Goal: Contribute content: Contribute content

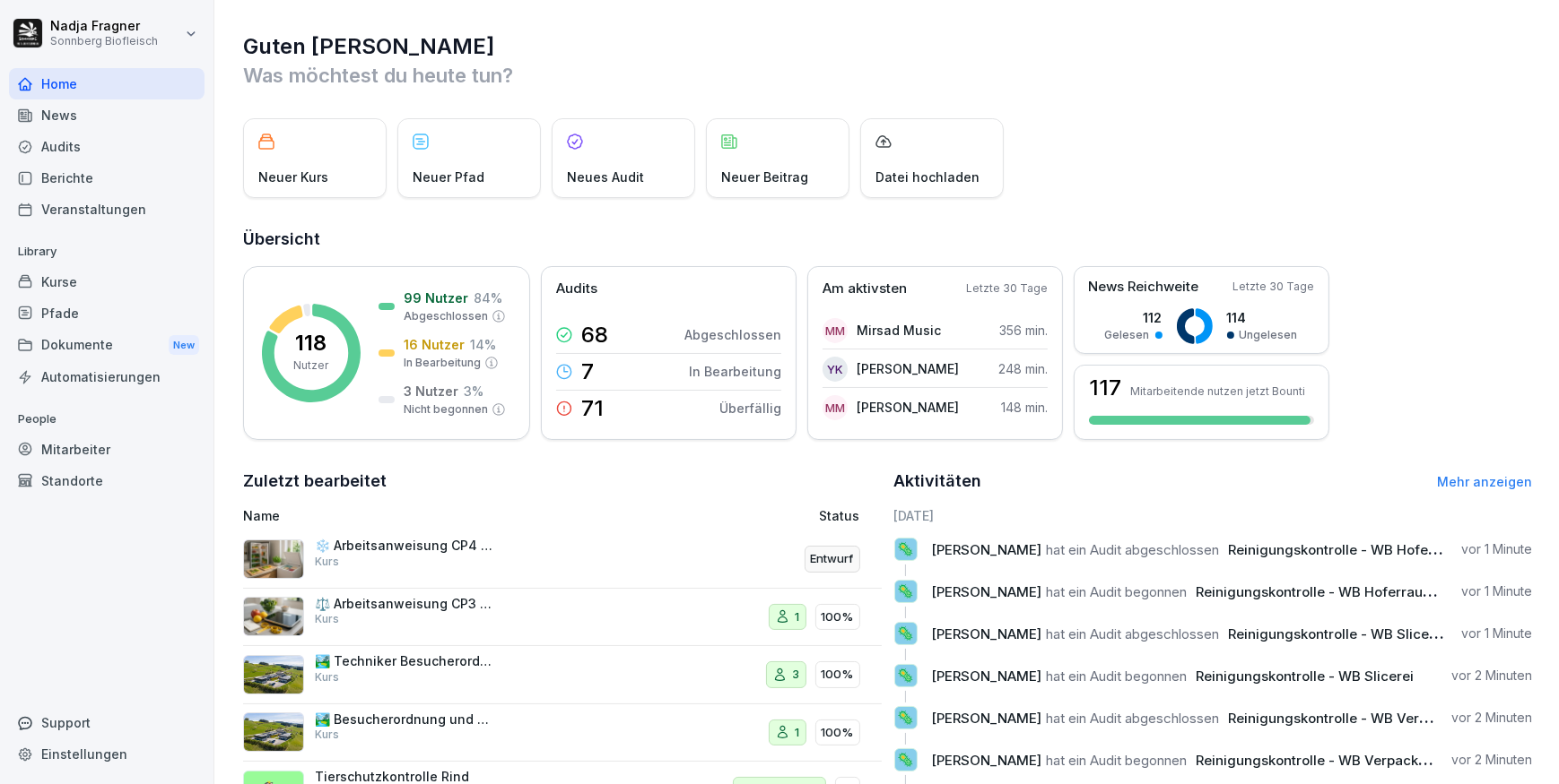
scroll to position [137, 0]
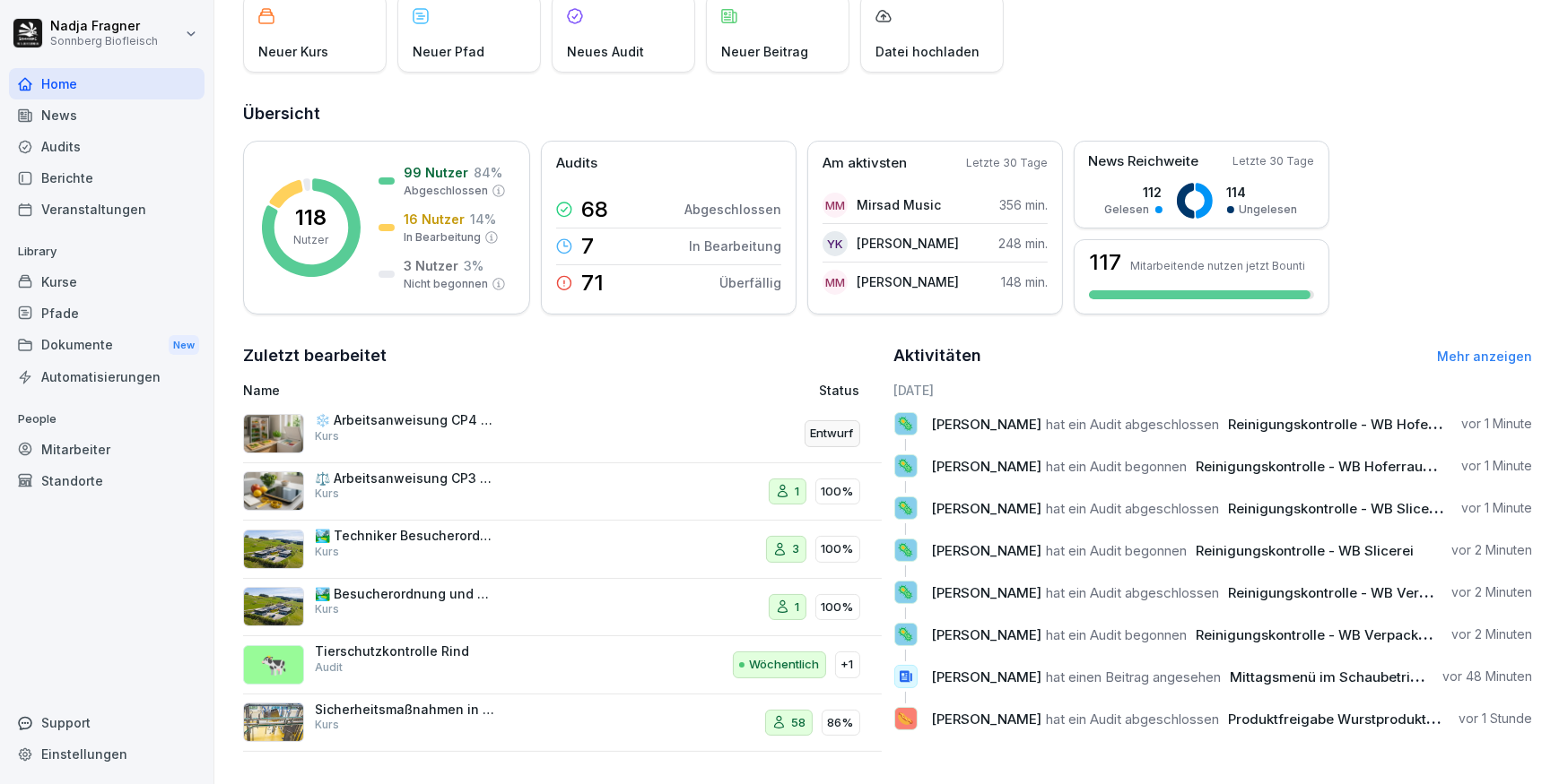
click at [85, 452] on div "Mitarbeiter" at bounding box center [107, 449] width 196 height 32
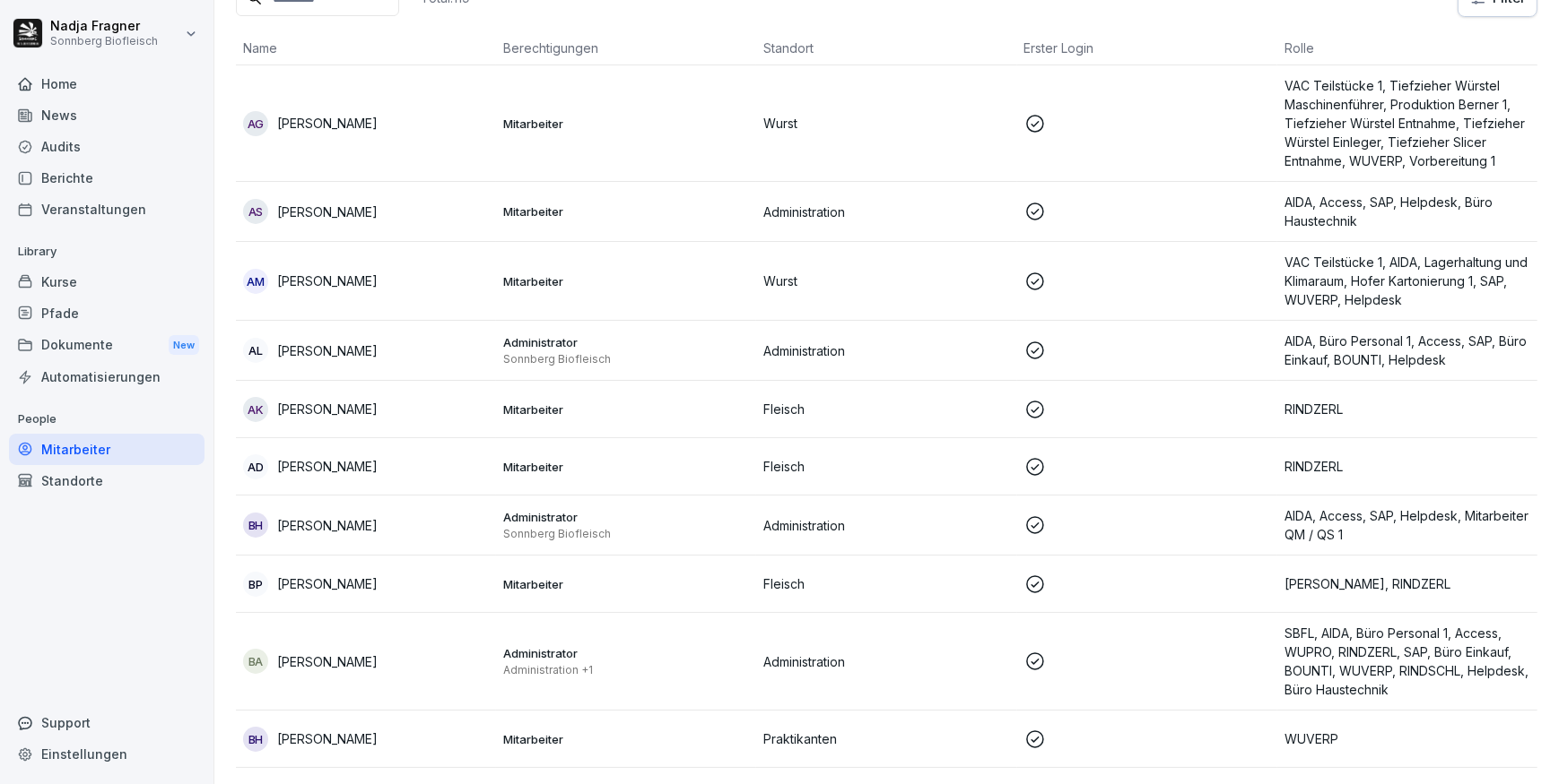
scroll to position [18, 0]
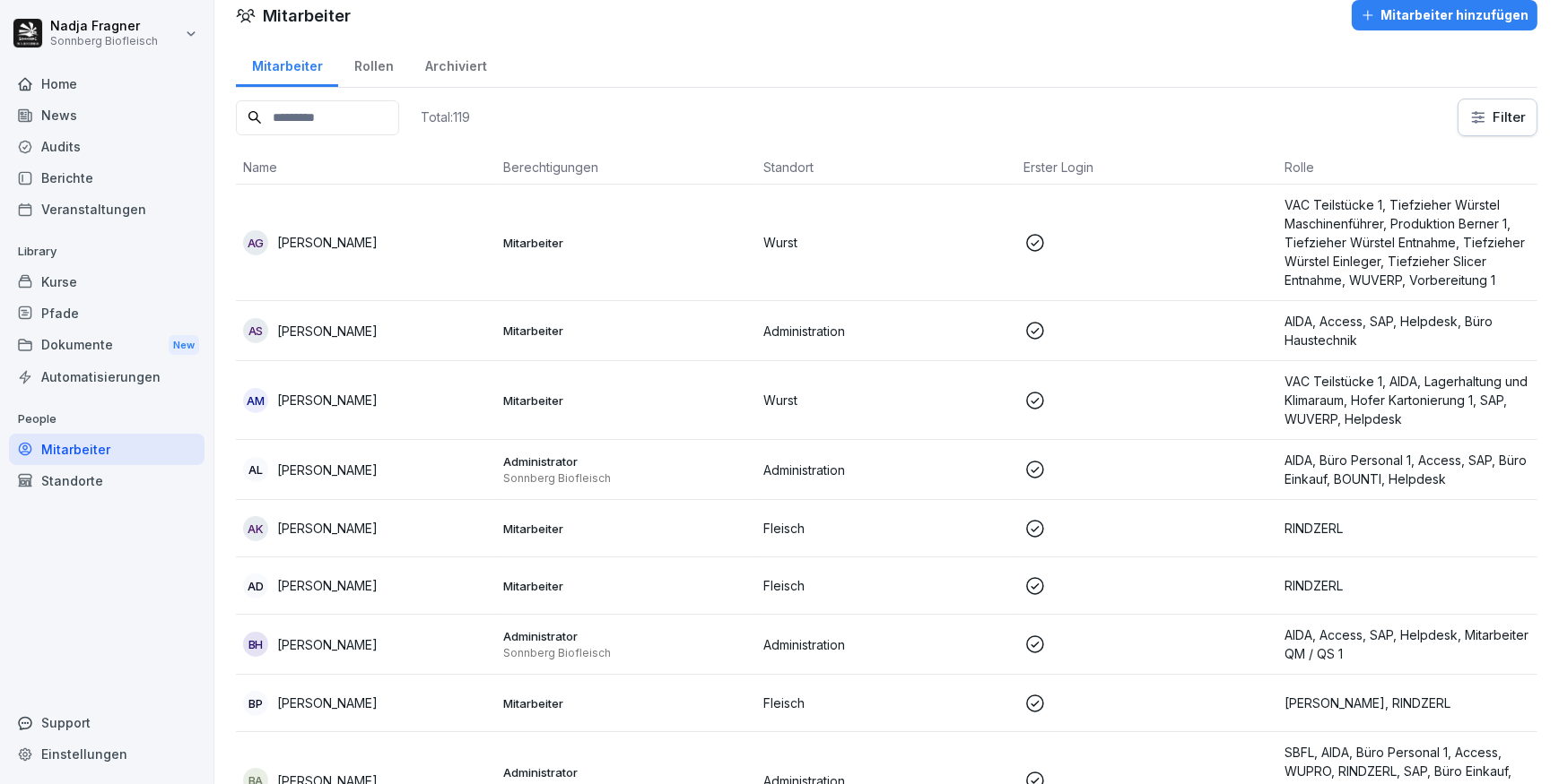
click at [461, 72] on div "Archiviert" at bounding box center [455, 64] width 93 height 45
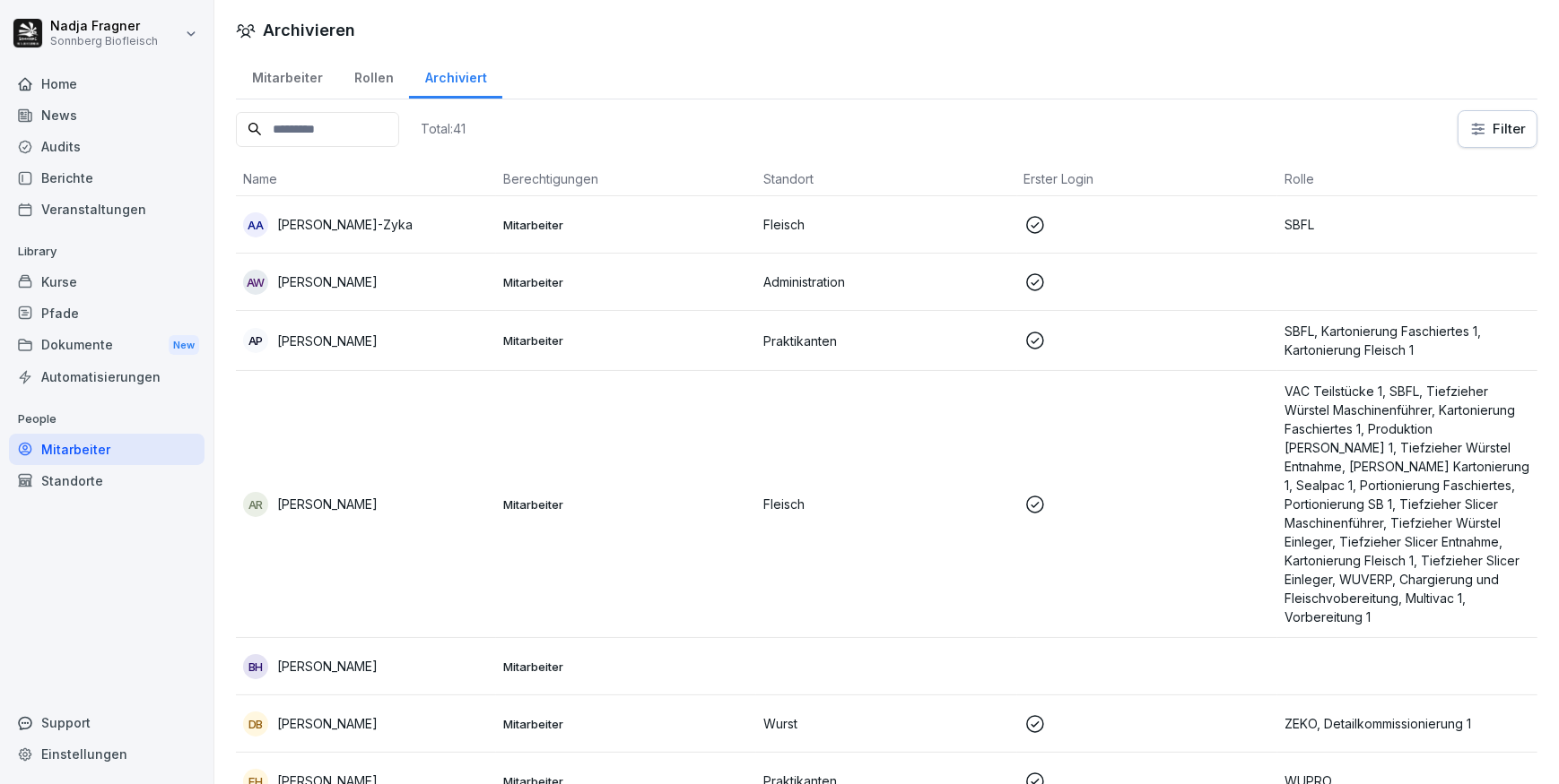
click at [106, 450] on div "Mitarbeiter" at bounding box center [107, 449] width 196 height 32
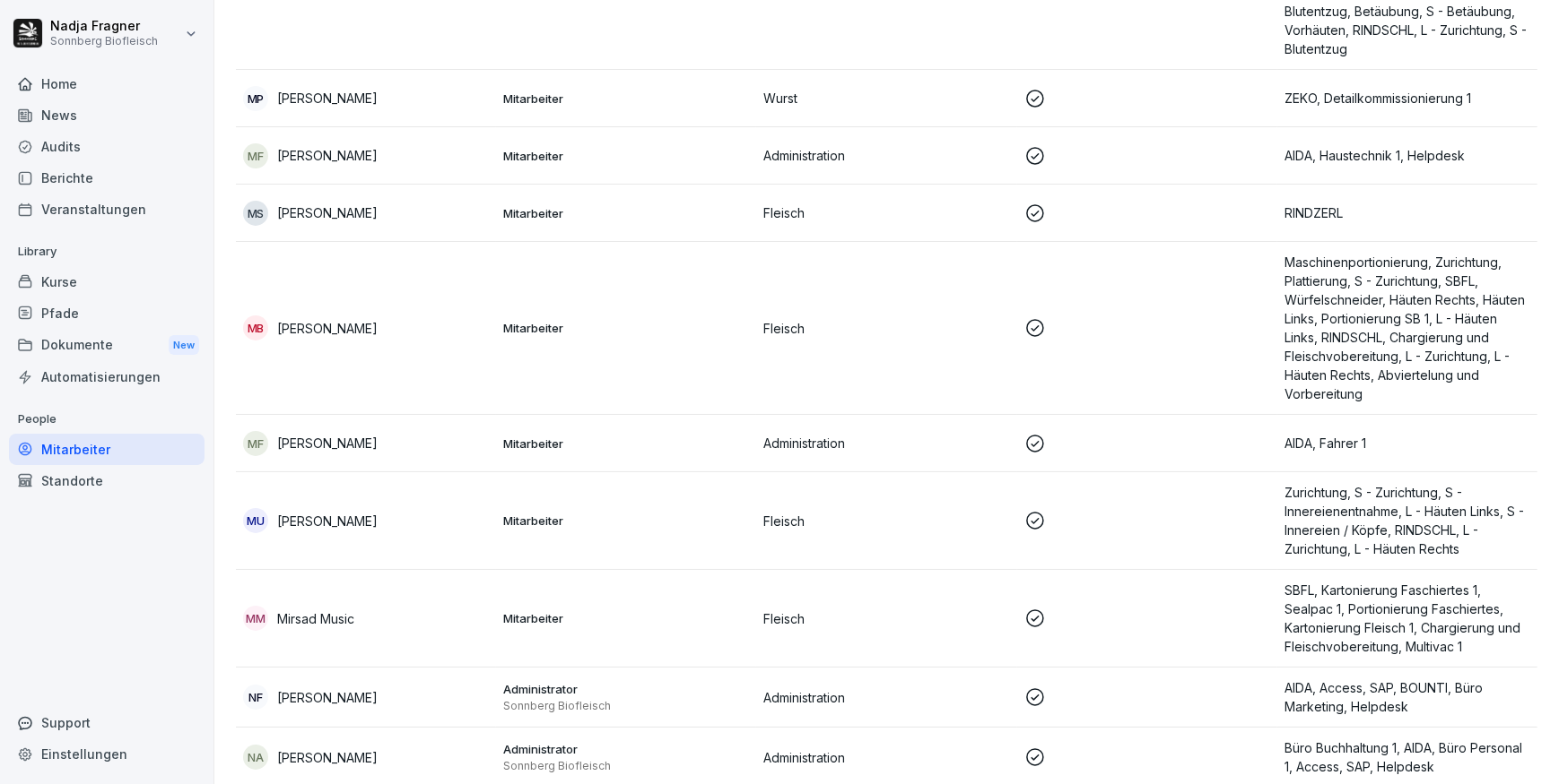
scroll to position [6437, 0]
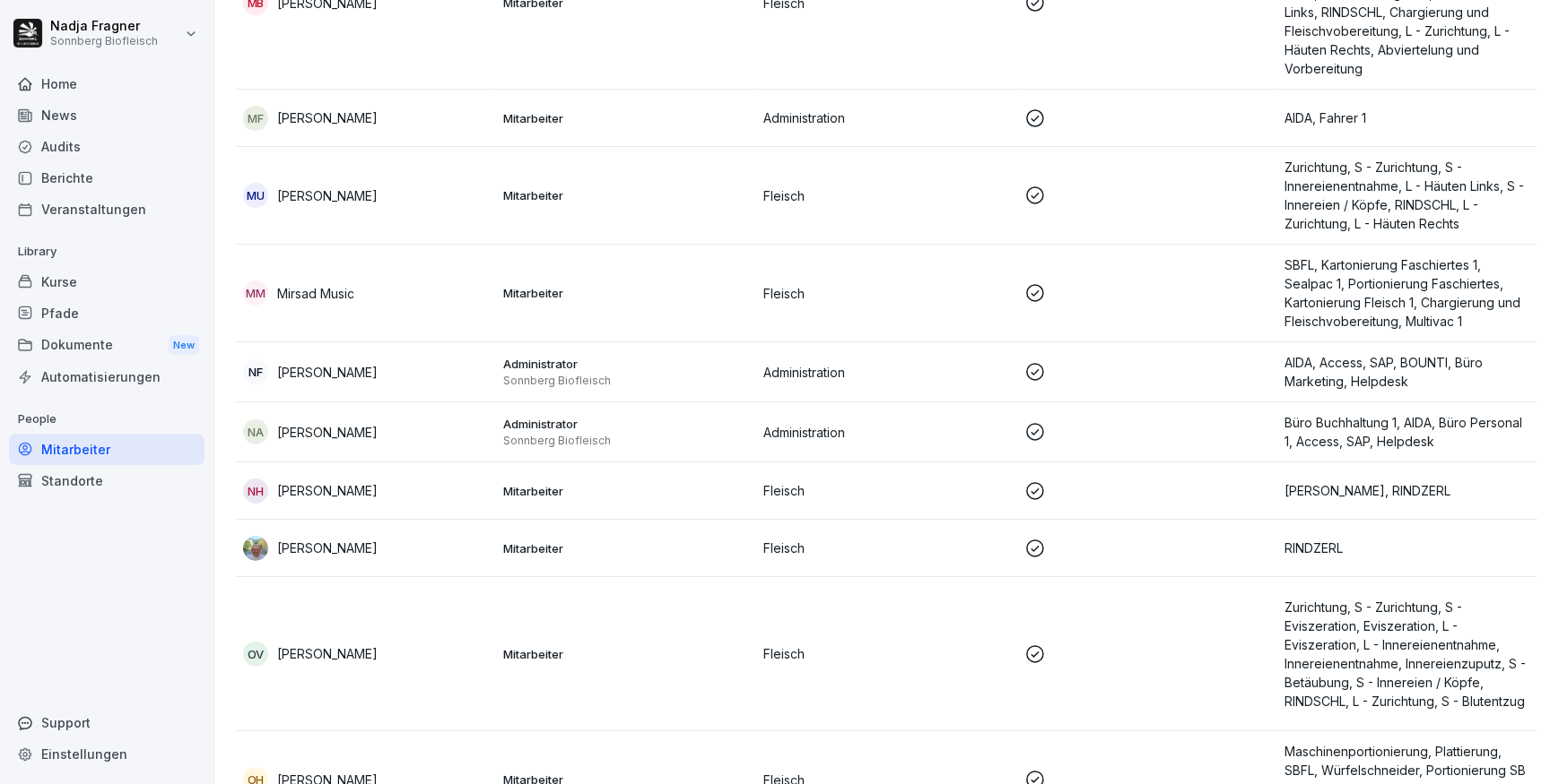
click at [251, 546] on img at bounding box center [255, 549] width 25 height 25
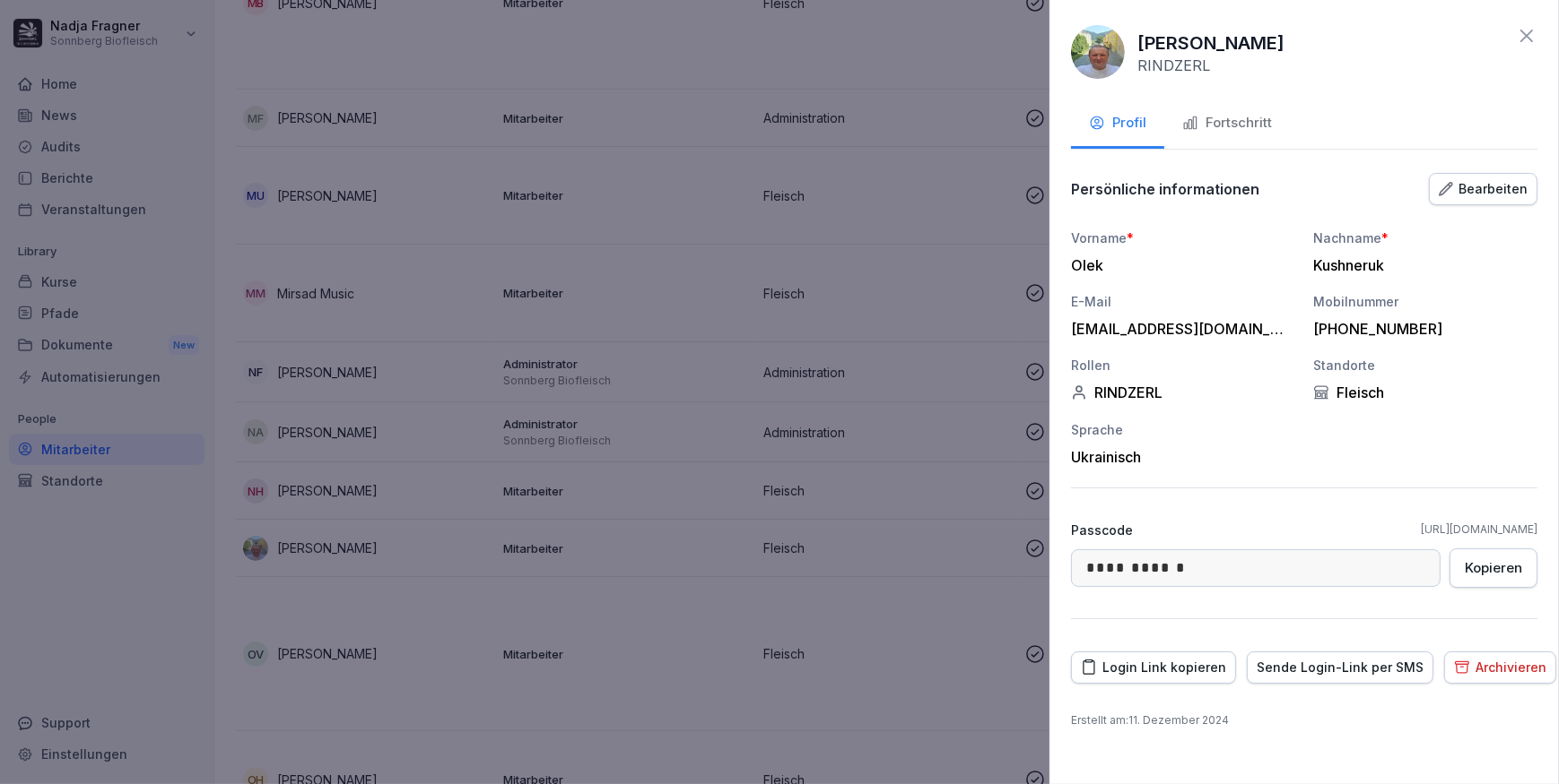
click at [1100, 59] on img at bounding box center [1097, 52] width 53 height 53
click at [1525, 31] on icon at bounding box center [1526, 36] width 22 height 22
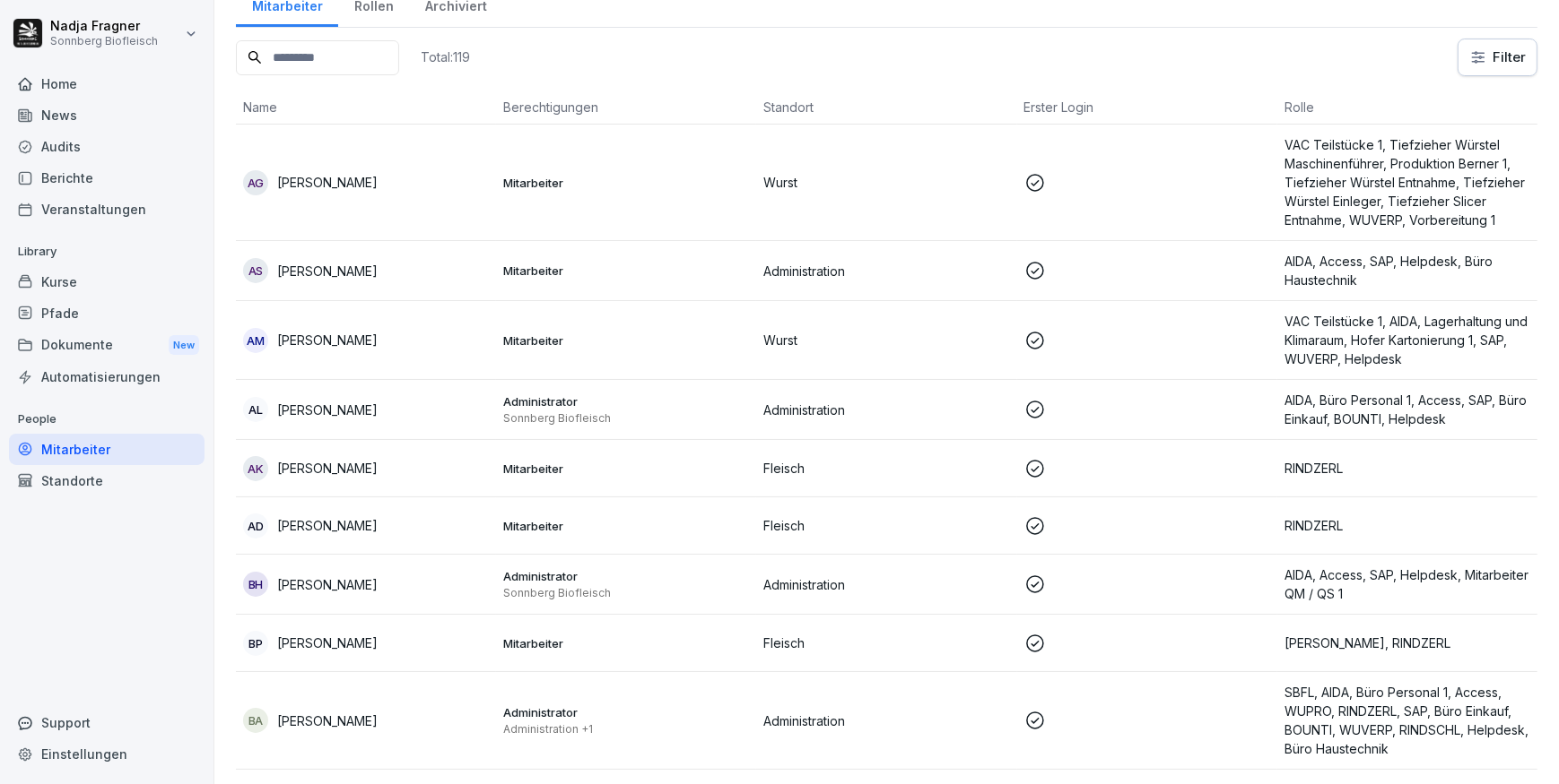
scroll to position [0, 0]
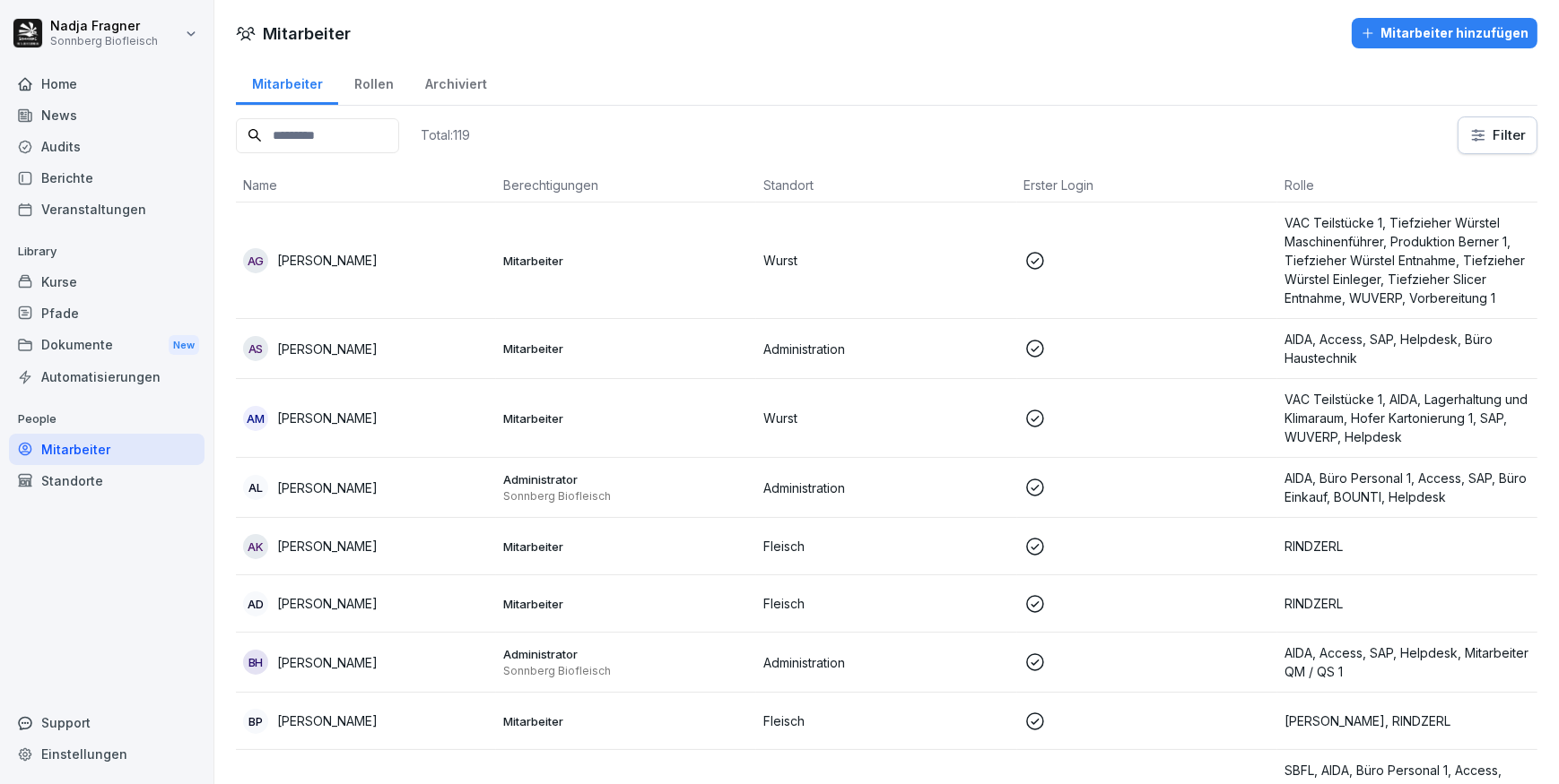
click at [80, 80] on div "Home" at bounding box center [107, 83] width 196 height 32
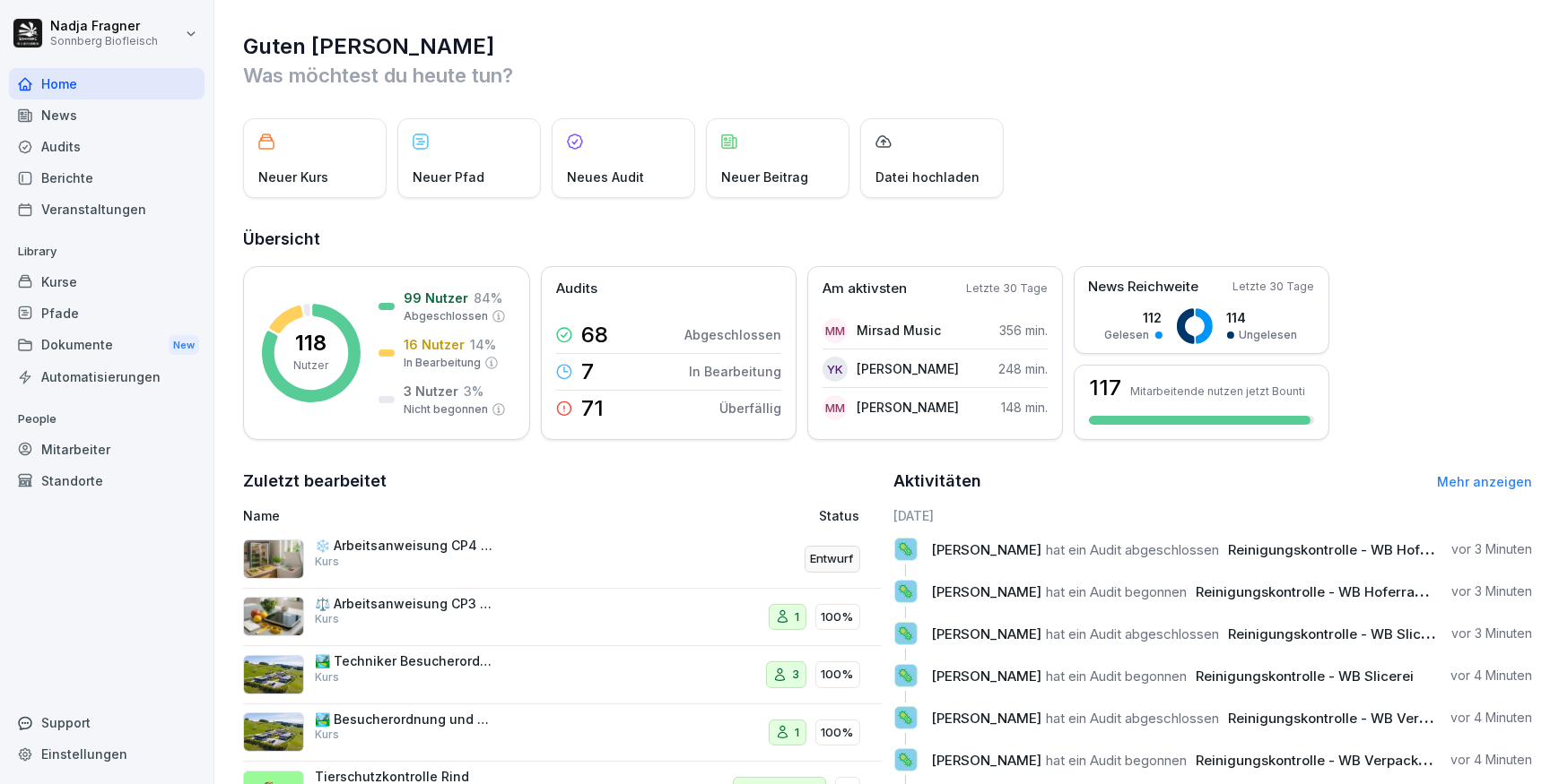
click at [1488, 485] on link "Mehr anzeigen" at bounding box center [1484, 482] width 95 height 15
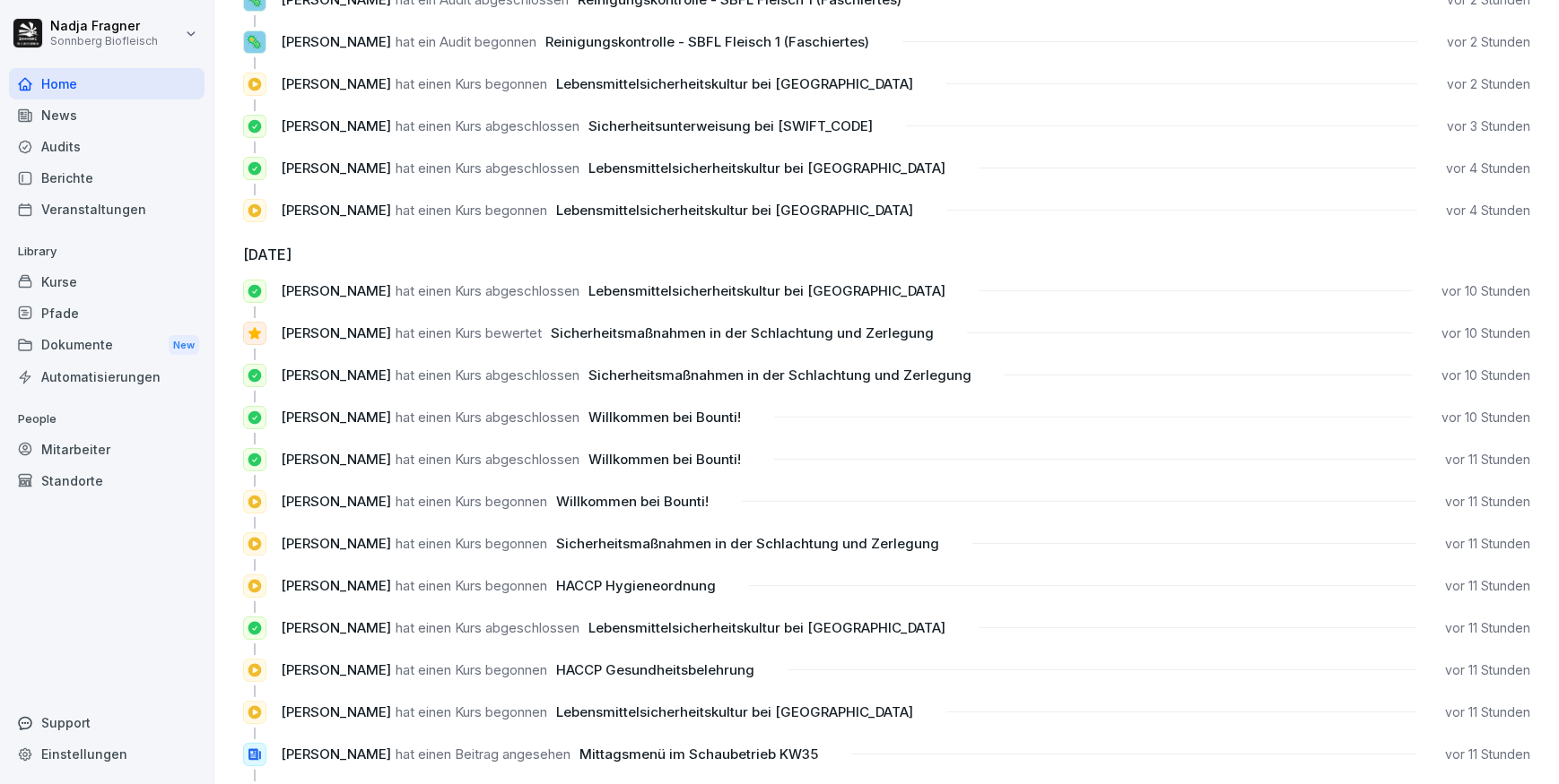
scroll to position [796, 0]
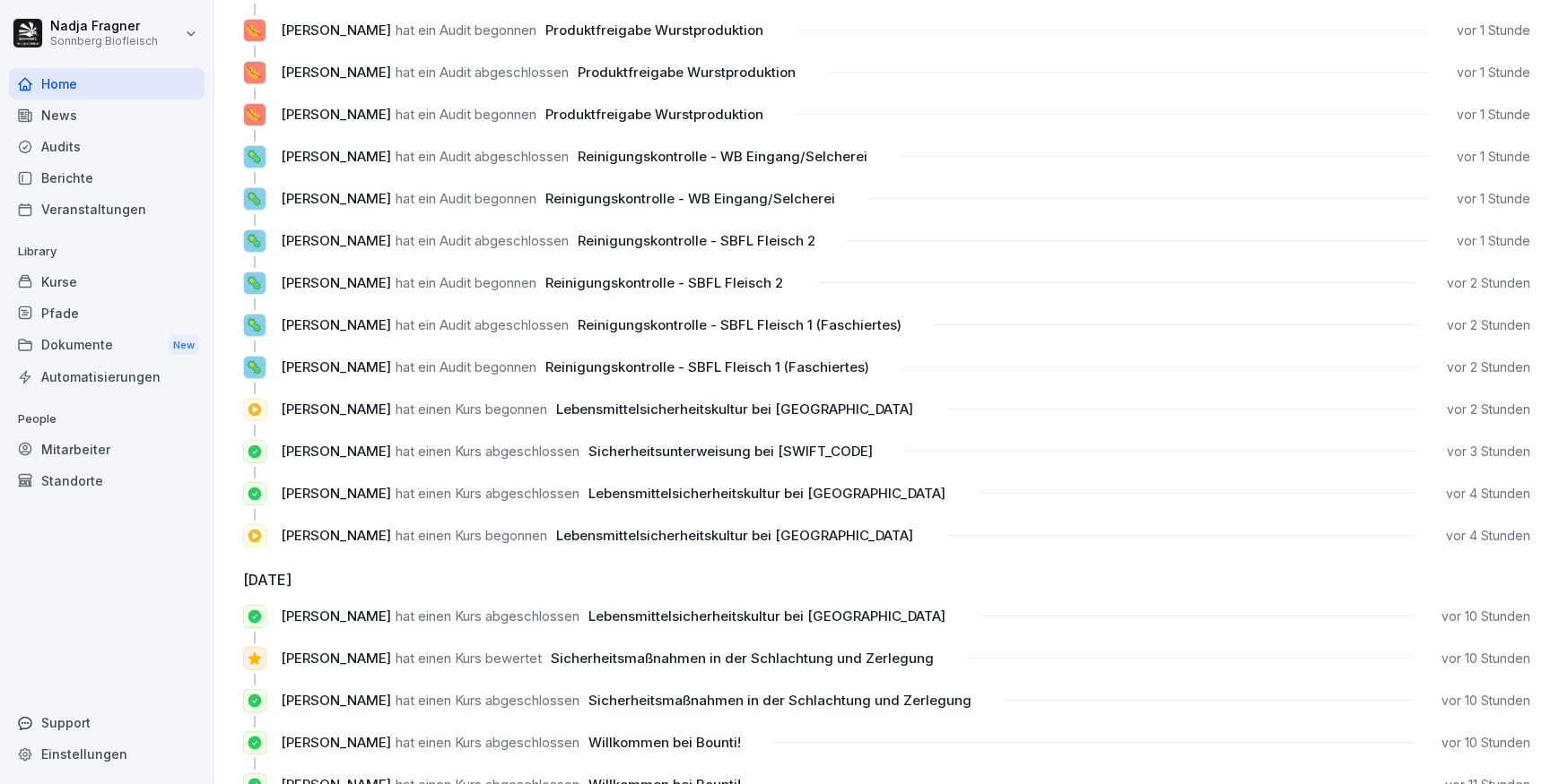
click at [66, 287] on div "Kurse" at bounding box center [107, 282] width 196 height 32
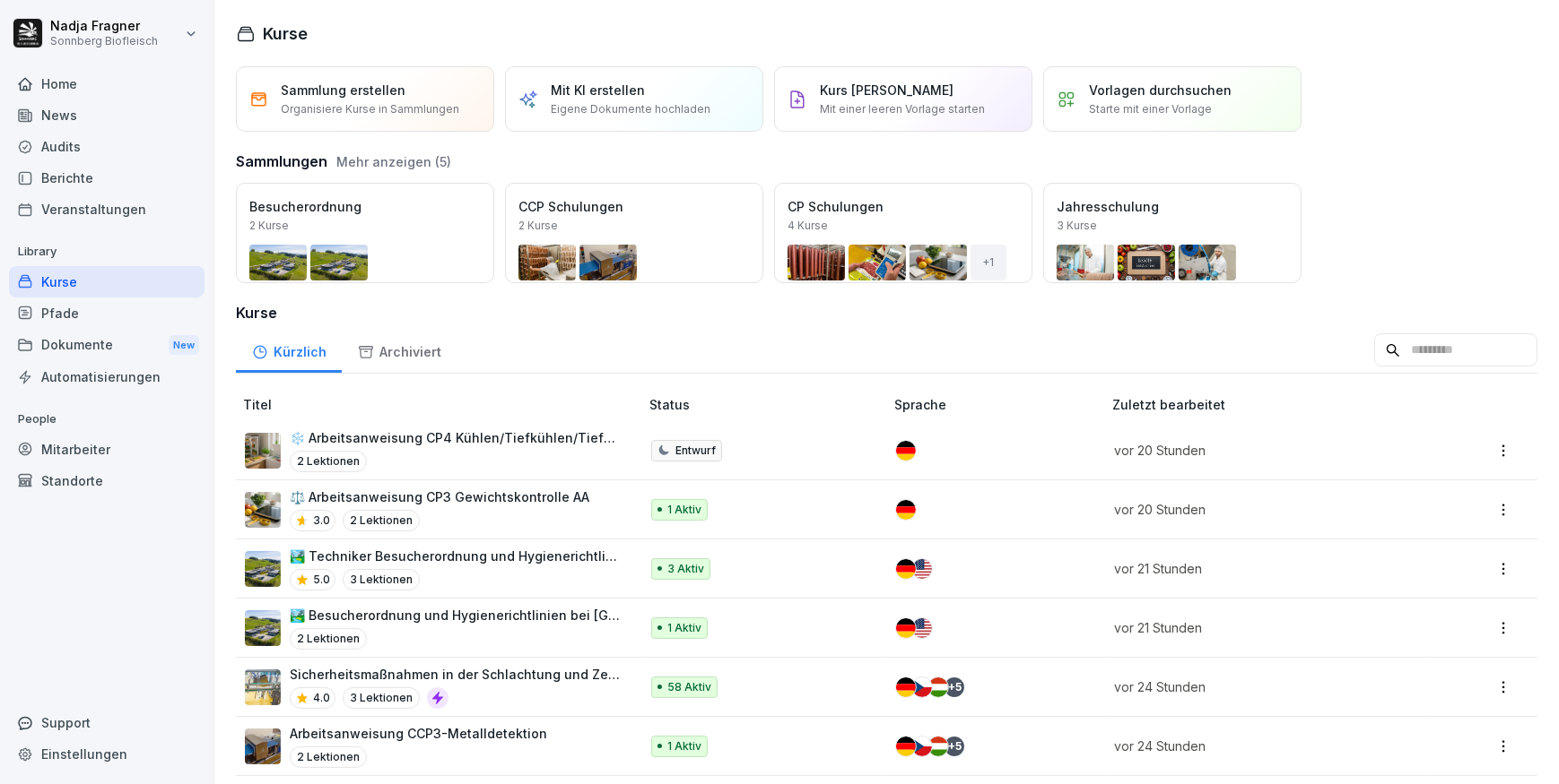
click at [0, 0] on div "Öffnen" at bounding box center [0, 0] width 0 height 0
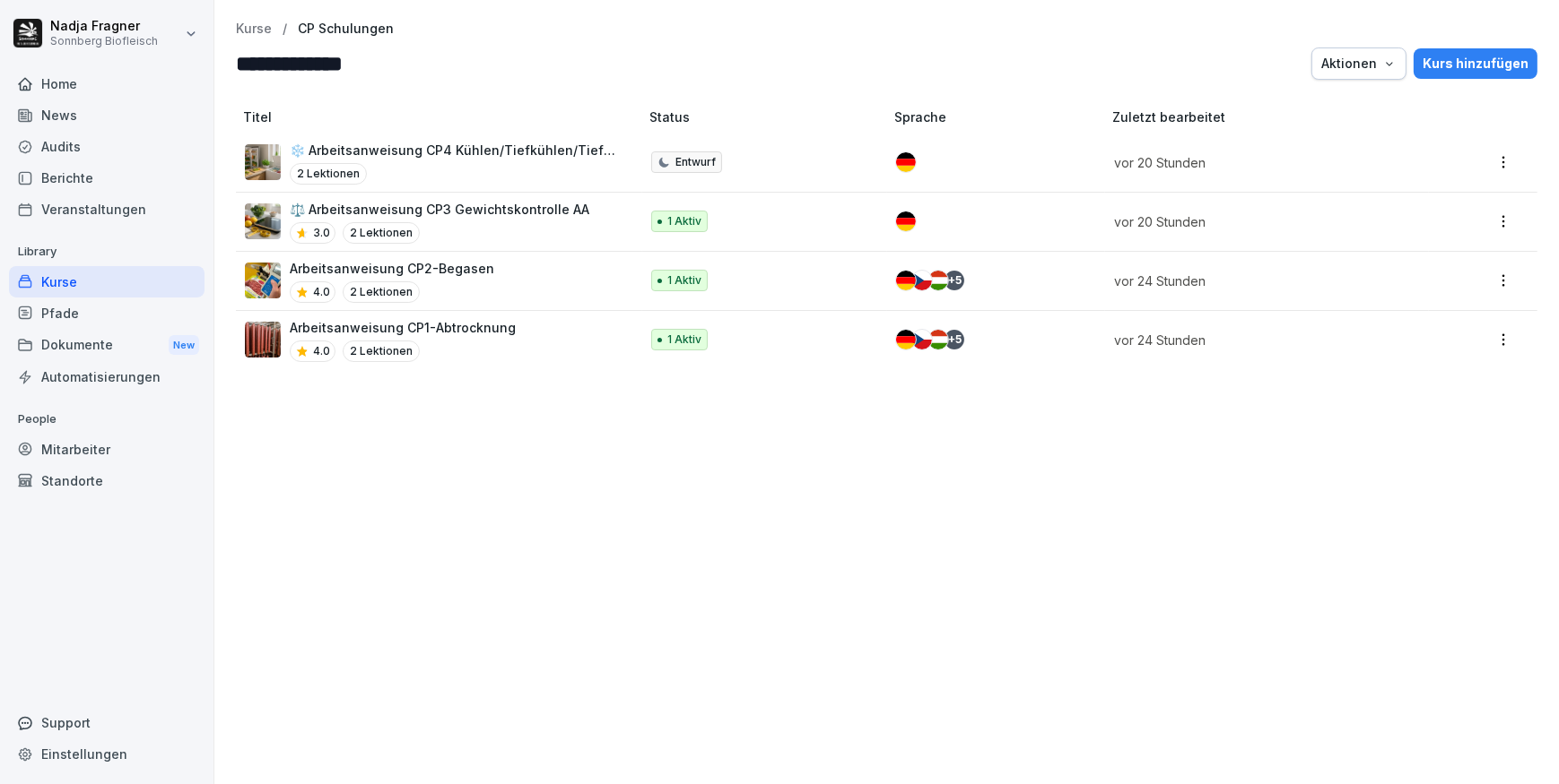
click at [497, 154] on p "❄️ Arbeitsanweisung CP4 Kühlen/Tiefkühlen/Tiefkühlen AA" at bounding box center [455, 149] width 331 height 19
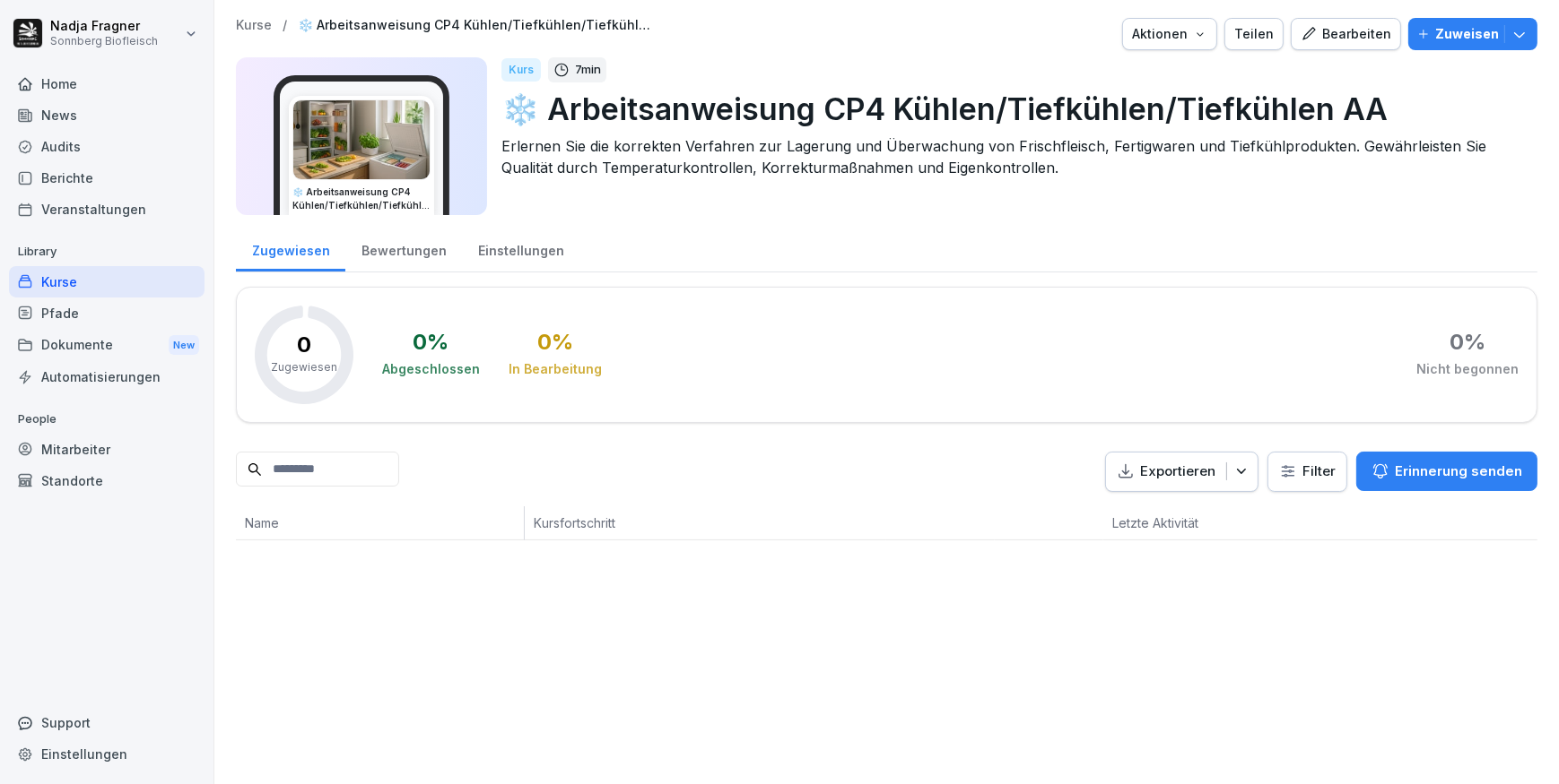
click at [427, 149] on img at bounding box center [361, 139] width 136 height 79
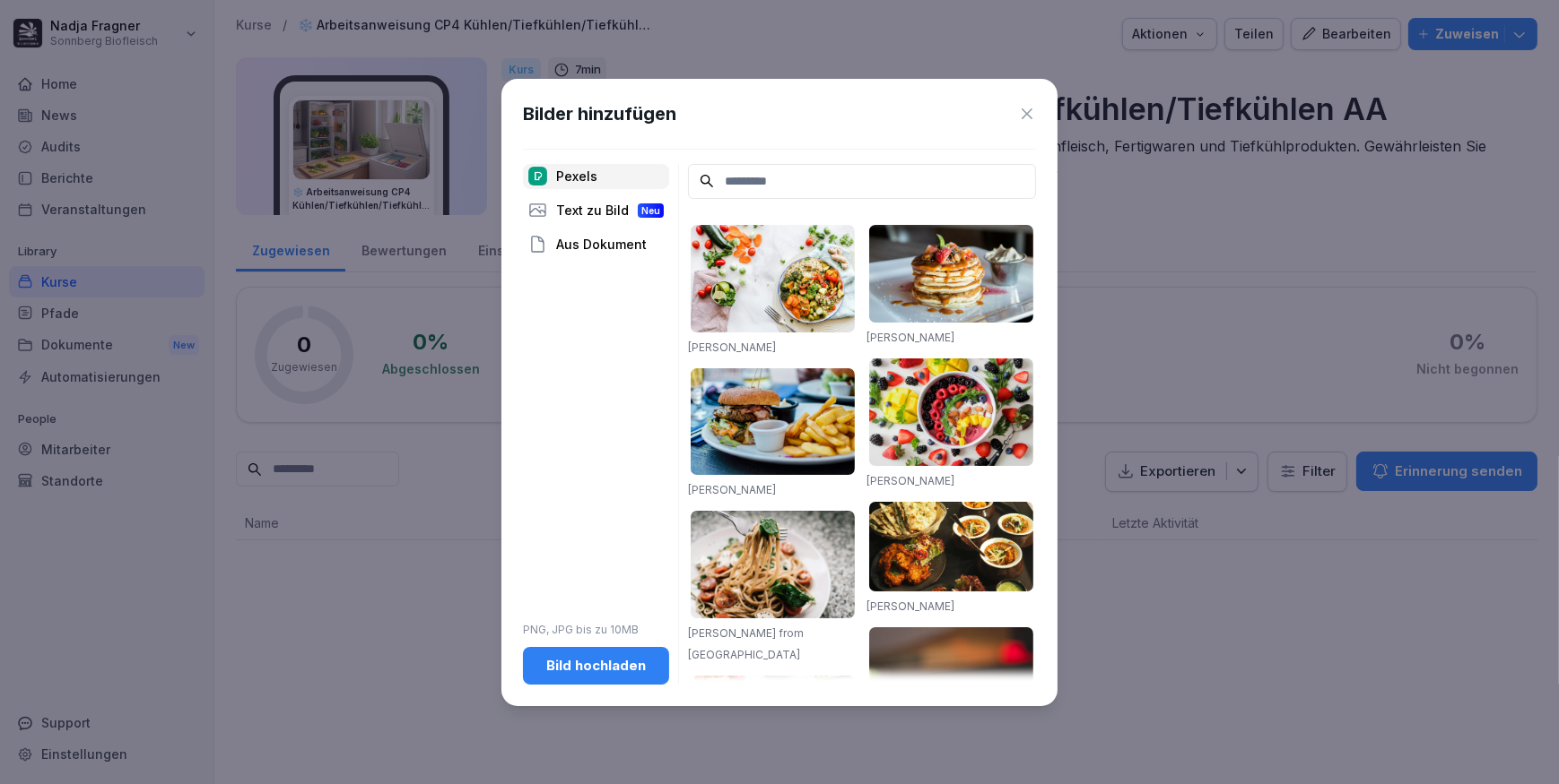
click at [611, 209] on div "Text zu Bild Neu" at bounding box center [595, 211] width 146 height 25
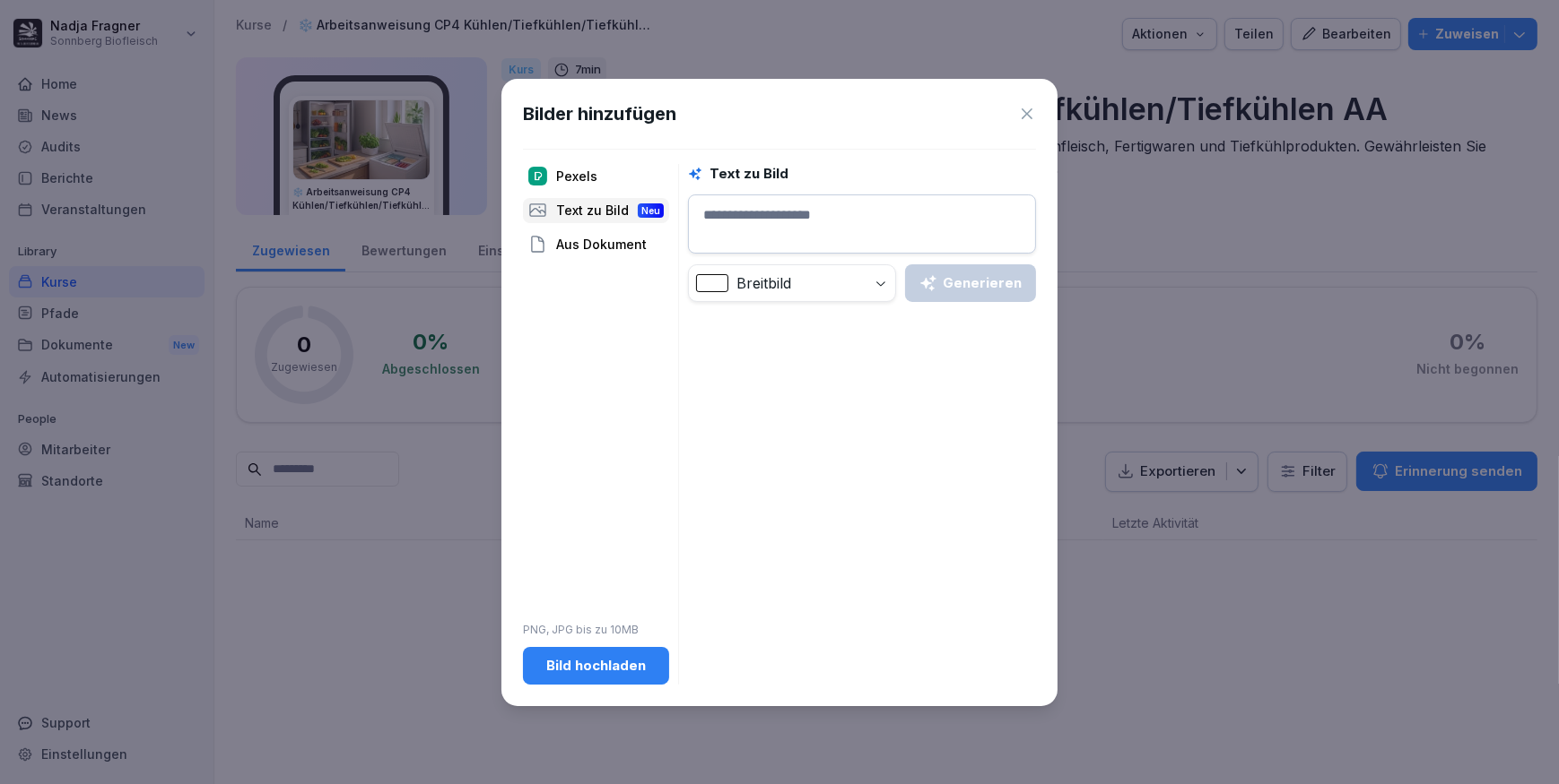
click at [602, 245] on div "Aus Dokument" at bounding box center [595, 244] width 146 height 25
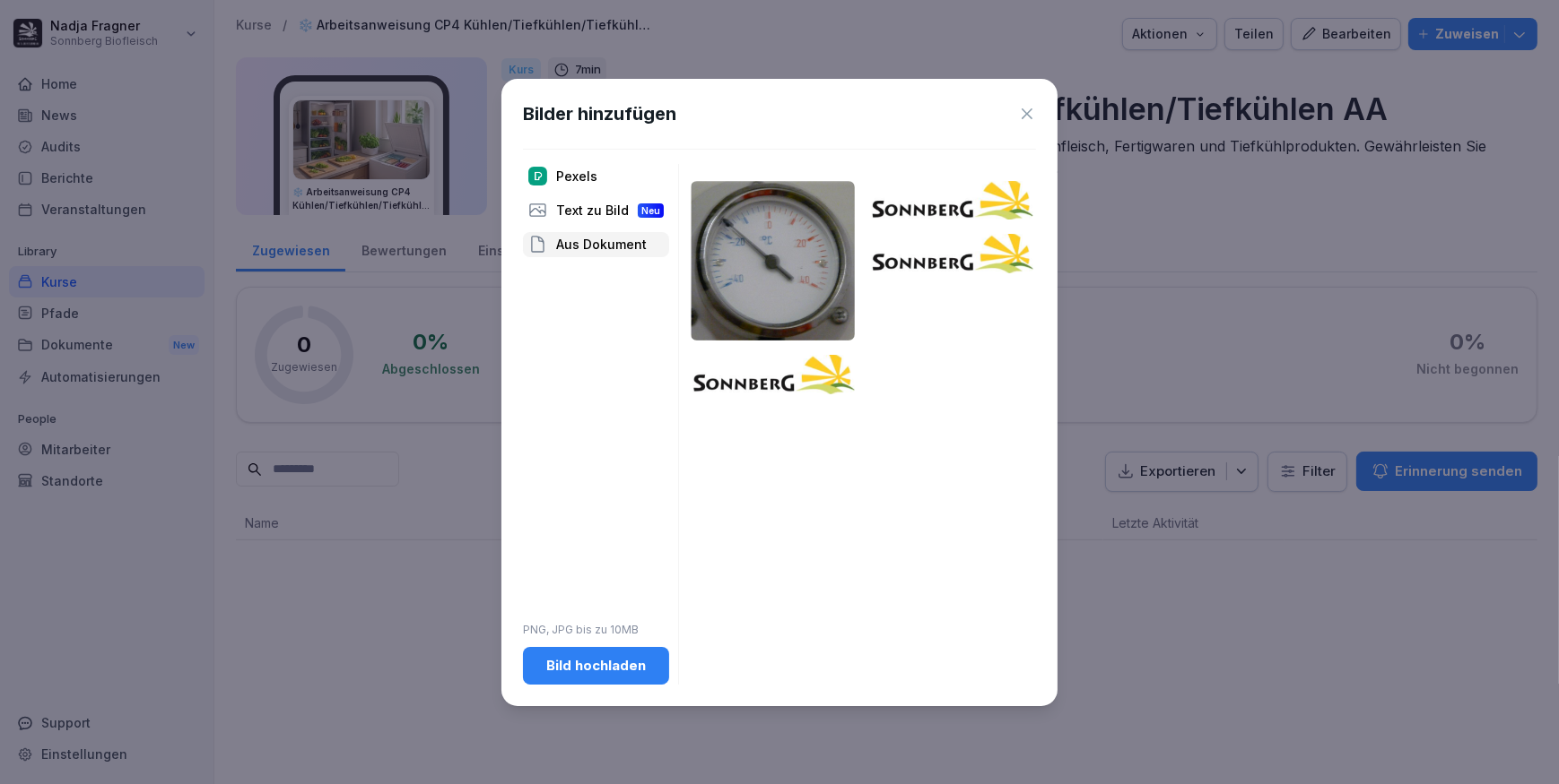
click at [587, 182] on div "Pexels" at bounding box center [595, 177] width 146 height 25
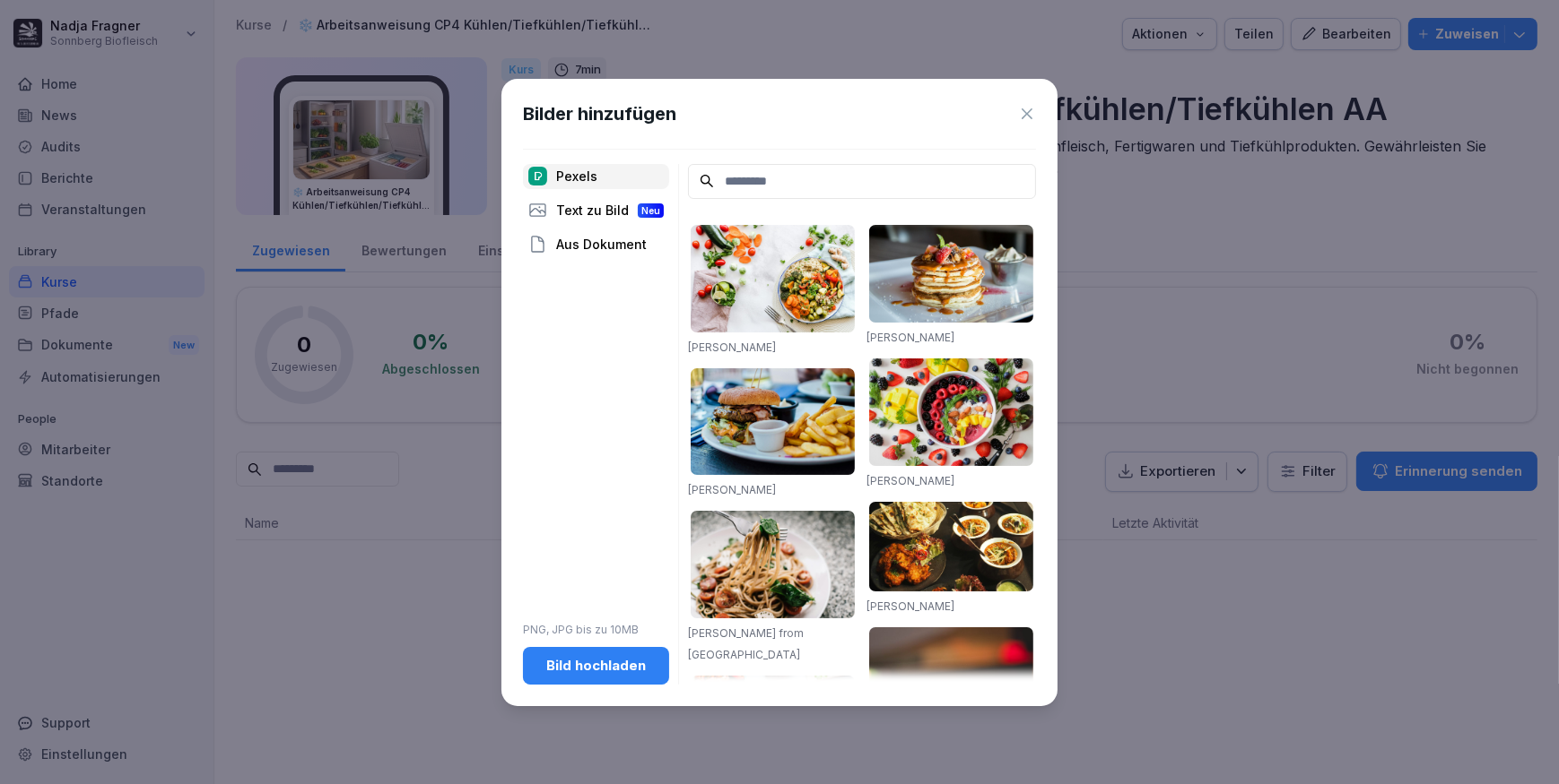
click at [621, 664] on div "Bild hochladen" at bounding box center [596, 666] width 118 height 20
click at [1035, 106] on icon at bounding box center [1027, 114] width 18 height 18
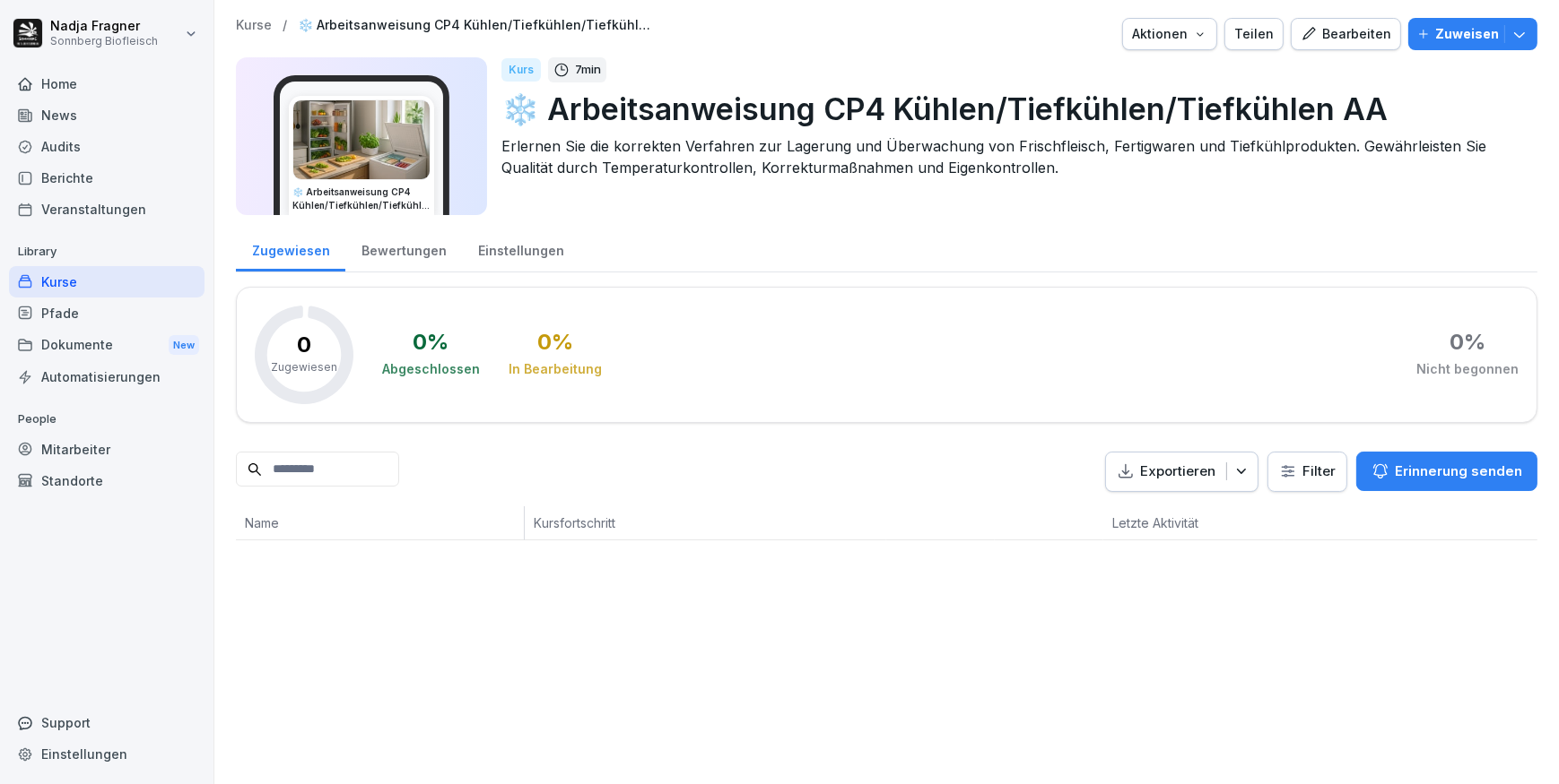
click at [1354, 27] on div "Bearbeiten" at bounding box center [1346, 34] width 91 height 20
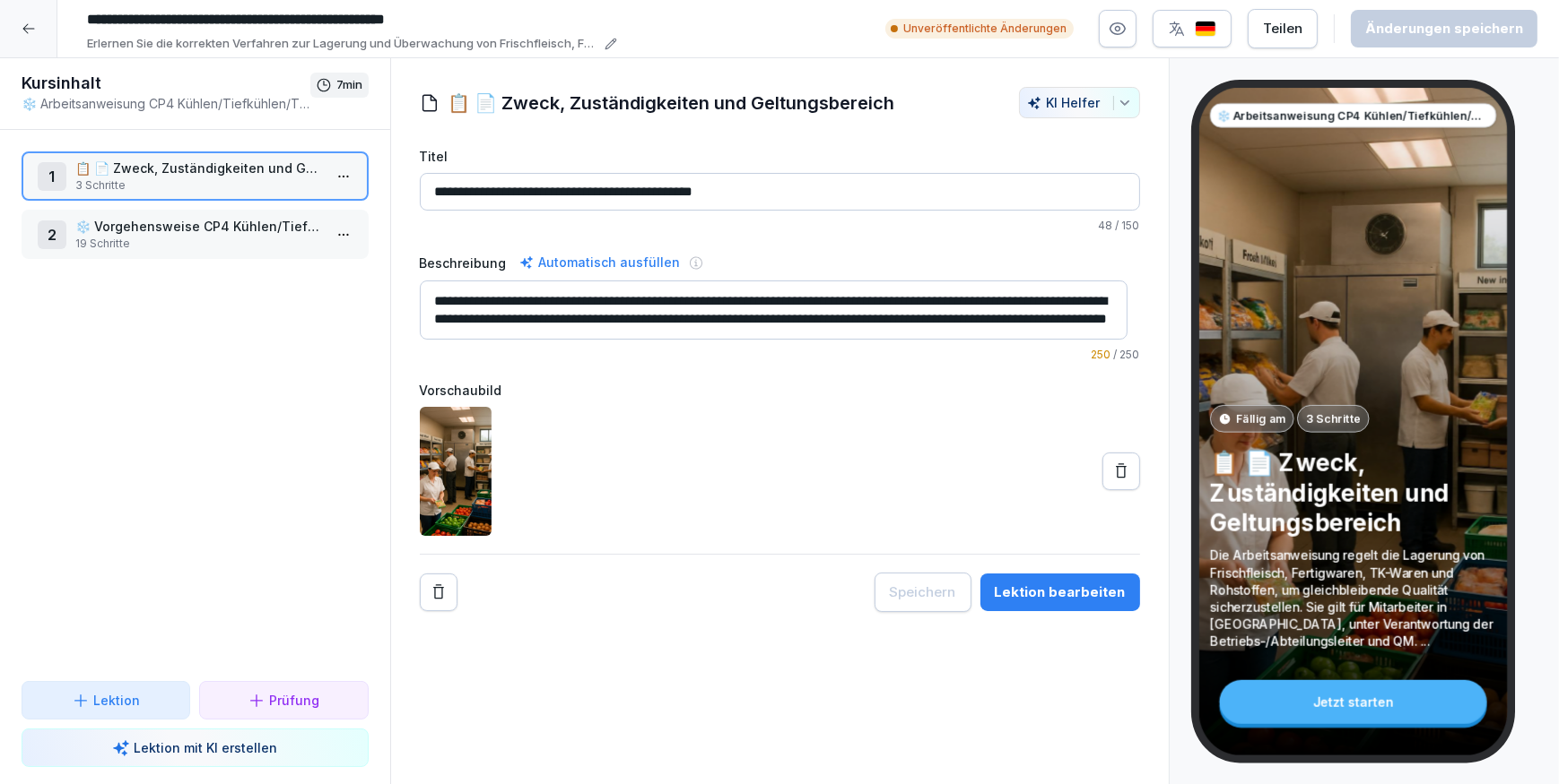
scroll to position [18, 0]
drag, startPoint x: 754, startPoint y: 336, endPoint x: 695, endPoint y: 296, distance: 71.3
click at [695, 296] on textarea "**********" at bounding box center [774, 310] width 708 height 59
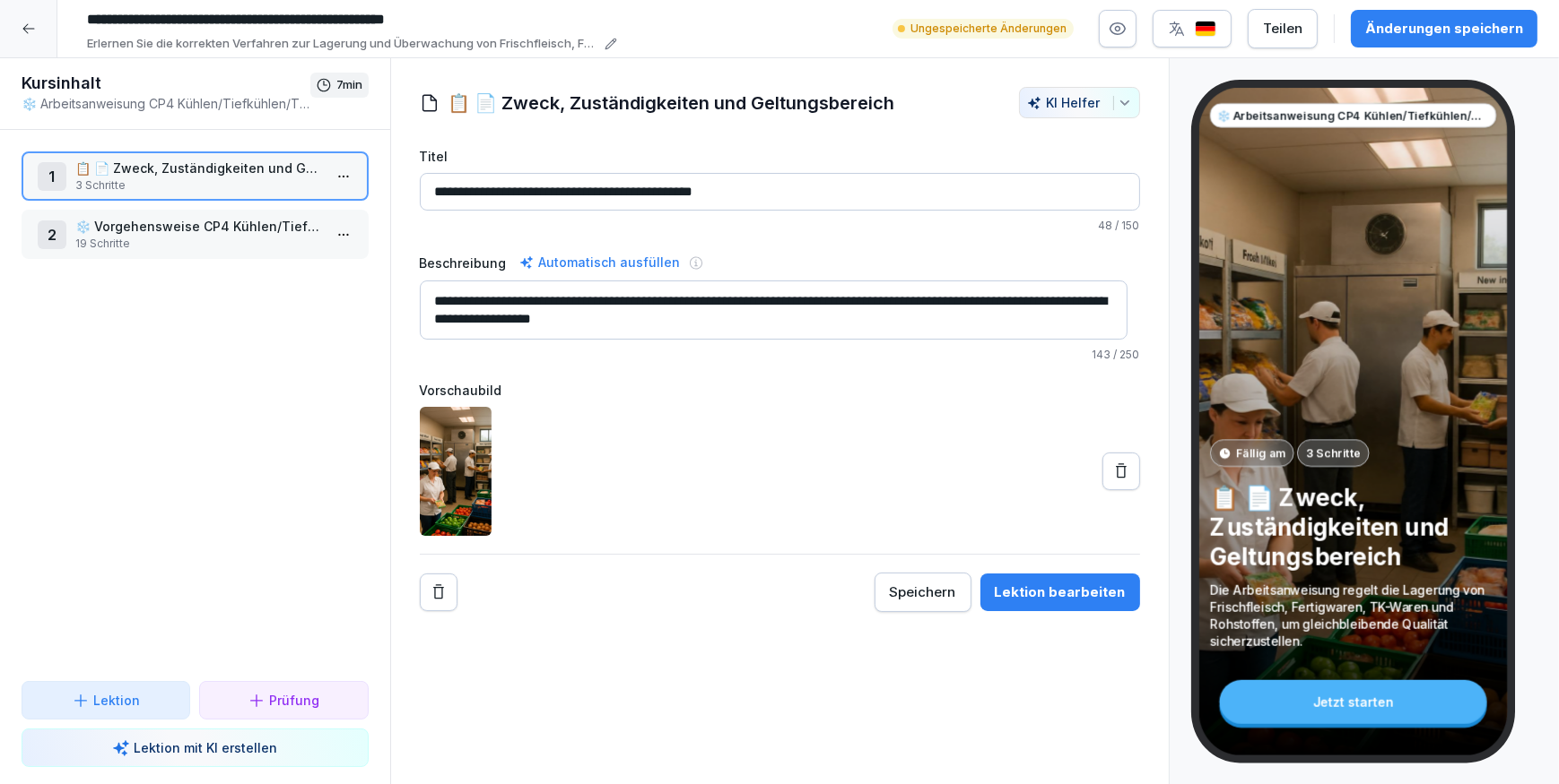
scroll to position [0, 0]
type textarea "**********"
click at [324, 44] on p "Erlernen Sie die korrekten Verfahren zur Lagerung und Überwachung von Frischfle…" at bounding box center [342, 44] width 512 height 18
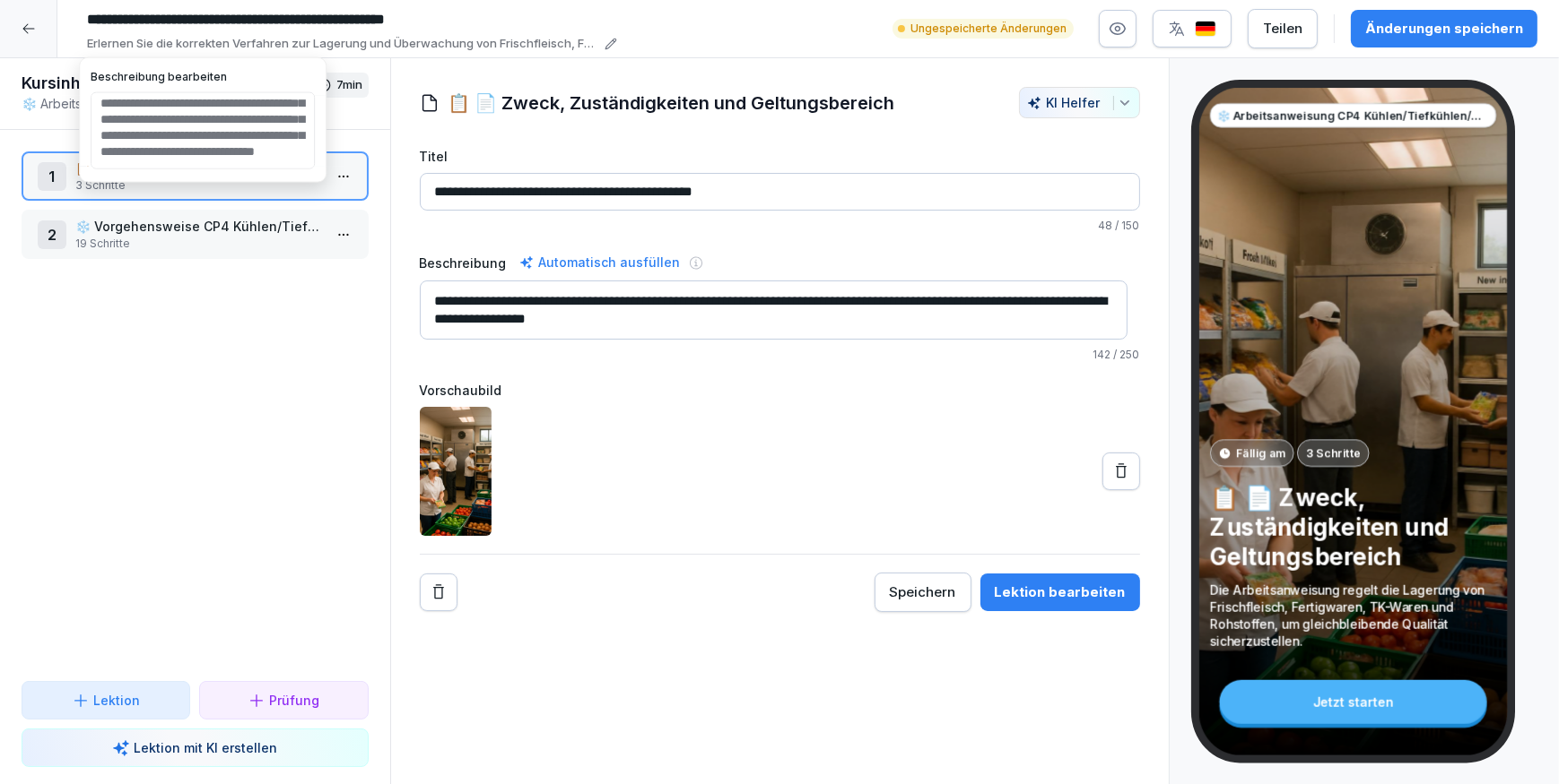
scroll to position [87, 0]
click at [248, 309] on div "1 📋 📄 Zweck, Zuständigkeiten und Geltungsbereich 3 Schritte 2 ❄️ Vorgehensweise…" at bounding box center [195, 406] width 390 height 551
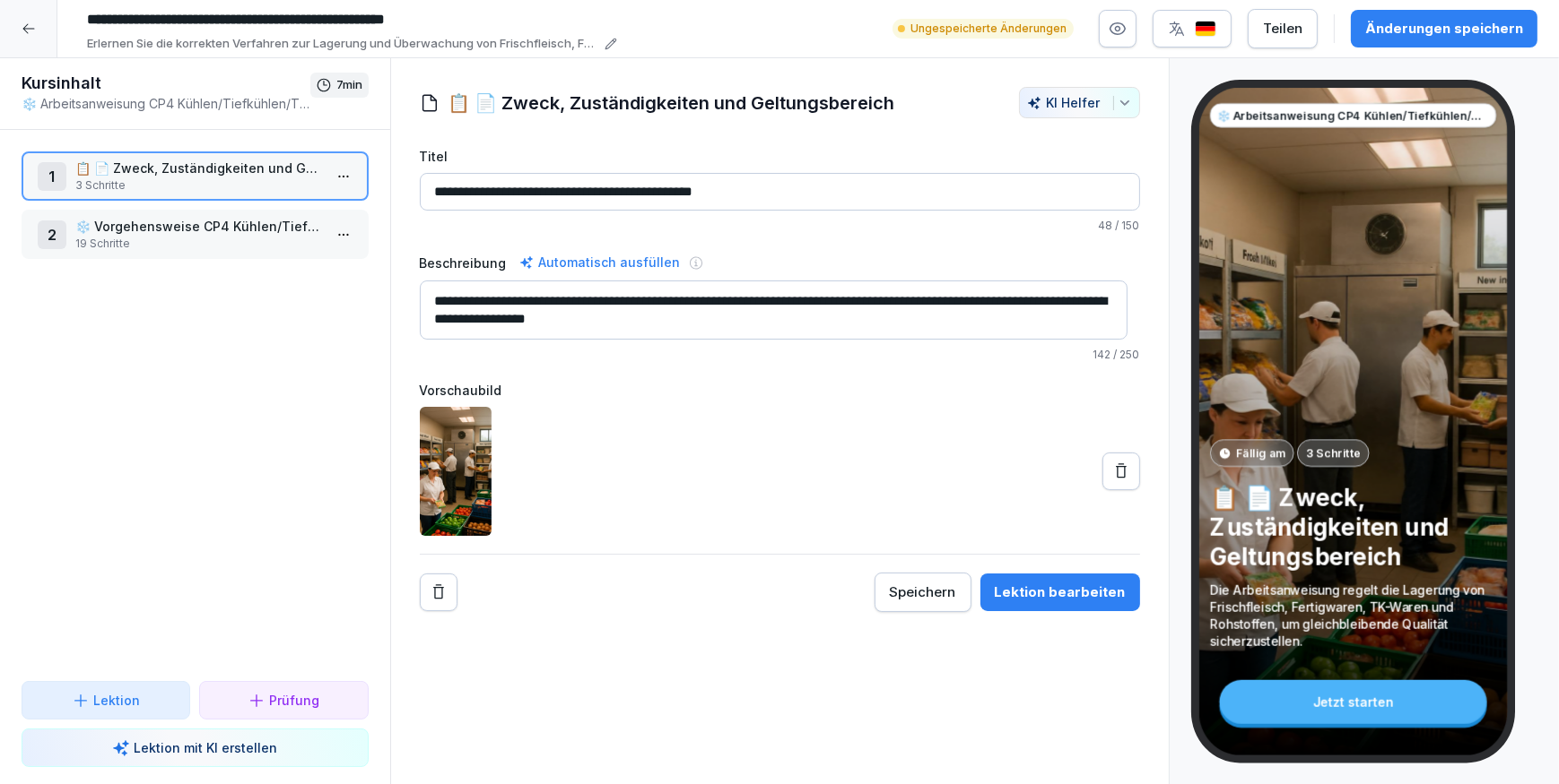
click at [223, 186] on p "3 Schritte" at bounding box center [198, 186] width 246 height 16
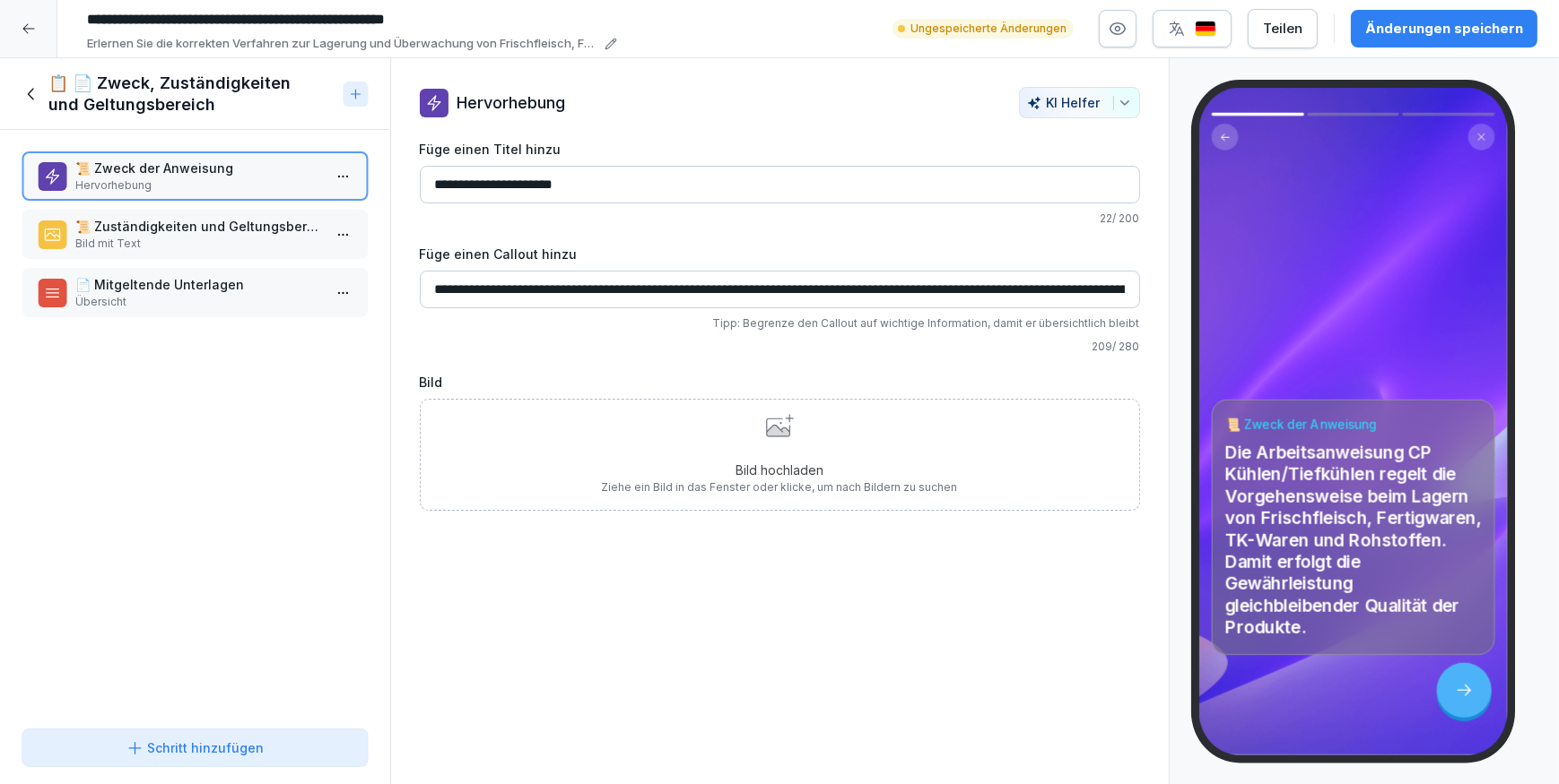
click at [267, 177] on p "Hervorhebung" at bounding box center [198, 186] width 246 height 16
click at [190, 235] on p "Bild mit Text" at bounding box center [198, 244] width 246 height 16
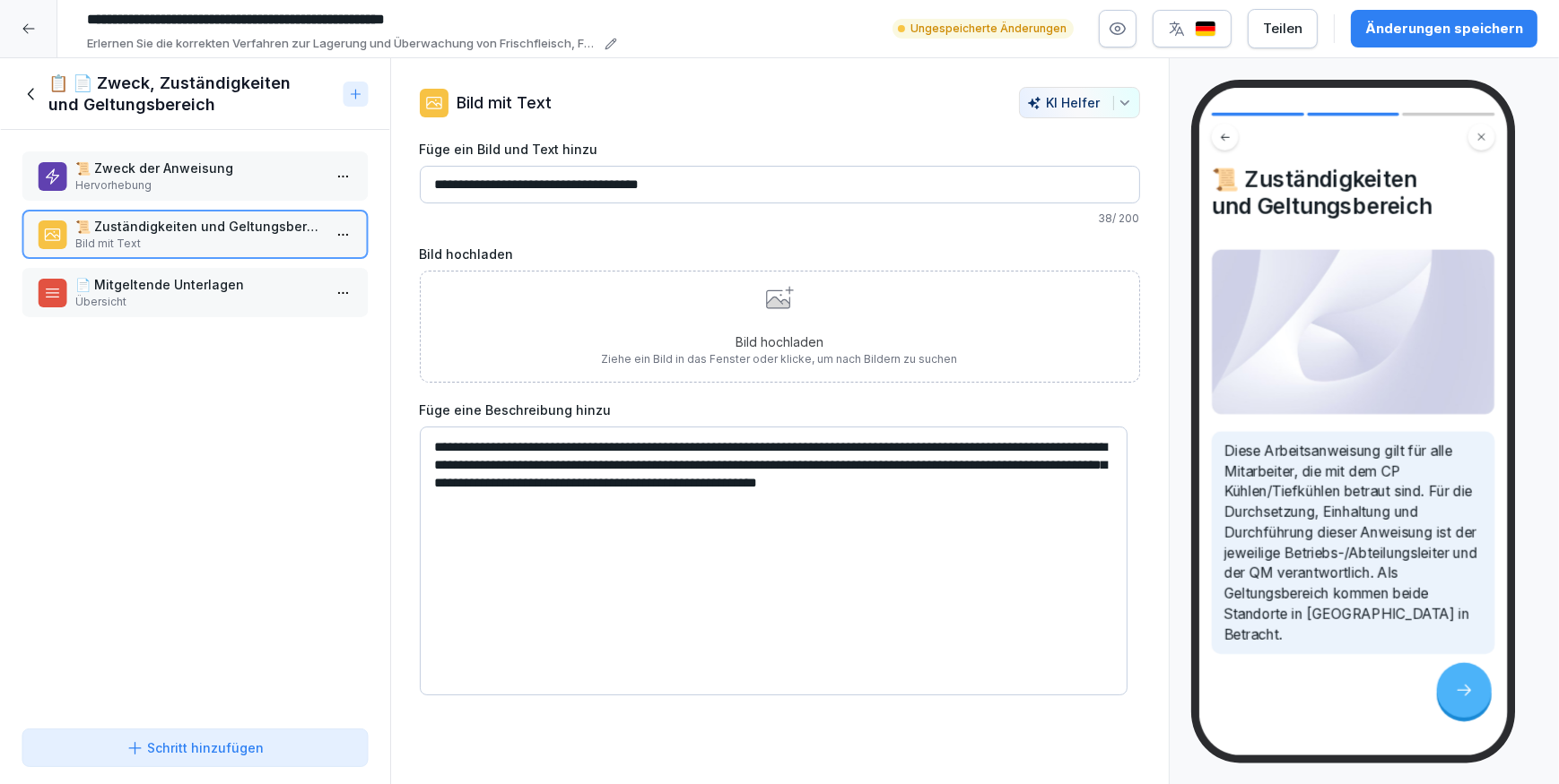
click at [625, 338] on p "Bild hochladen" at bounding box center [779, 341] width 356 height 19
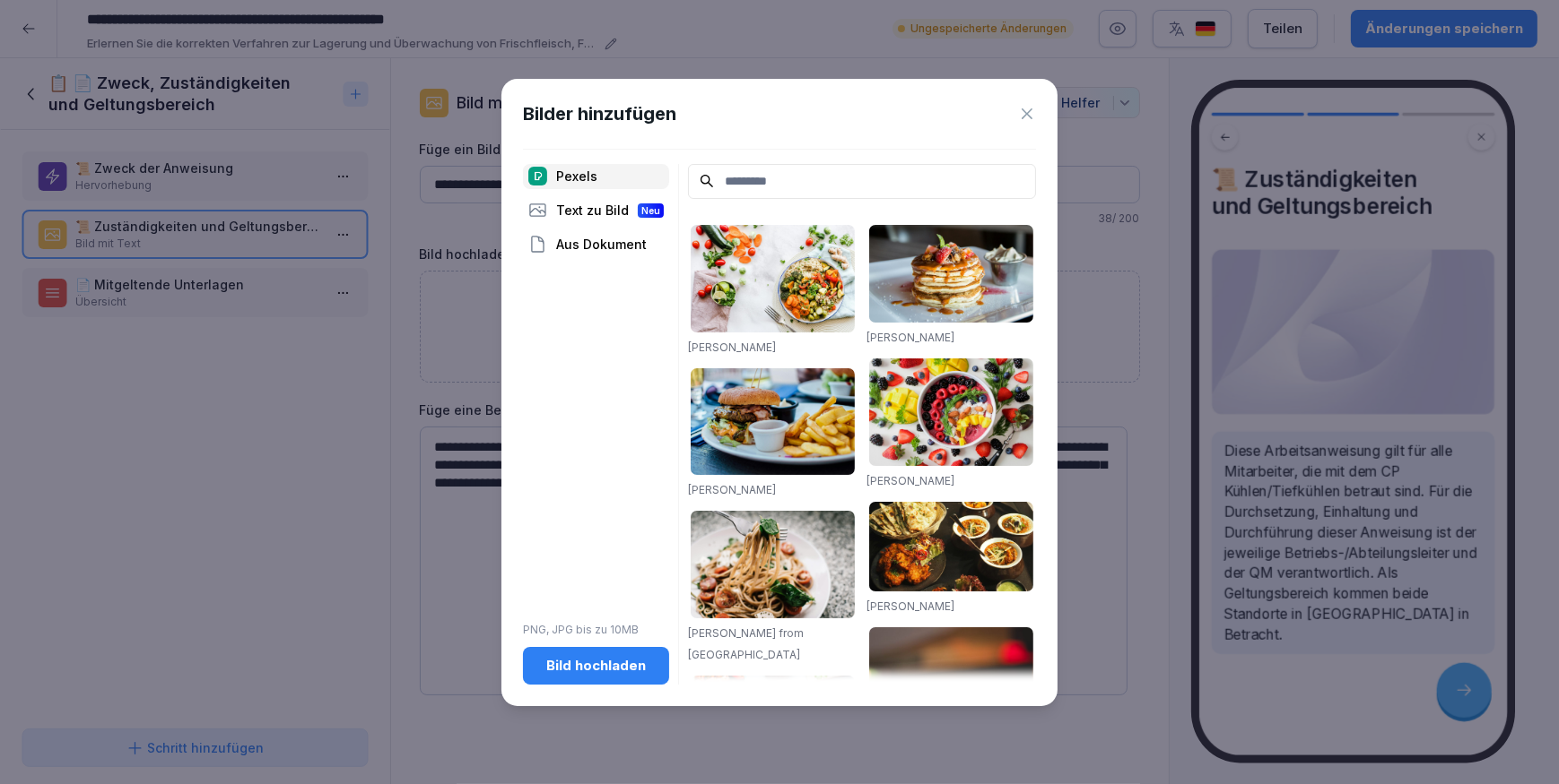
click at [601, 672] on div "Bild hochladen" at bounding box center [596, 666] width 118 height 20
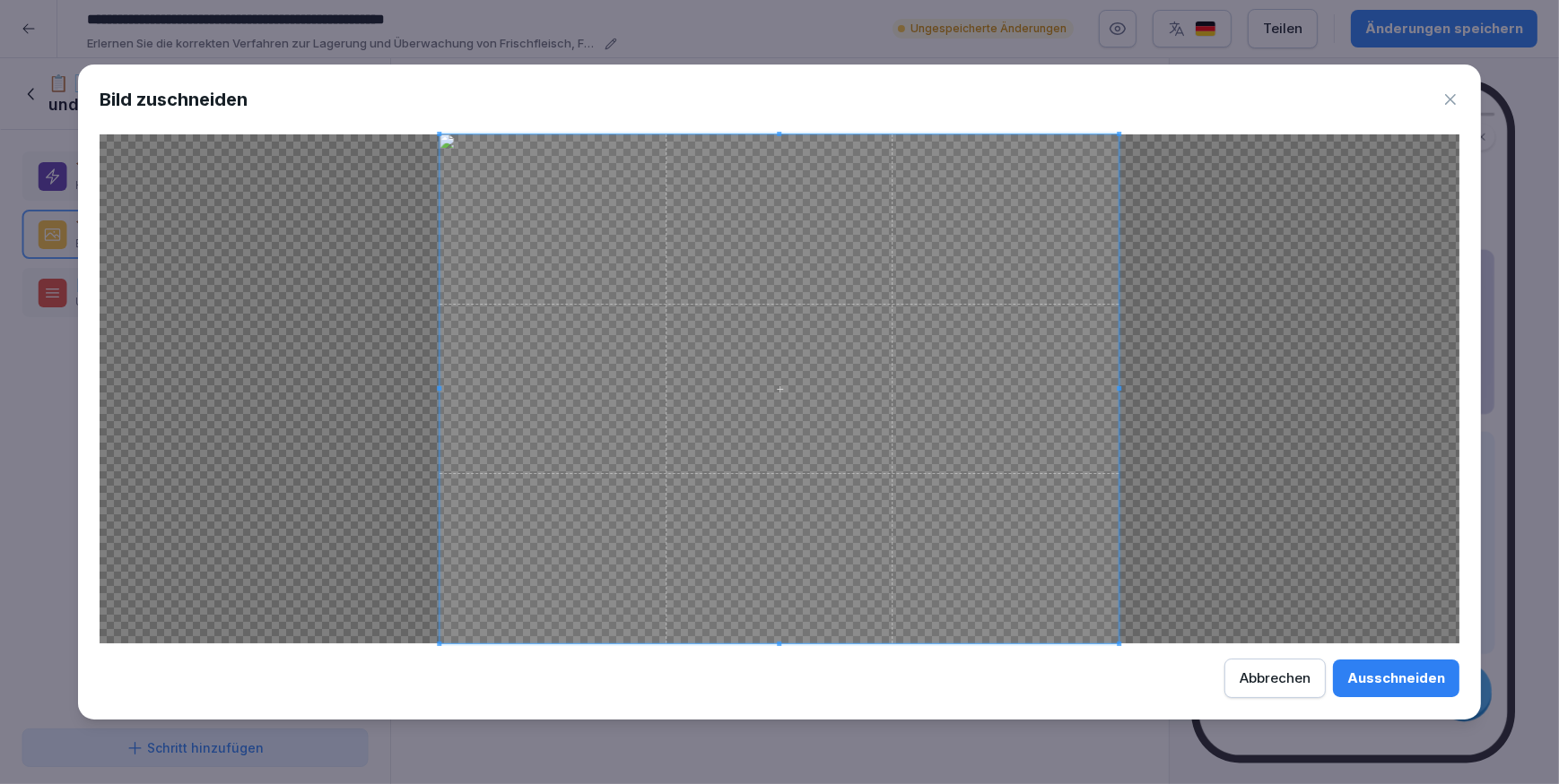
click at [1400, 680] on div "Ausschneiden" at bounding box center [1396, 679] width 98 height 20
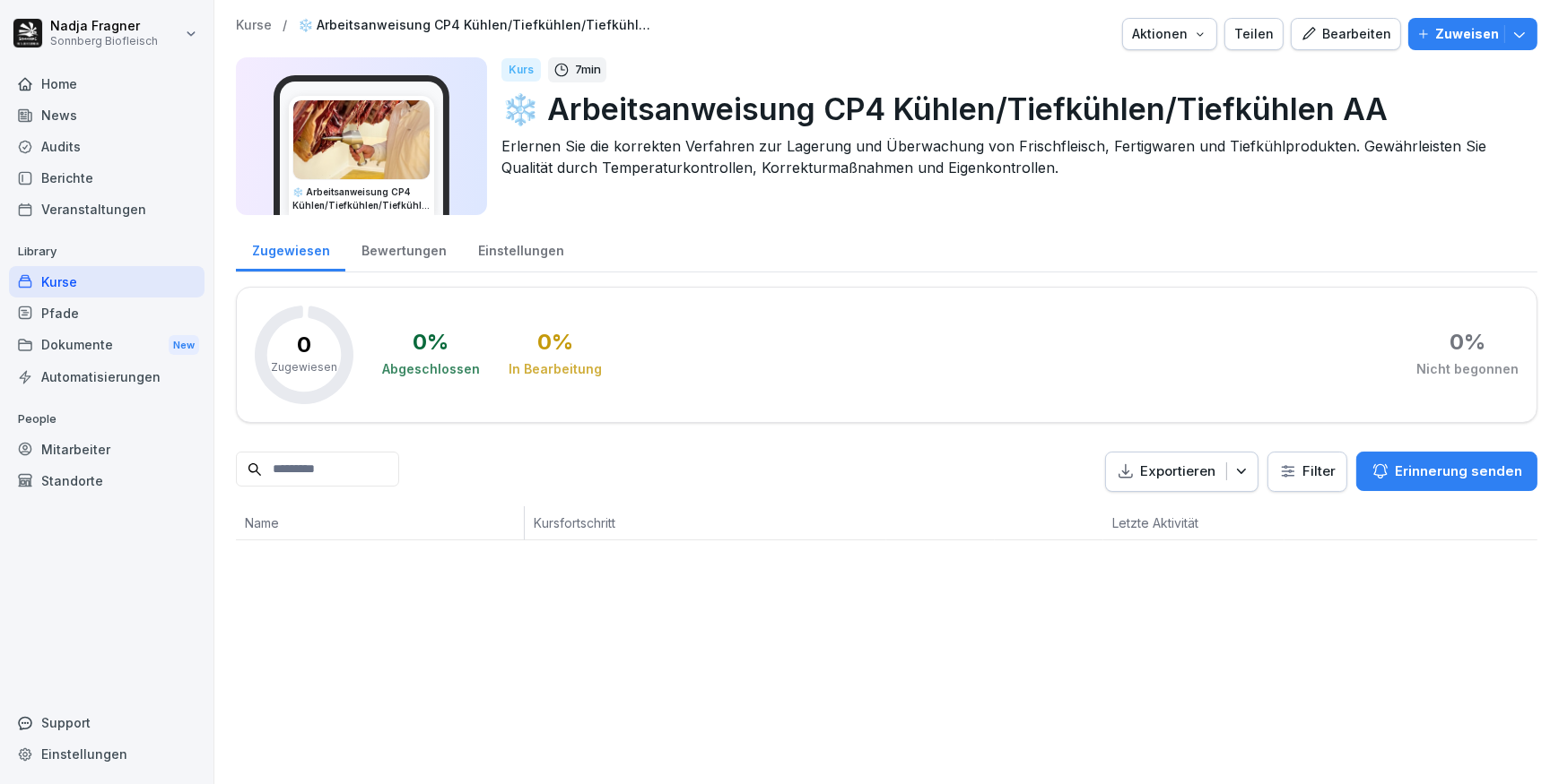
click at [51, 273] on div "Kurse" at bounding box center [107, 282] width 196 height 32
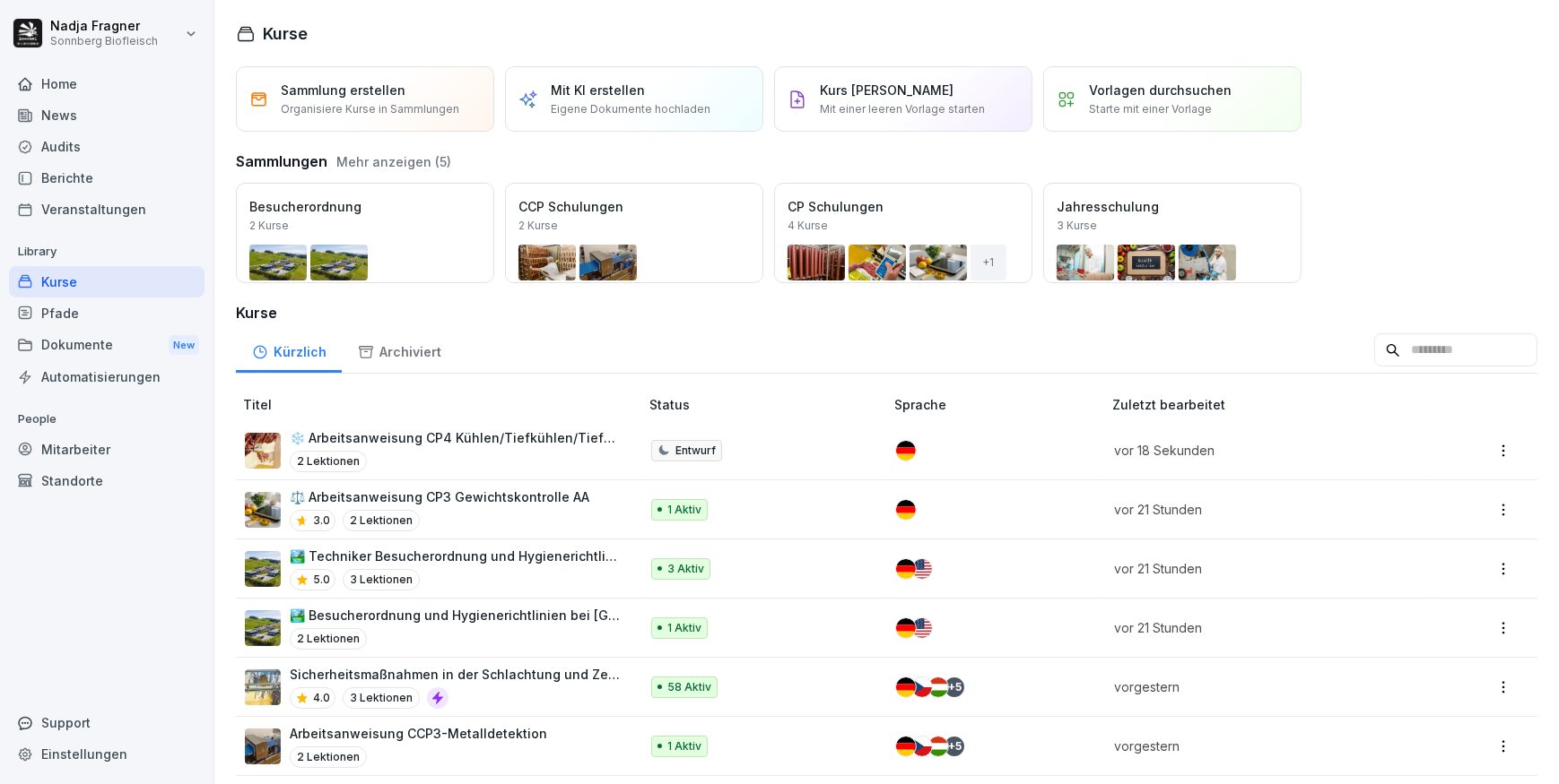
click at [497, 496] on p "⚖️ Arbeitsanweisung CP3 Gewichtskontrolle AA" at bounding box center [439, 497] width 300 height 19
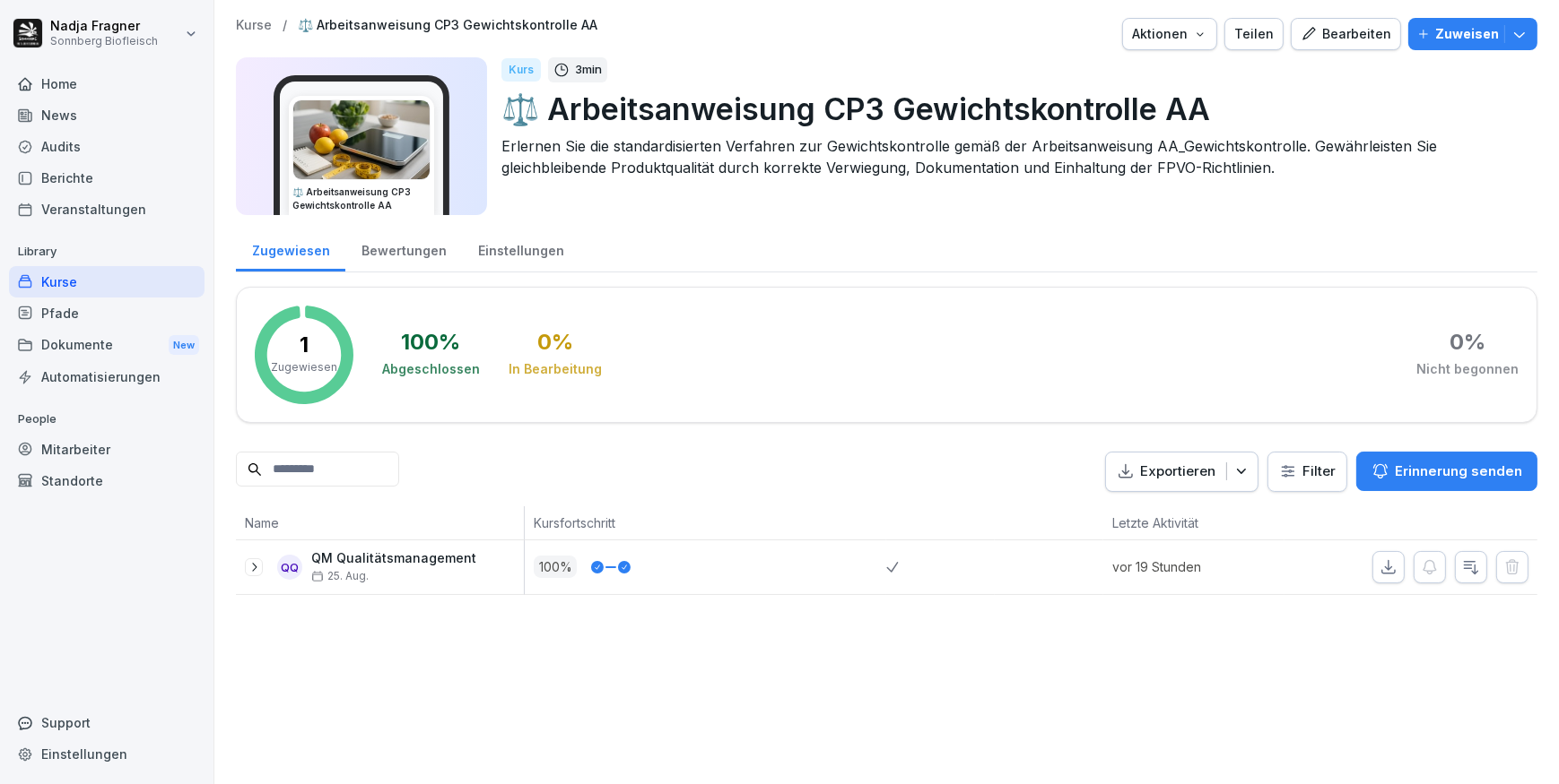
click at [398, 252] on div "Bewertungen" at bounding box center [403, 249] width 117 height 45
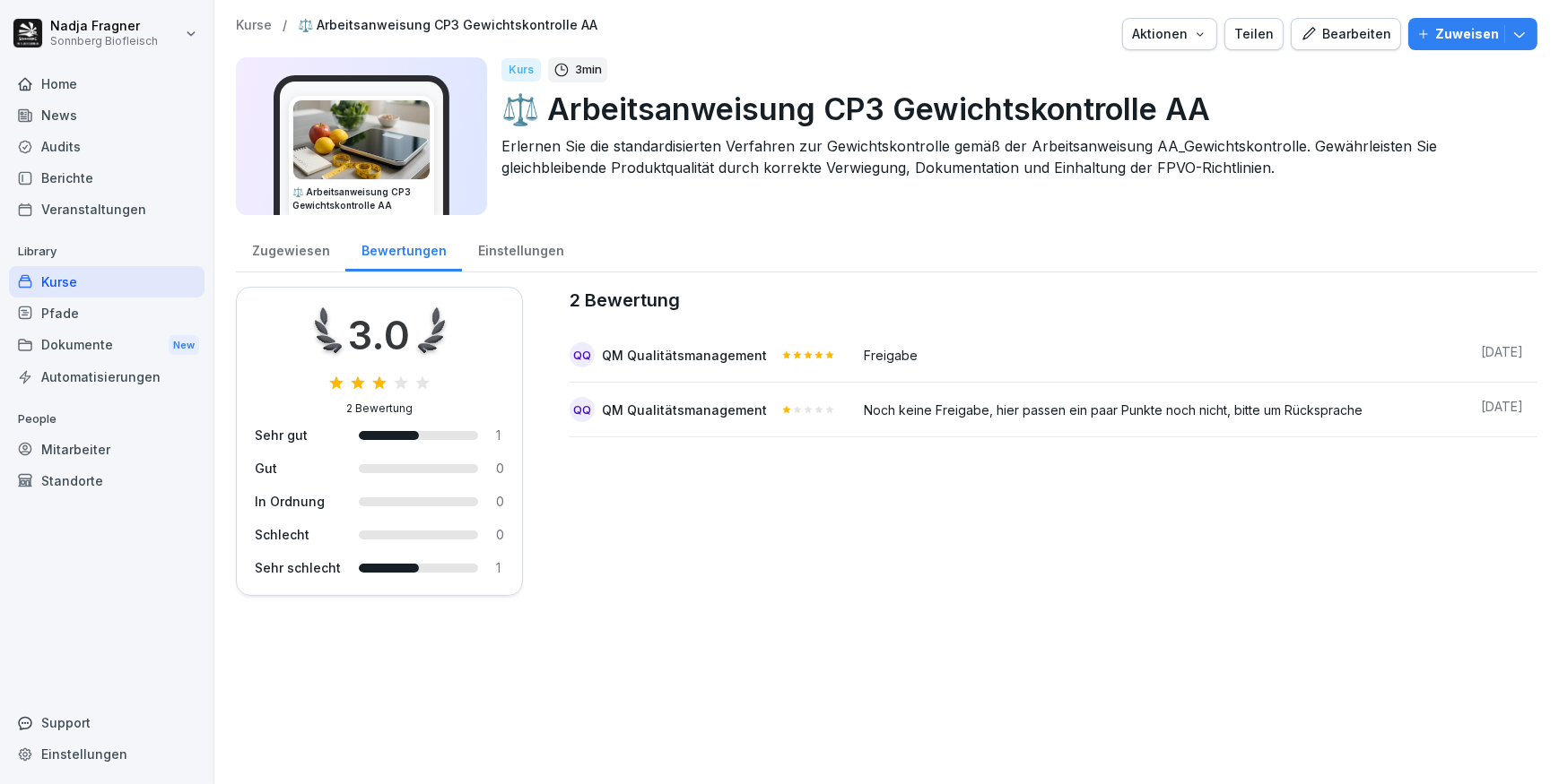
click at [85, 283] on div "Kurse" at bounding box center [107, 282] width 196 height 32
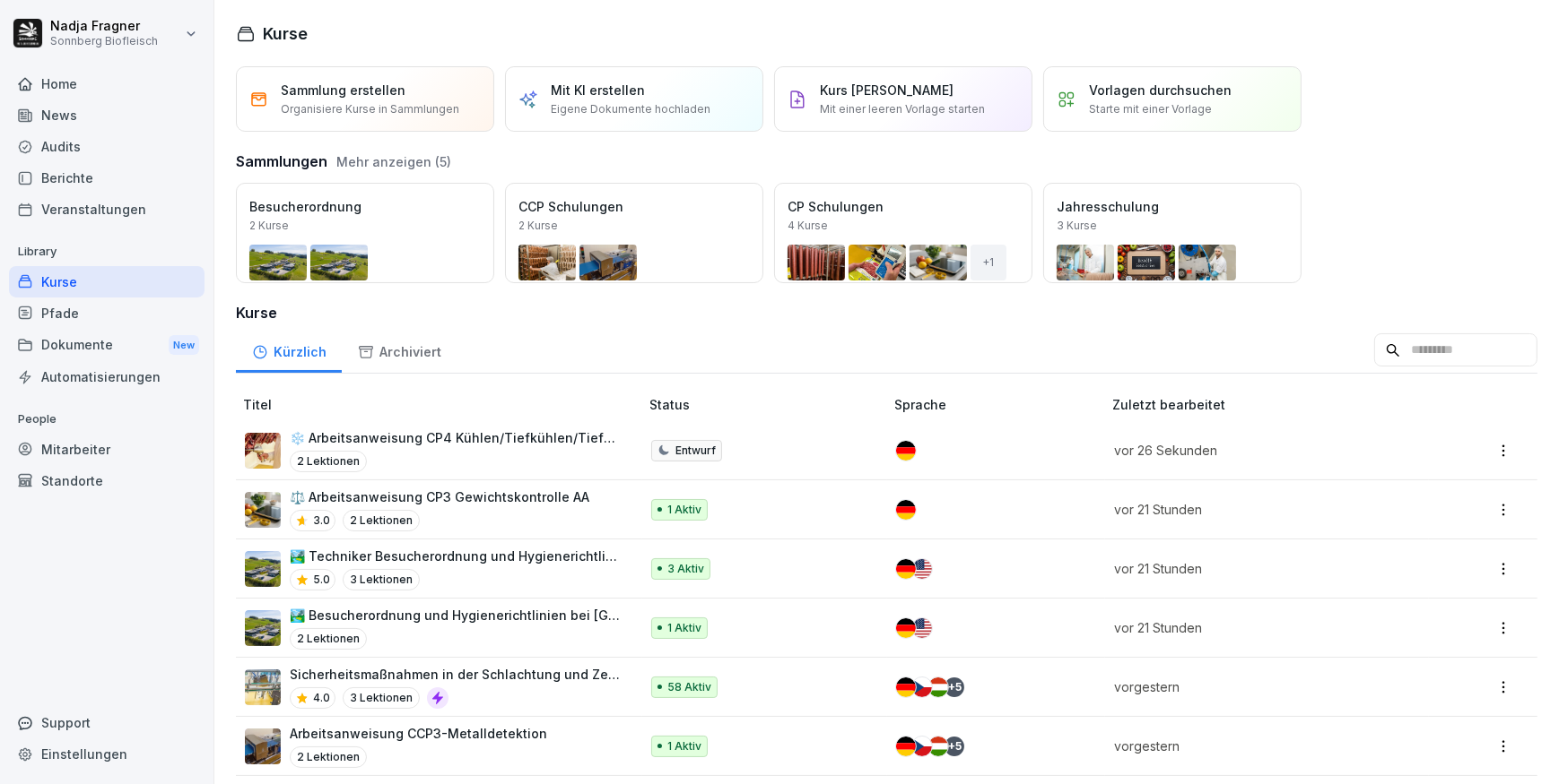
click at [457, 439] on p "❄️ Arbeitsanweisung CP4 Kühlen/Tiefkühlen/Tiefkühlen AA" at bounding box center [455, 437] width 331 height 19
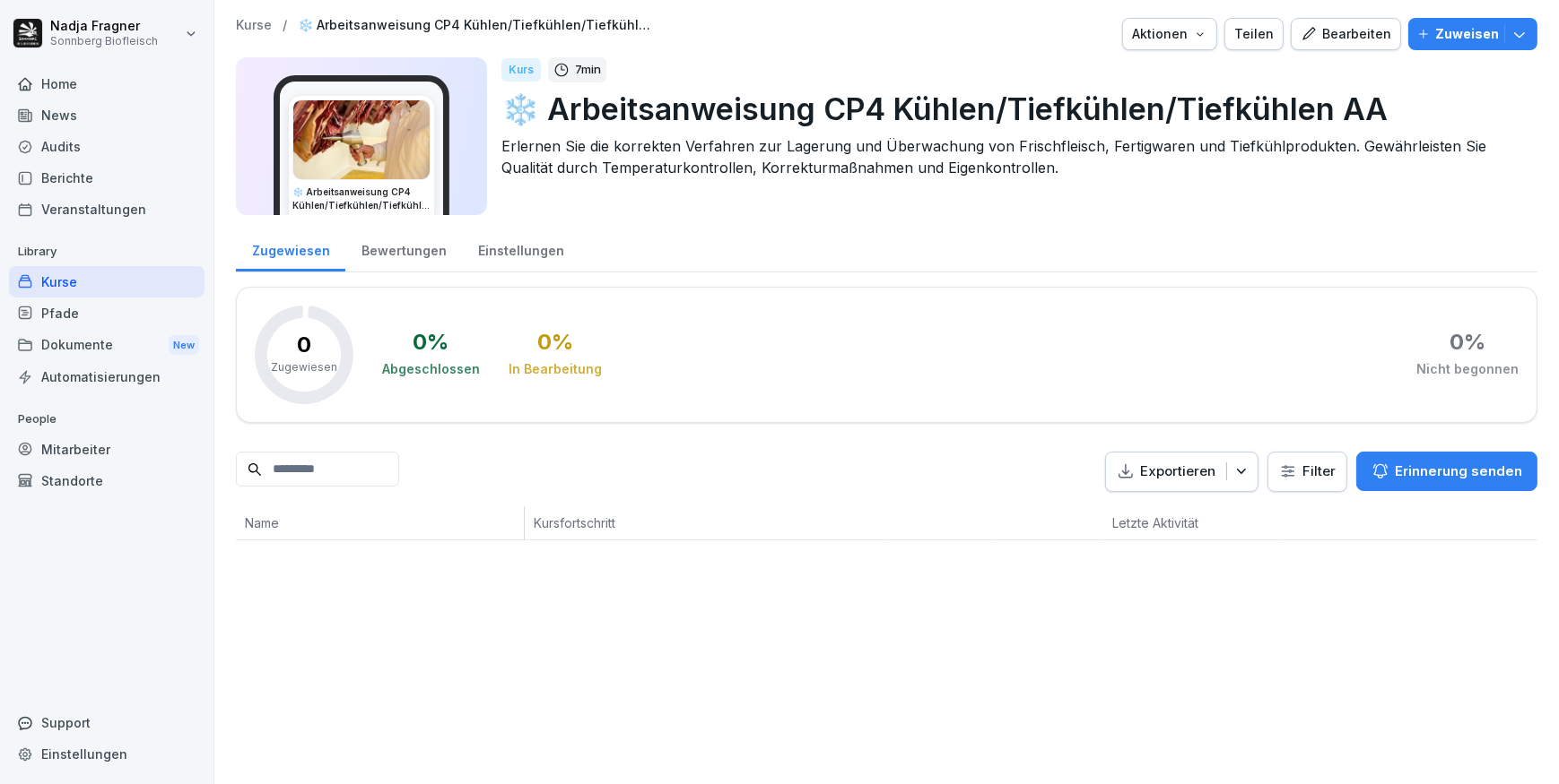
click at [1454, 40] on p "Zuweisen" at bounding box center [1467, 34] width 63 height 20
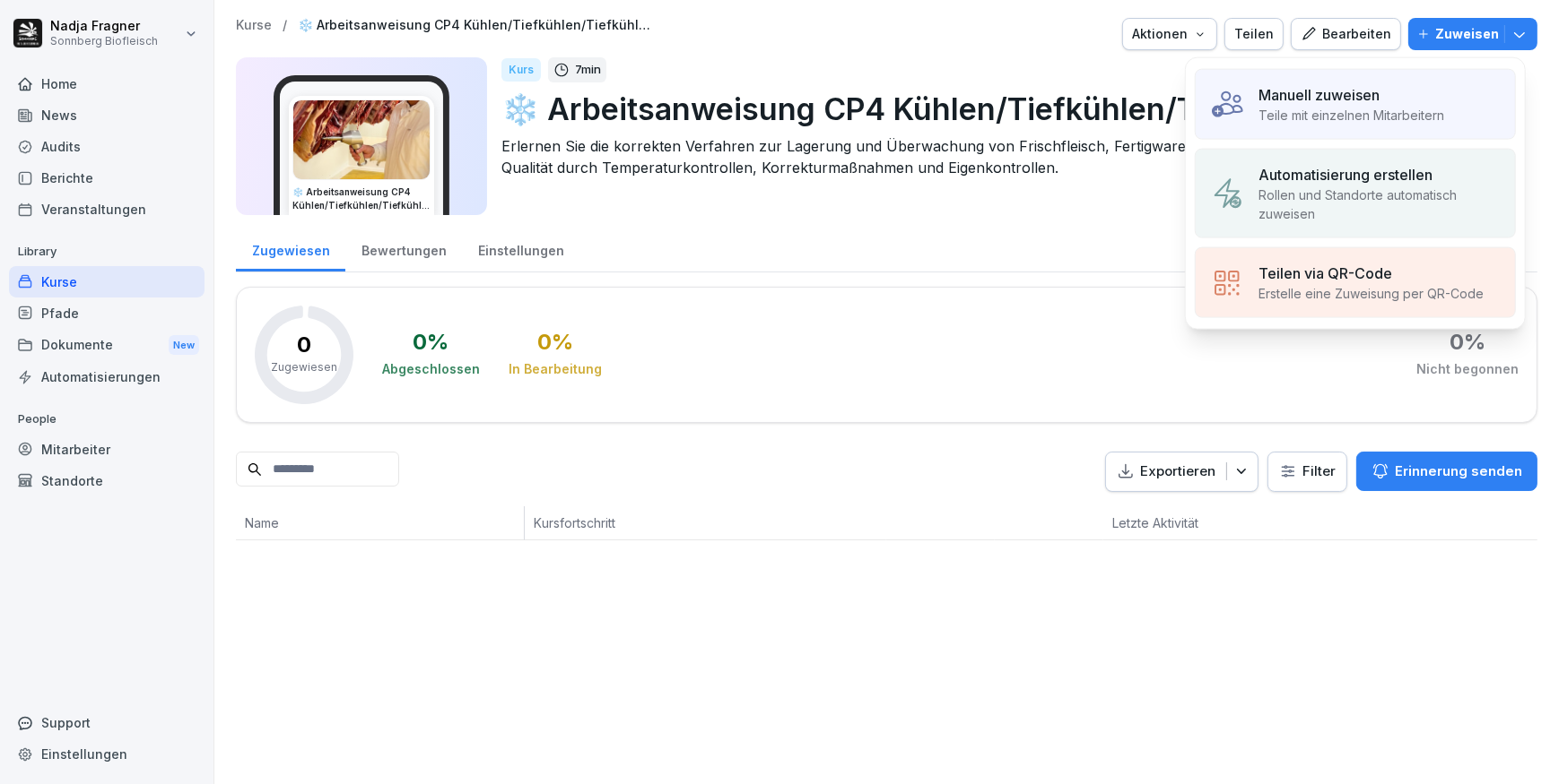
click at [1400, 97] on div "Manuell zuweisen" at bounding box center [1351, 95] width 186 height 22
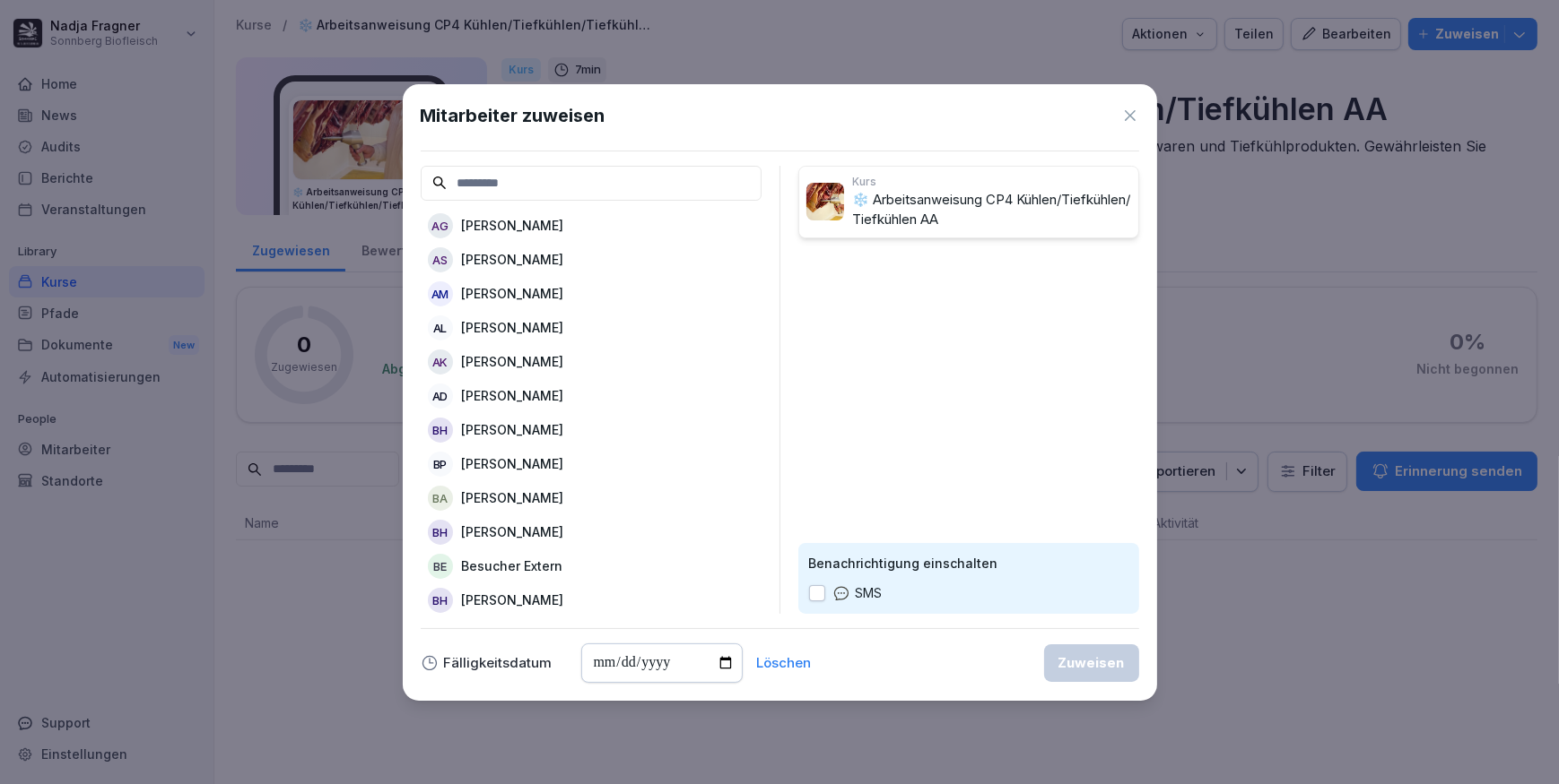
click at [681, 190] on input at bounding box center [591, 183] width 341 height 35
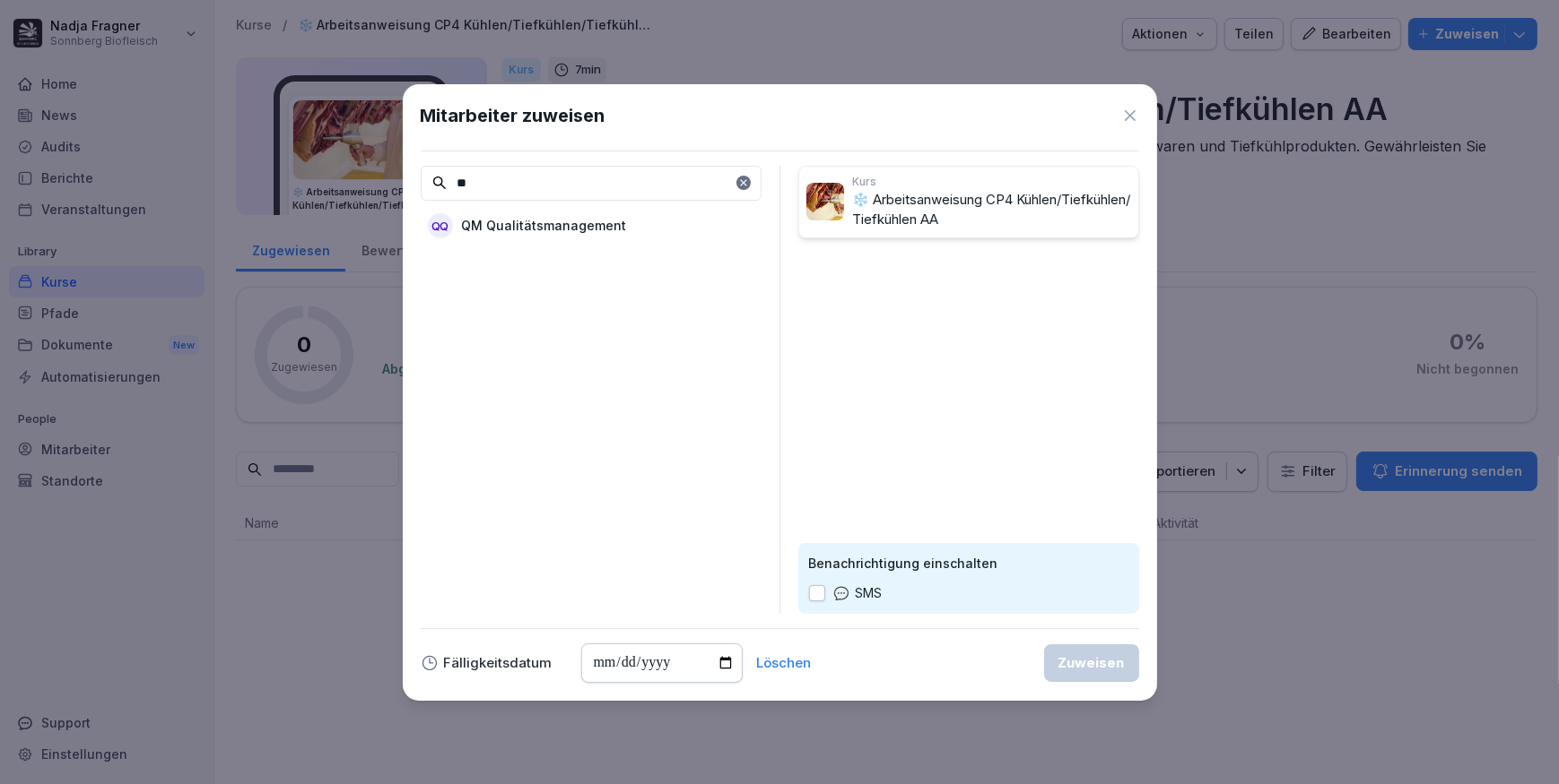
type input "**"
click at [601, 224] on p "QM Qualitätsmanagement" at bounding box center [544, 225] width 165 height 19
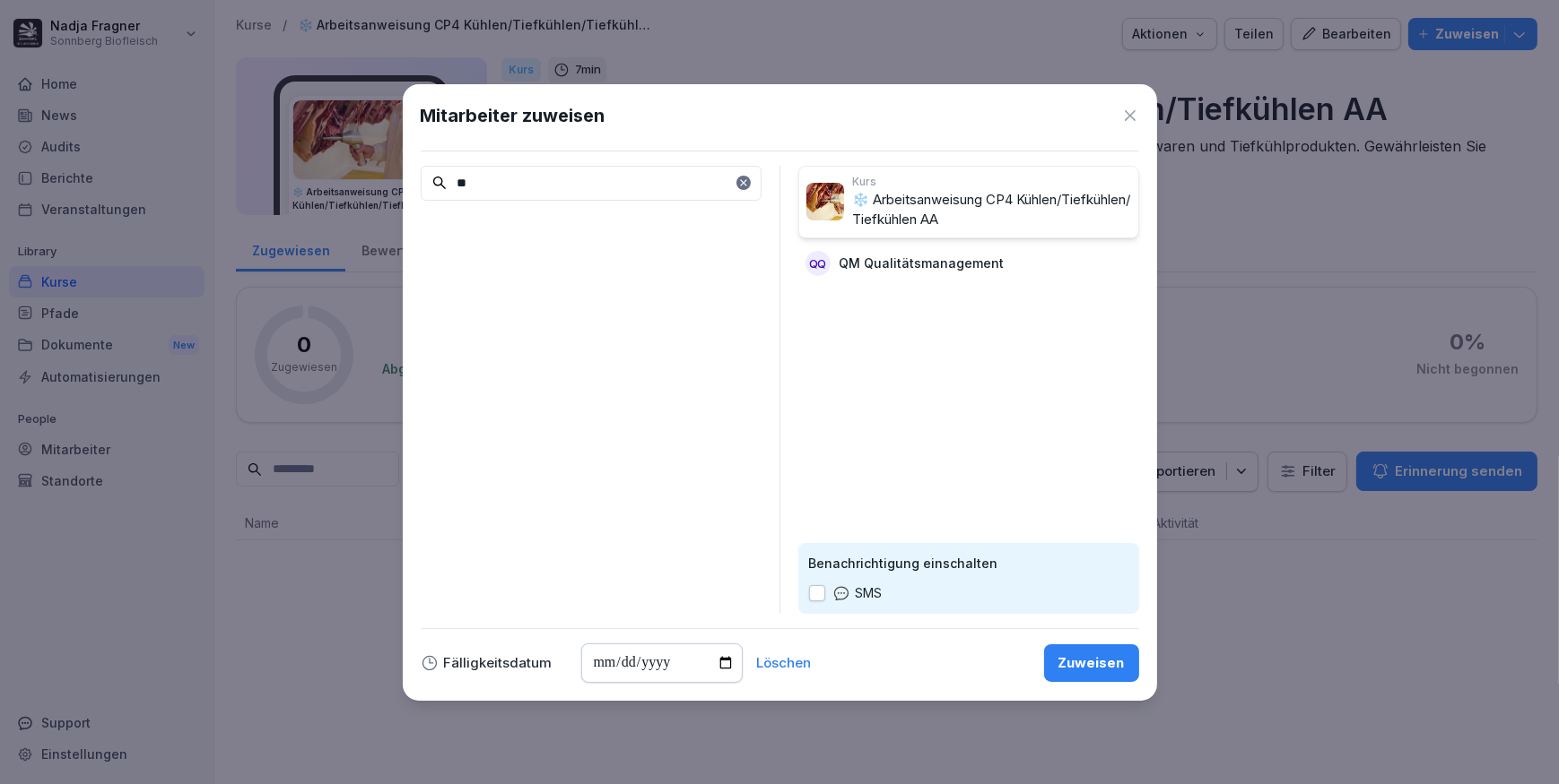
click at [1114, 661] on div "Zuweisen" at bounding box center [1091, 664] width 66 height 20
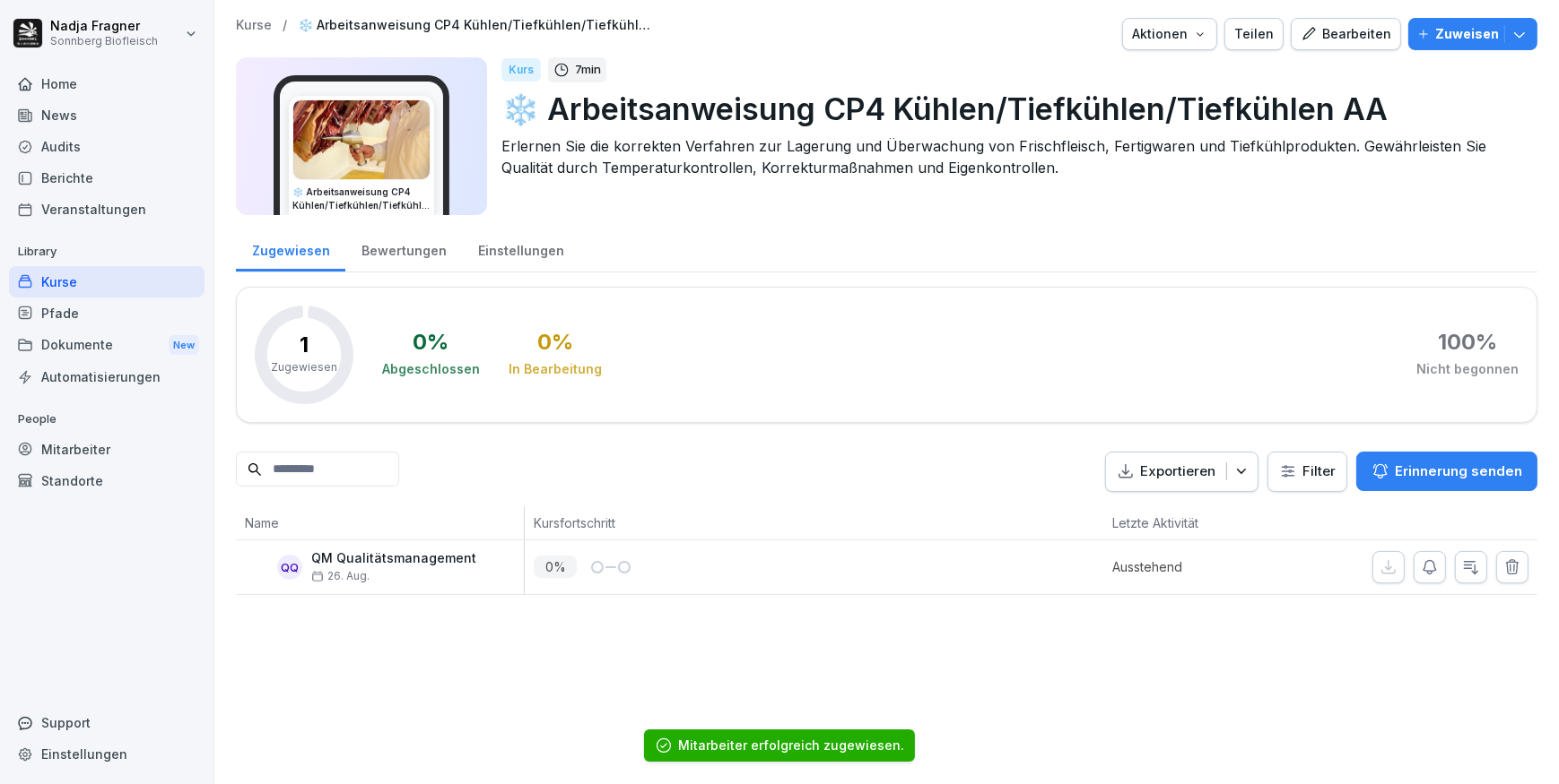
click at [74, 279] on div "Kurse" at bounding box center [107, 282] width 196 height 32
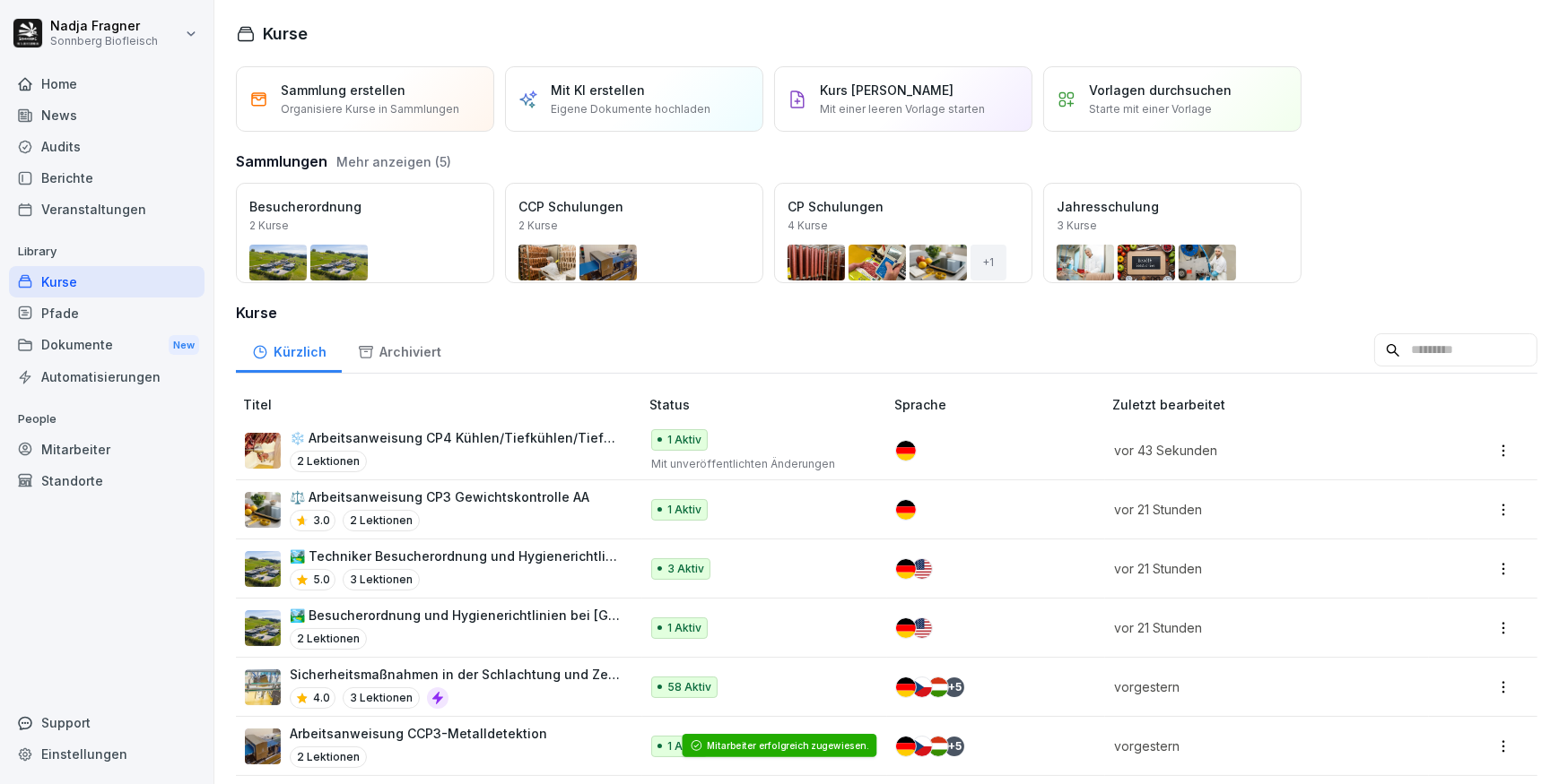
click at [647, 97] on div "Mit KI erstellen Eigene Dokumente hochladen" at bounding box center [630, 99] width 159 height 37
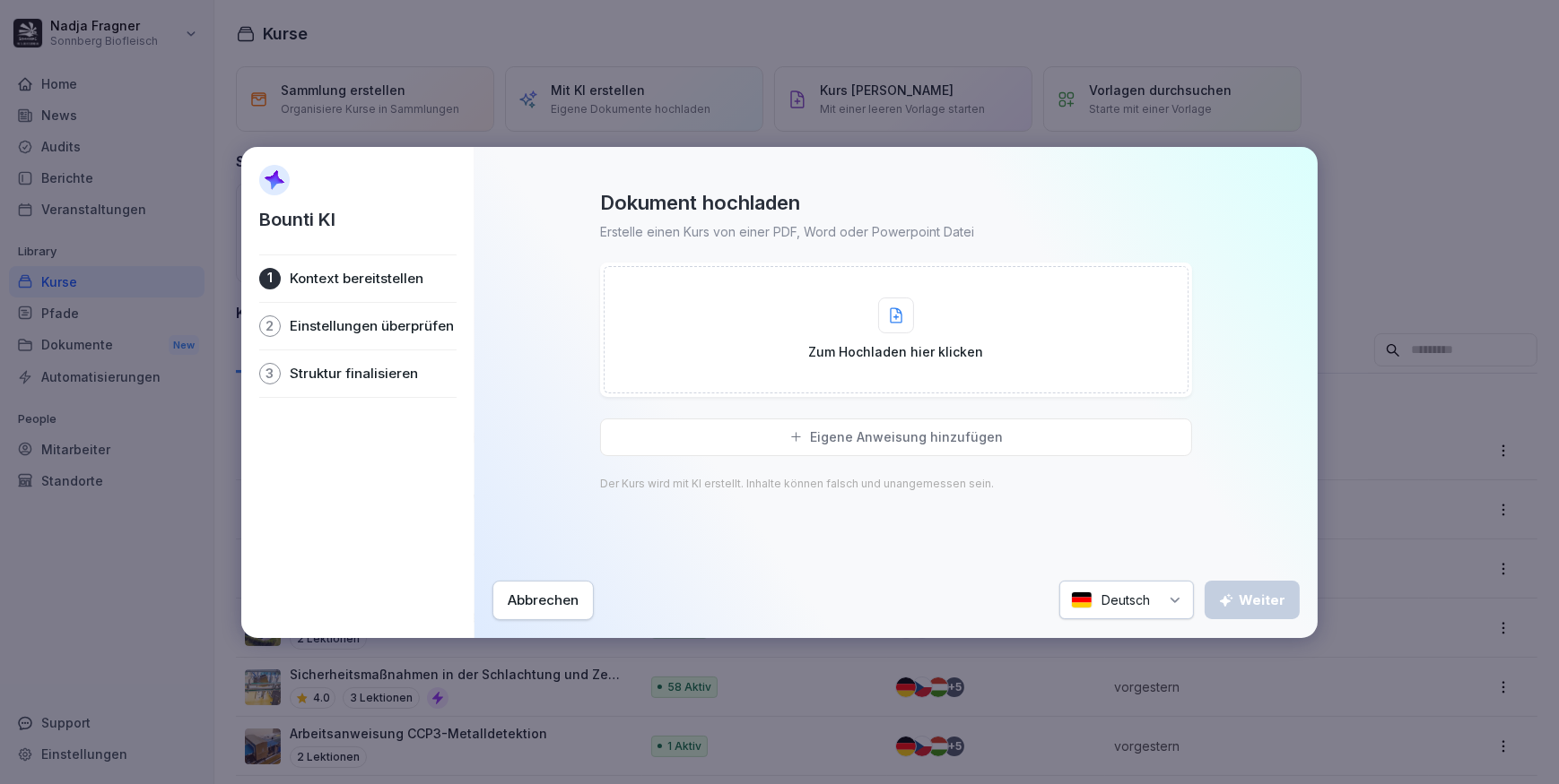
click at [806, 321] on div "Zum Hochladen hier klicken" at bounding box center [896, 330] width 585 height 128
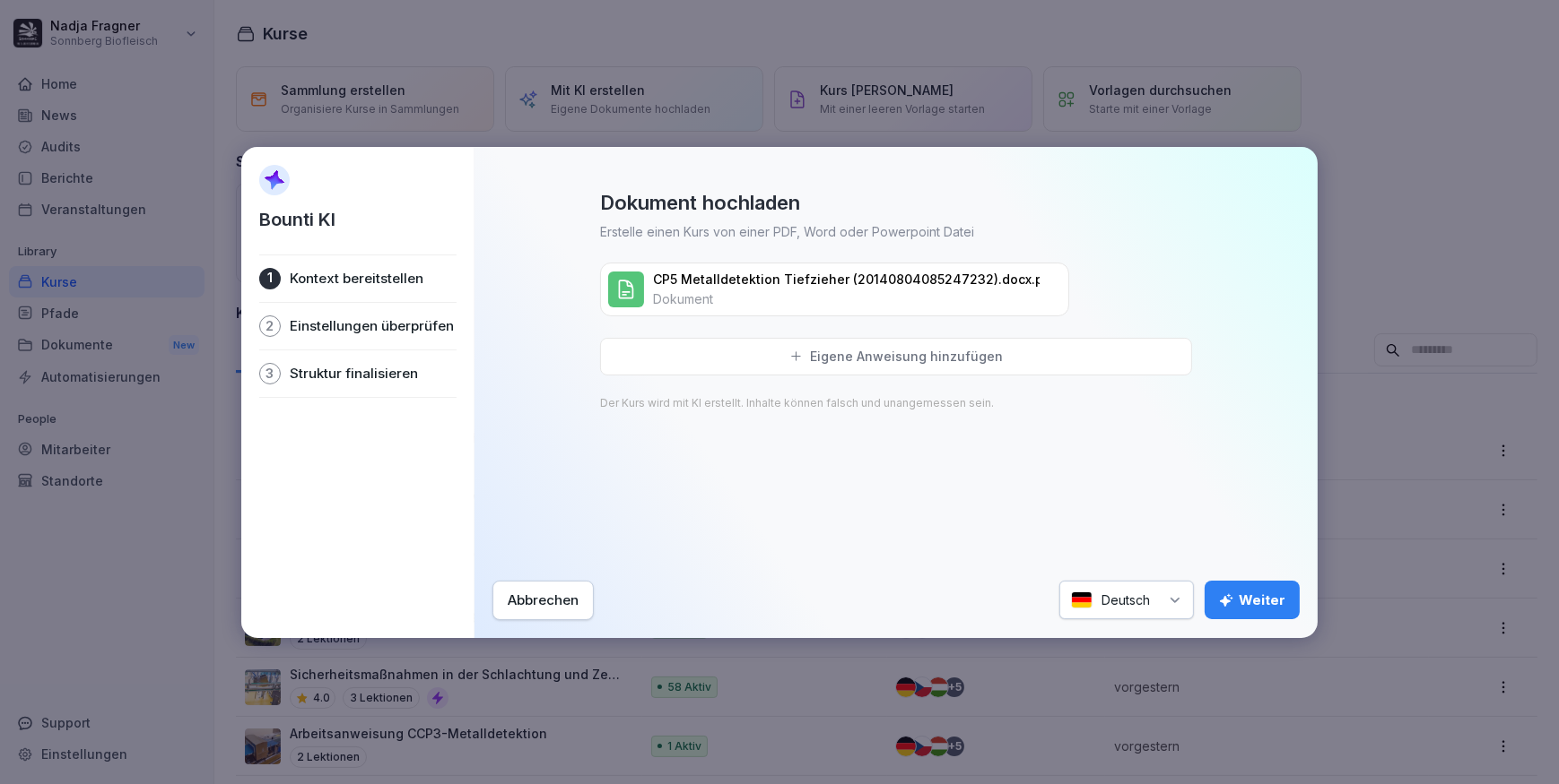
click at [1238, 591] on div "Weiter" at bounding box center [1252, 600] width 66 height 20
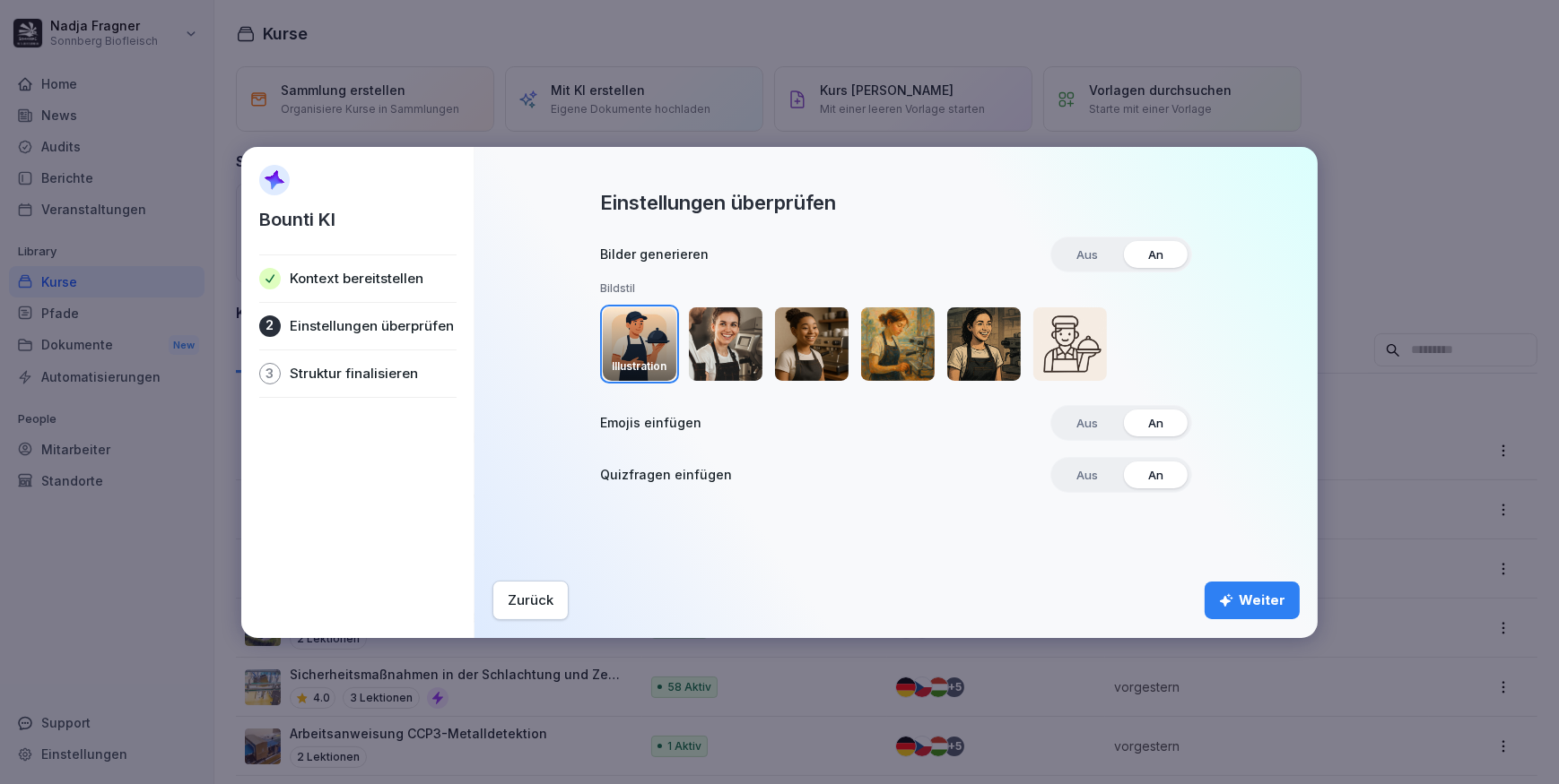
click at [743, 362] on img "button" at bounding box center [725, 344] width 73 height 73
click at [1263, 600] on div "Weiter" at bounding box center [1252, 600] width 66 height 20
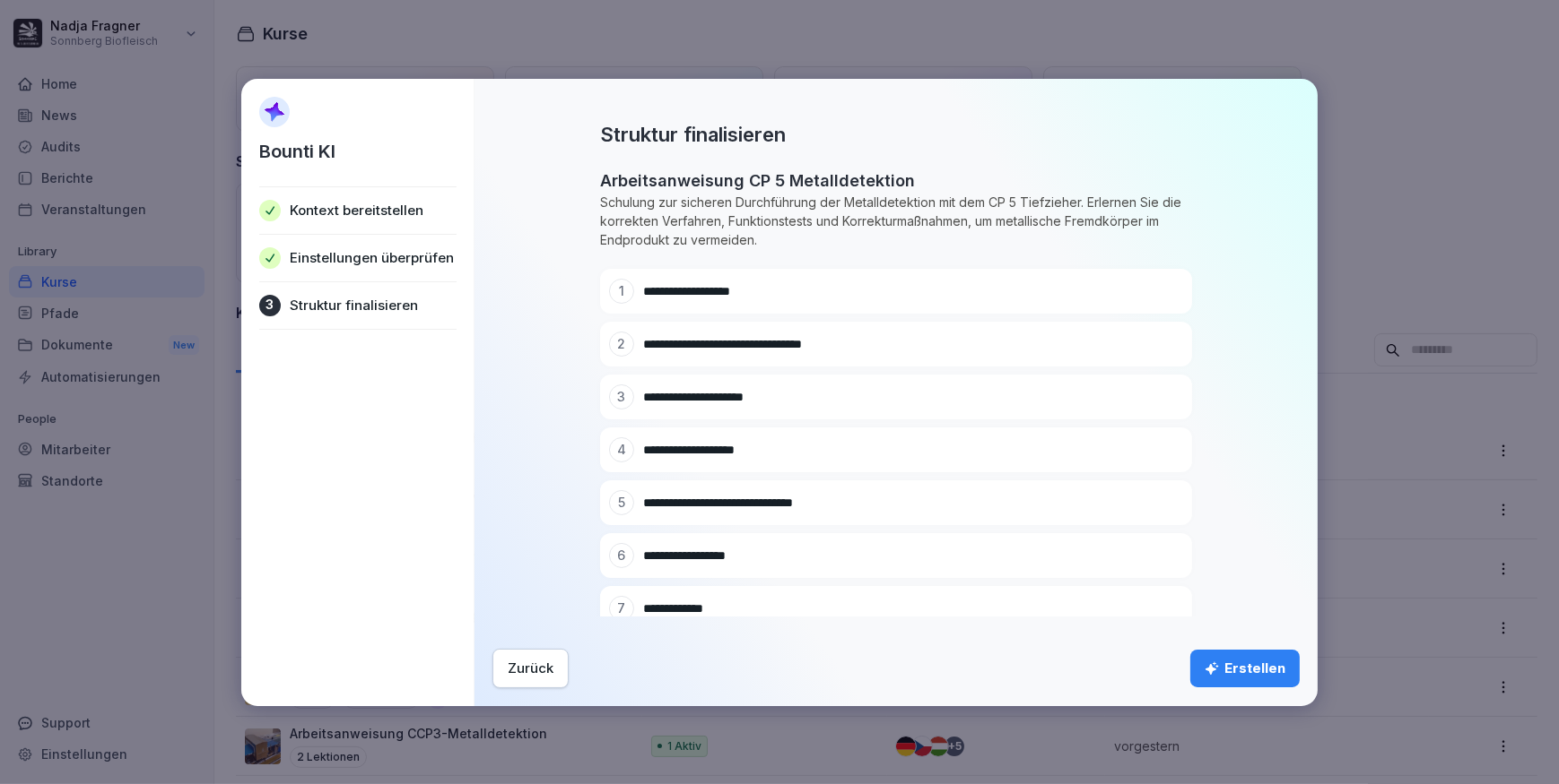
scroll to position [114, 0]
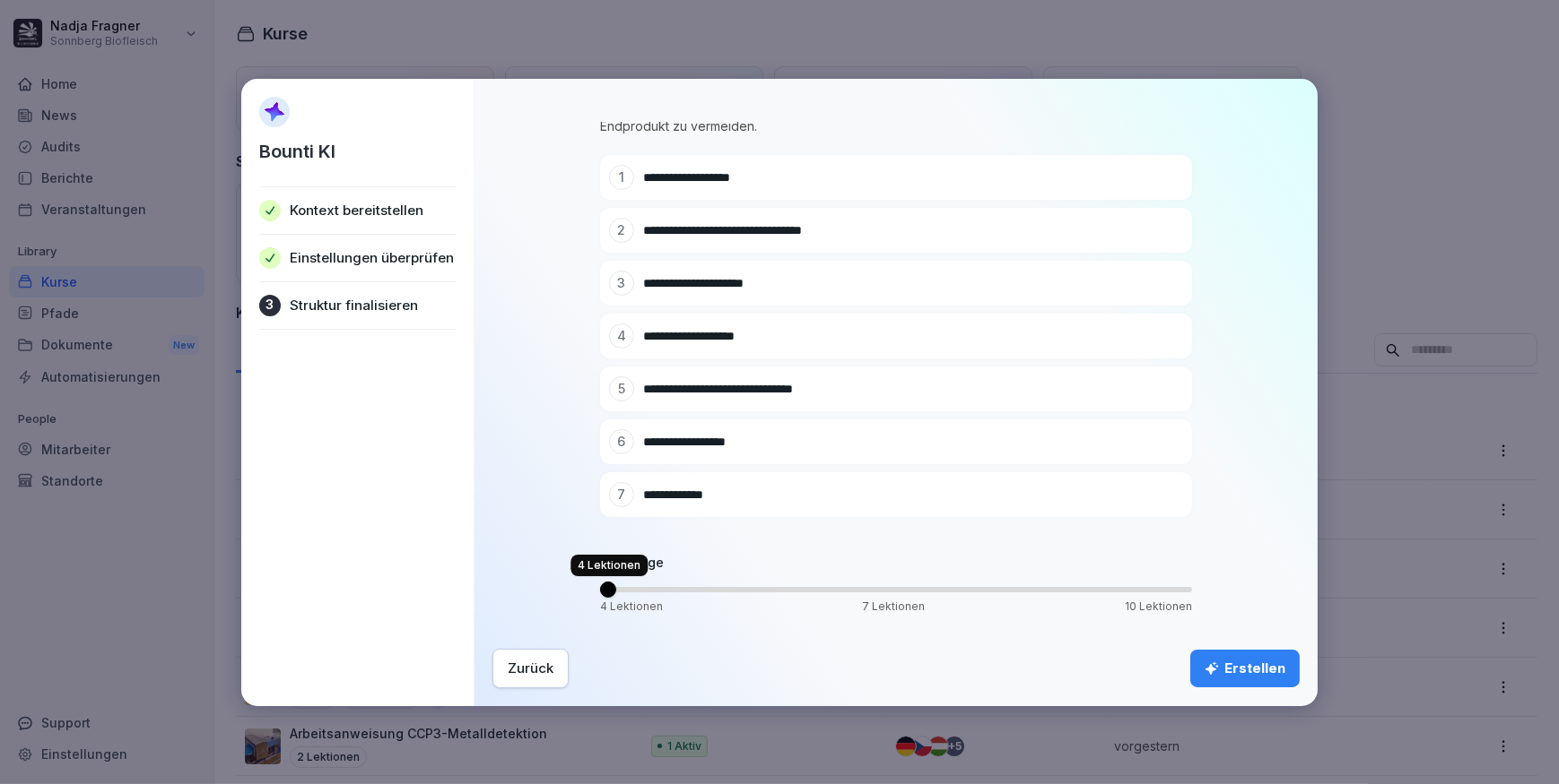
click at [600, 590] on span "Volume" at bounding box center [608, 590] width 16 height 16
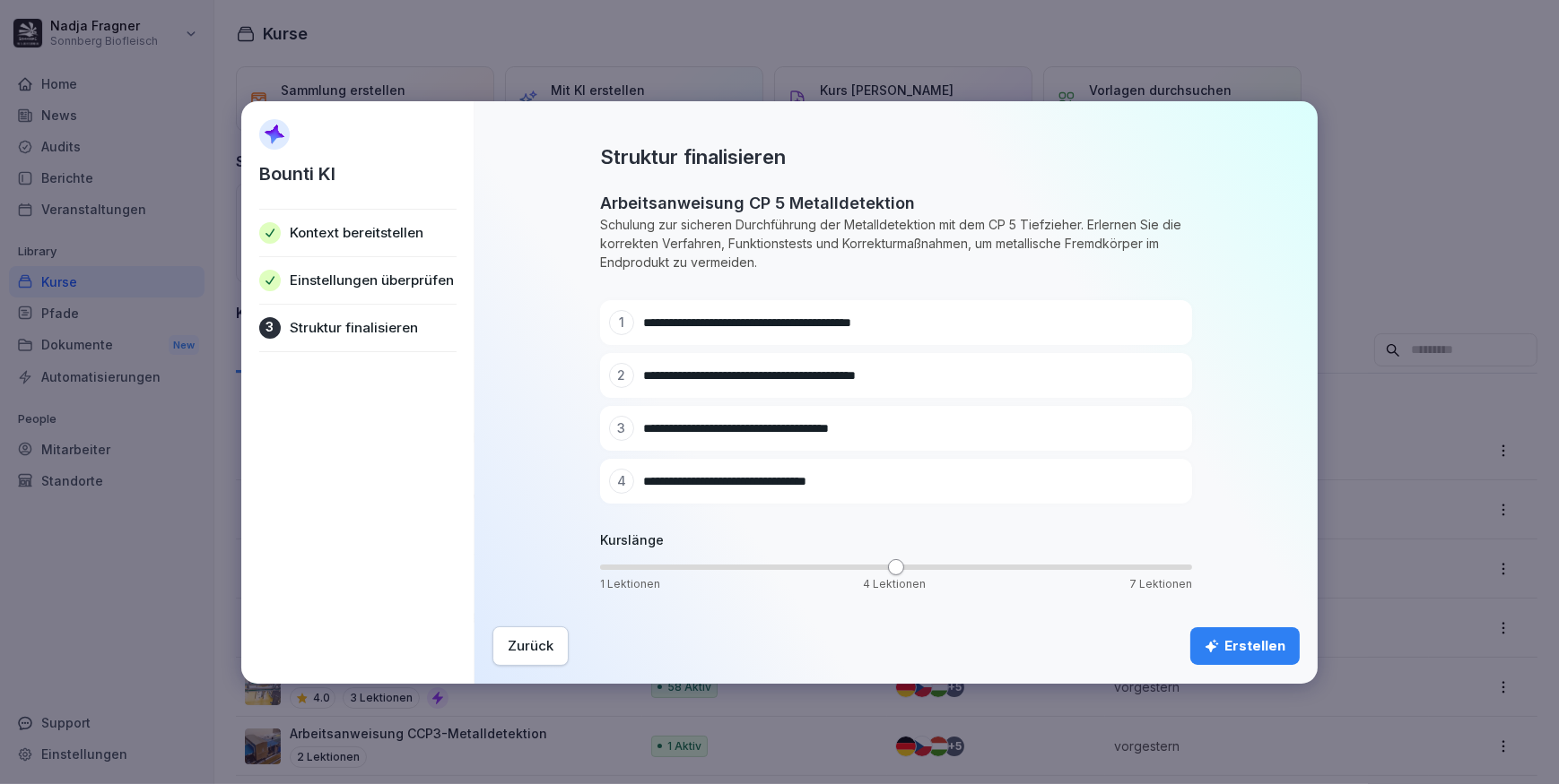
scroll to position [0, 0]
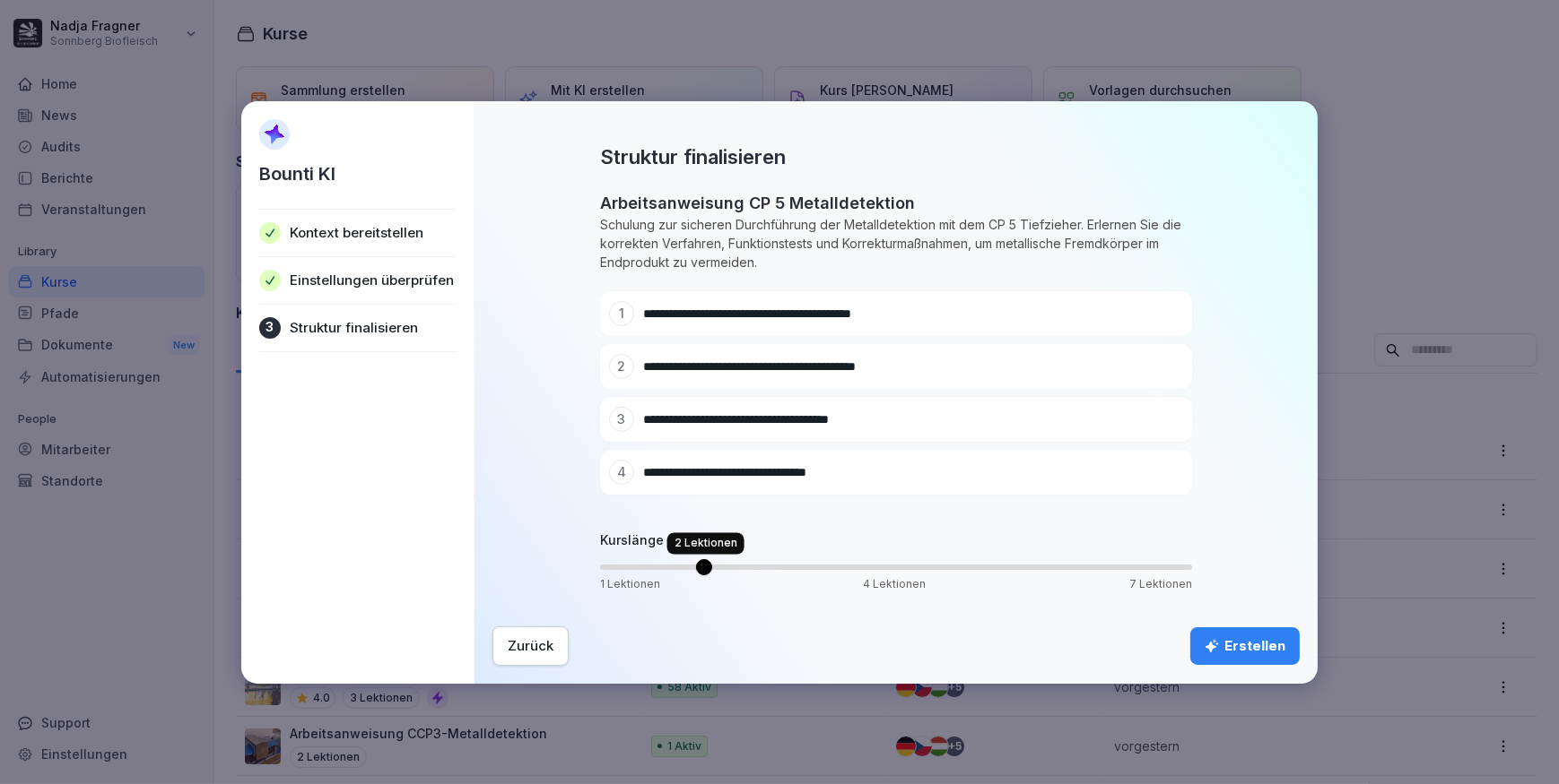
click at [712, 576] on span "Volume" at bounding box center [704, 568] width 16 height 16
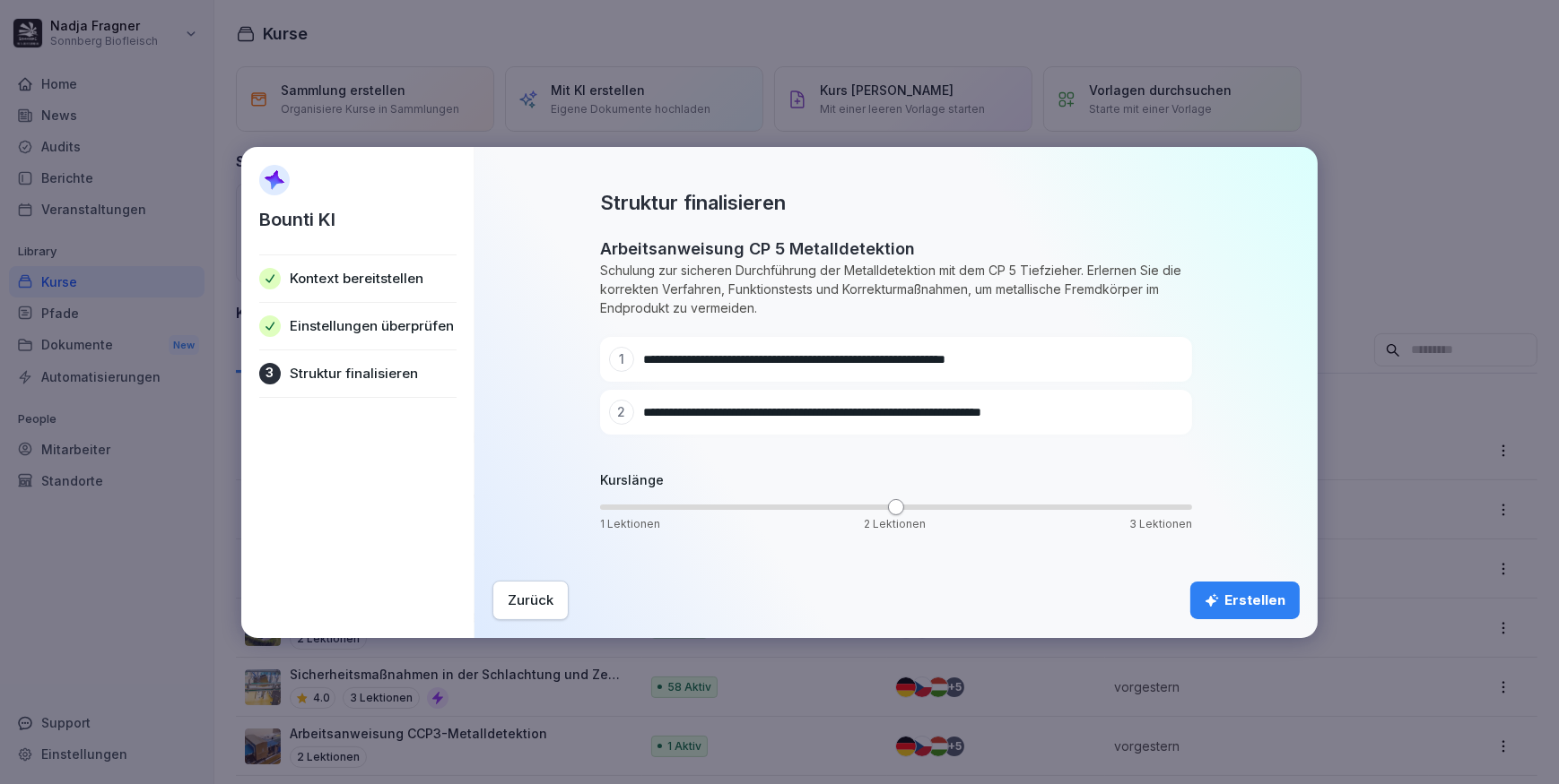
click at [1137, 365] on div at bounding box center [1142, 359] width 25 height 25
drag, startPoint x: 912, startPoint y: 366, endPoint x: 610, endPoint y: 347, distance: 302.6
click at [610, 347] on div "**********" at bounding box center [863, 359] width 509 height 25
paste input "**********"
type input "**********"
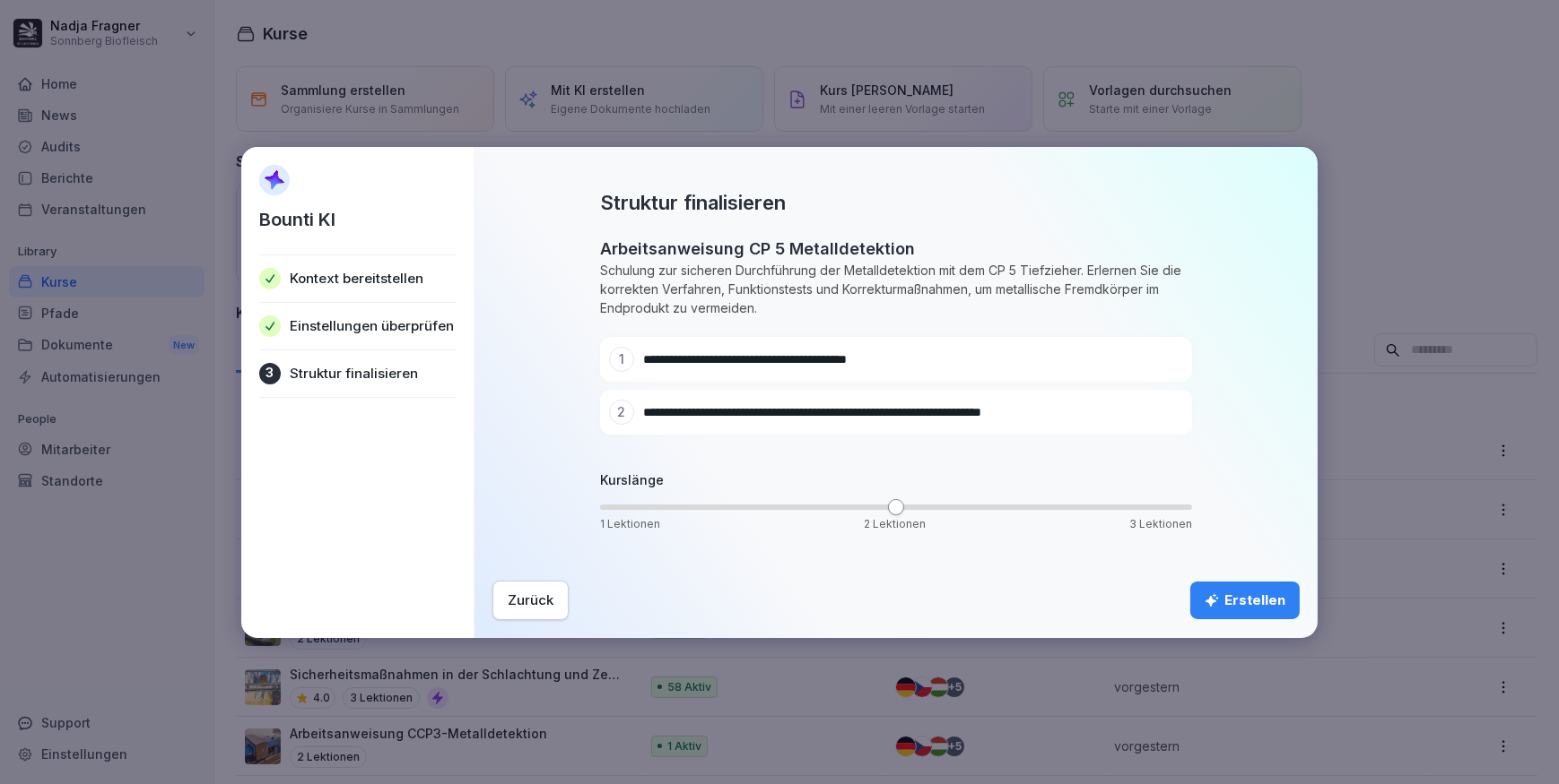
click at [1131, 409] on div at bounding box center [1142, 413] width 25 height 25
drag, startPoint x: 960, startPoint y: 407, endPoint x: 601, endPoint y: 399, distance: 359.1
click at [601, 399] on div "**********" at bounding box center [895, 413] width 592 height 45
paste input "***"
click at [776, 413] on input "**********" at bounding box center [881, 413] width 476 height 18
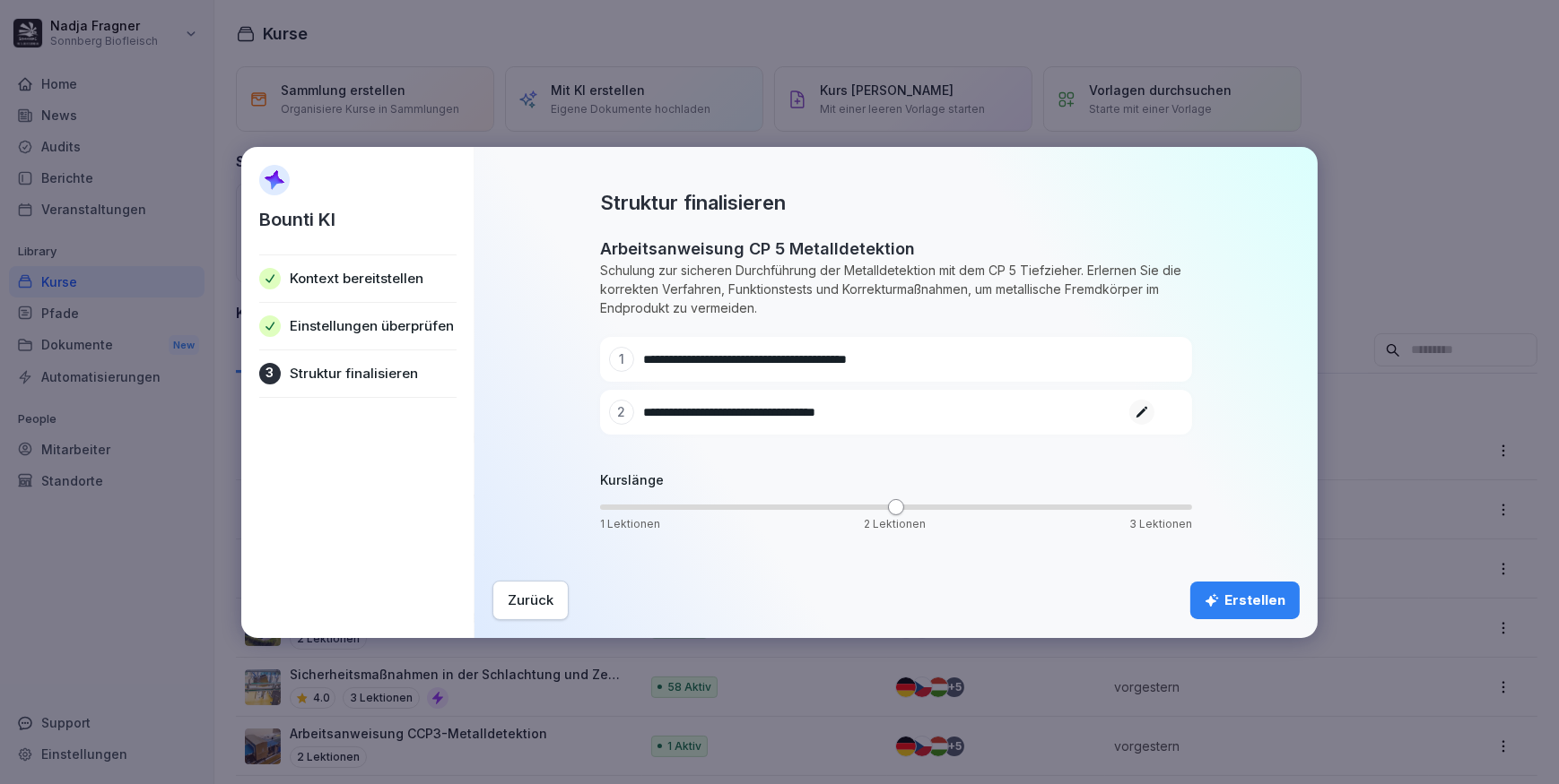
drag, startPoint x: 783, startPoint y: 411, endPoint x: 1025, endPoint y: 418, distance: 242.1
click at [1025, 418] on input "**********" at bounding box center [881, 413] width 476 height 18
type input "**********"
click at [1265, 605] on div "Erstellen" at bounding box center [1245, 600] width 81 height 20
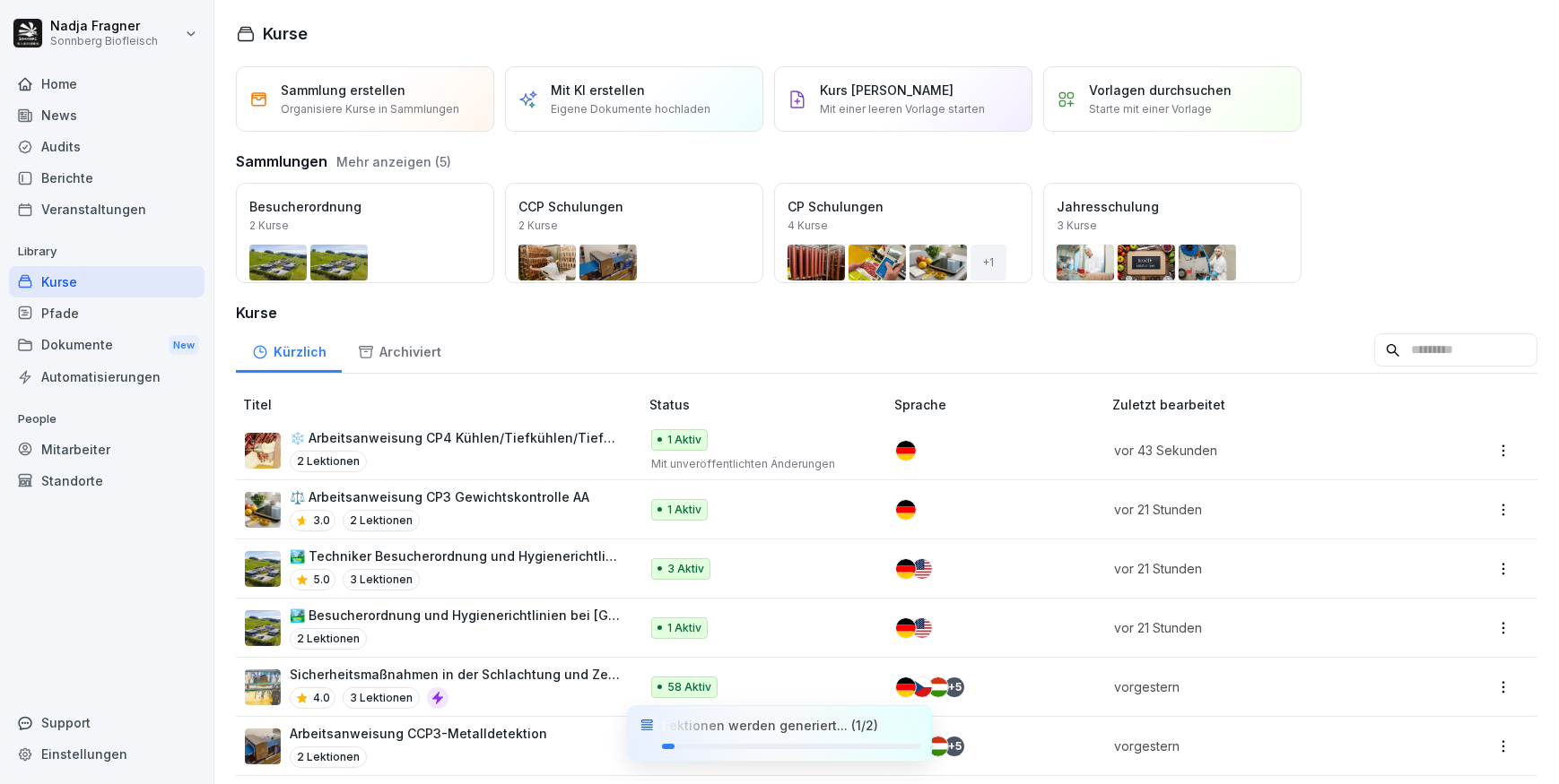
click at [591, 451] on div "2 Lektionen" at bounding box center [455, 462] width 331 height 22
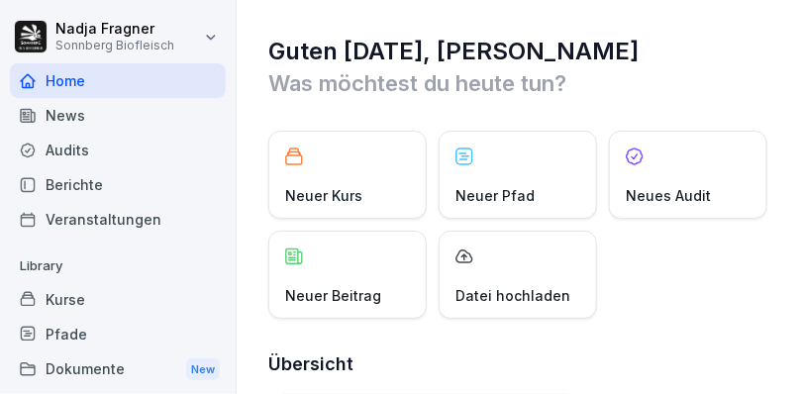
click at [59, 293] on div "Kurse" at bounding box center [118, 299] width 216 height 35
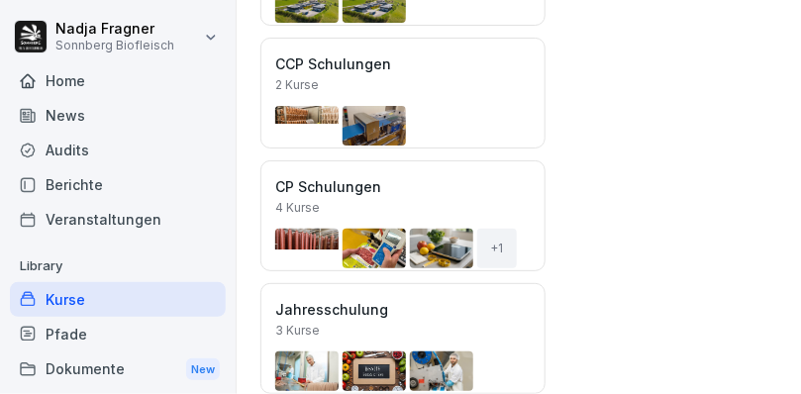
scroll to position [630, 0]
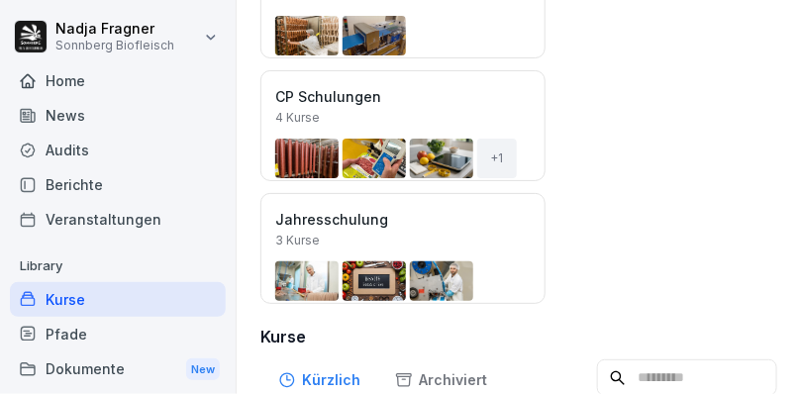
click at [0, 0] on div "Öffnen" at bounding box center [0, 0] width 0 height 0
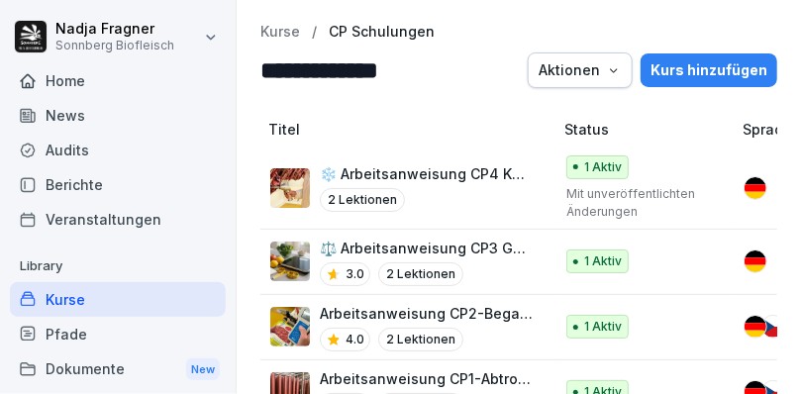
click at [425, 242] on p "⚖️ Arbeitsanweisung CP3 Gewichtskontrolle AA" at bounding box center [426, 248] width 213 height 21
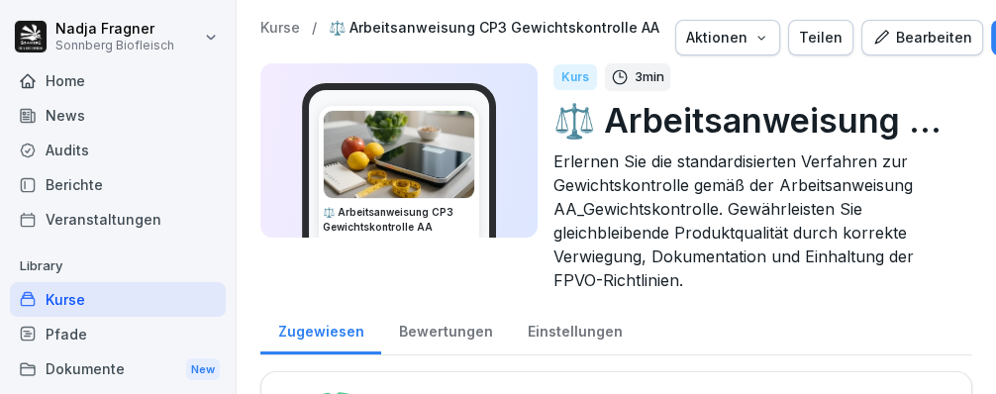
click at [800, 45] on div "Bearbeiten" at bounding box center [922, 38] width 100 height 22
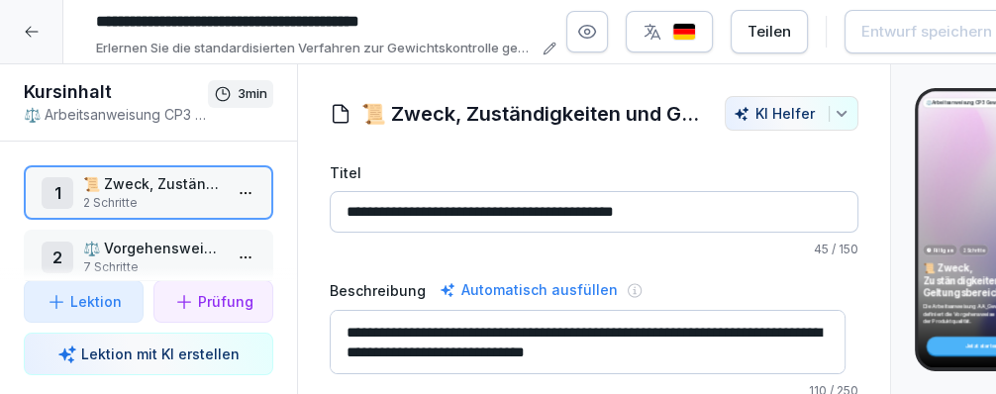
drag, startPoint x: 726, startPoint y: 216, endPoint x: 271, endPoint y: 204, distance: 454.6
click at [271, 204] on div "**********" at bounding box center [594, 229] width 1188 height 331
click at [155, 242] on p "⚖️ Vorgehensweise - CP3 Gewichtskontrolle" at bounding box center [152, 247] width 139 height 21
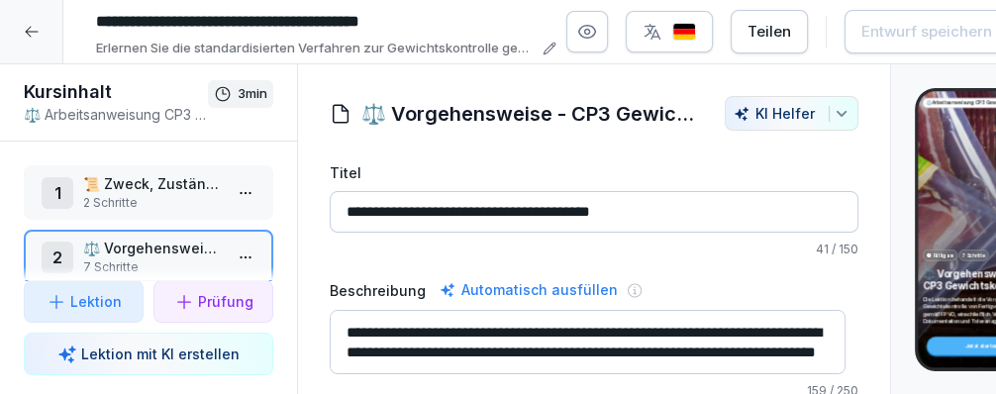
drag, startPoint x: 671, startPoint y: 212, endPoint x: 322, endPoint y: 207, distance: 349.5
click at [322, 207] on div "**********" at bounding box center [594, 385] width 592 height 579
click at [737, 218] on input "**********" at bounding box center [594, 212] width 529 height 42
drag, startPoint x: 549, startPoint y: 223, endPoint x: 369, endPoint y: 216, distance: 179.3
click at [369, 216] on input "**********" at bounding box center [594, 212] width 529 height 42
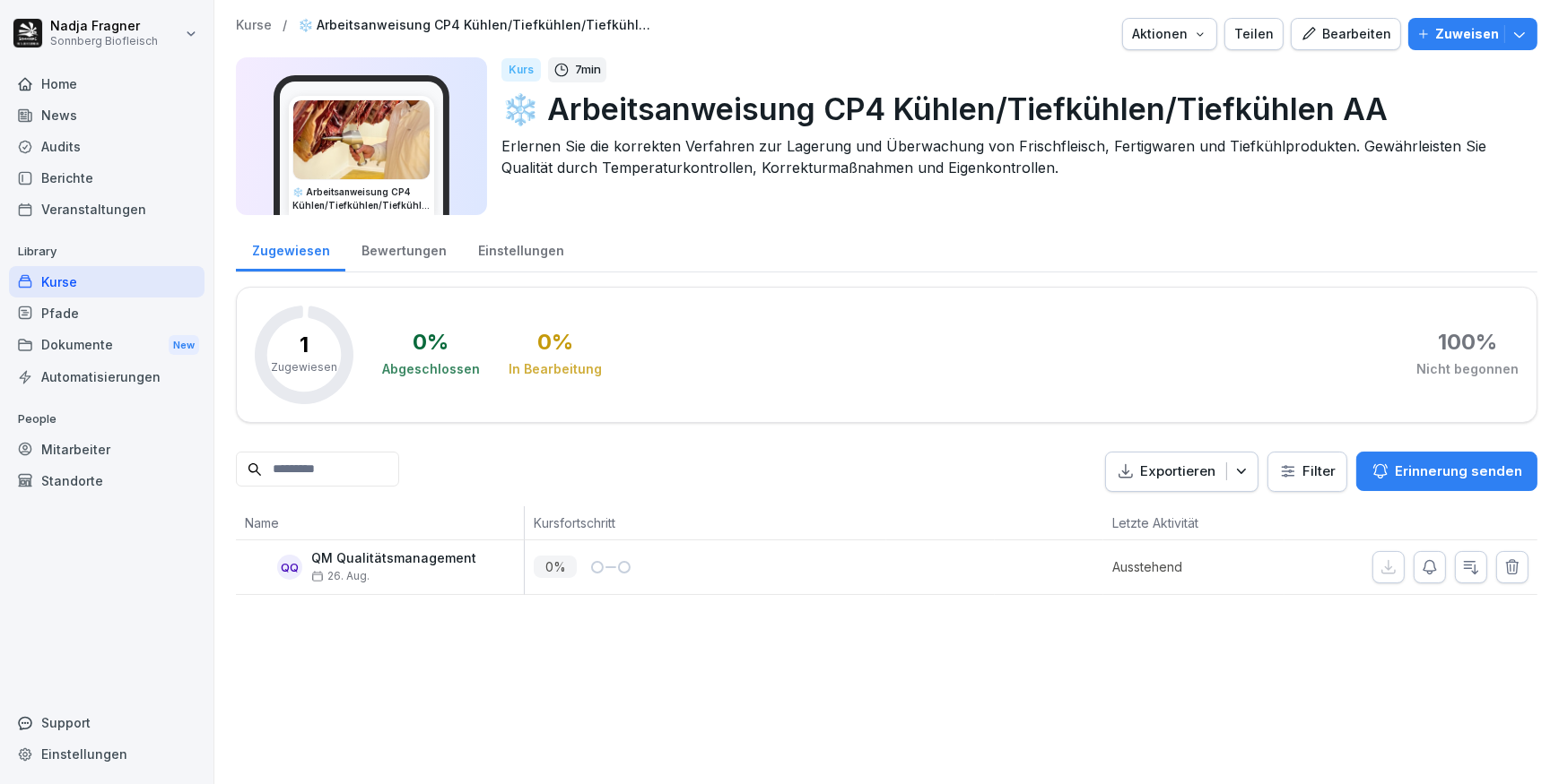
click at [1353, 37] on div "Bearbeiten" at bounding box center [1346, 34] width 91 height 20
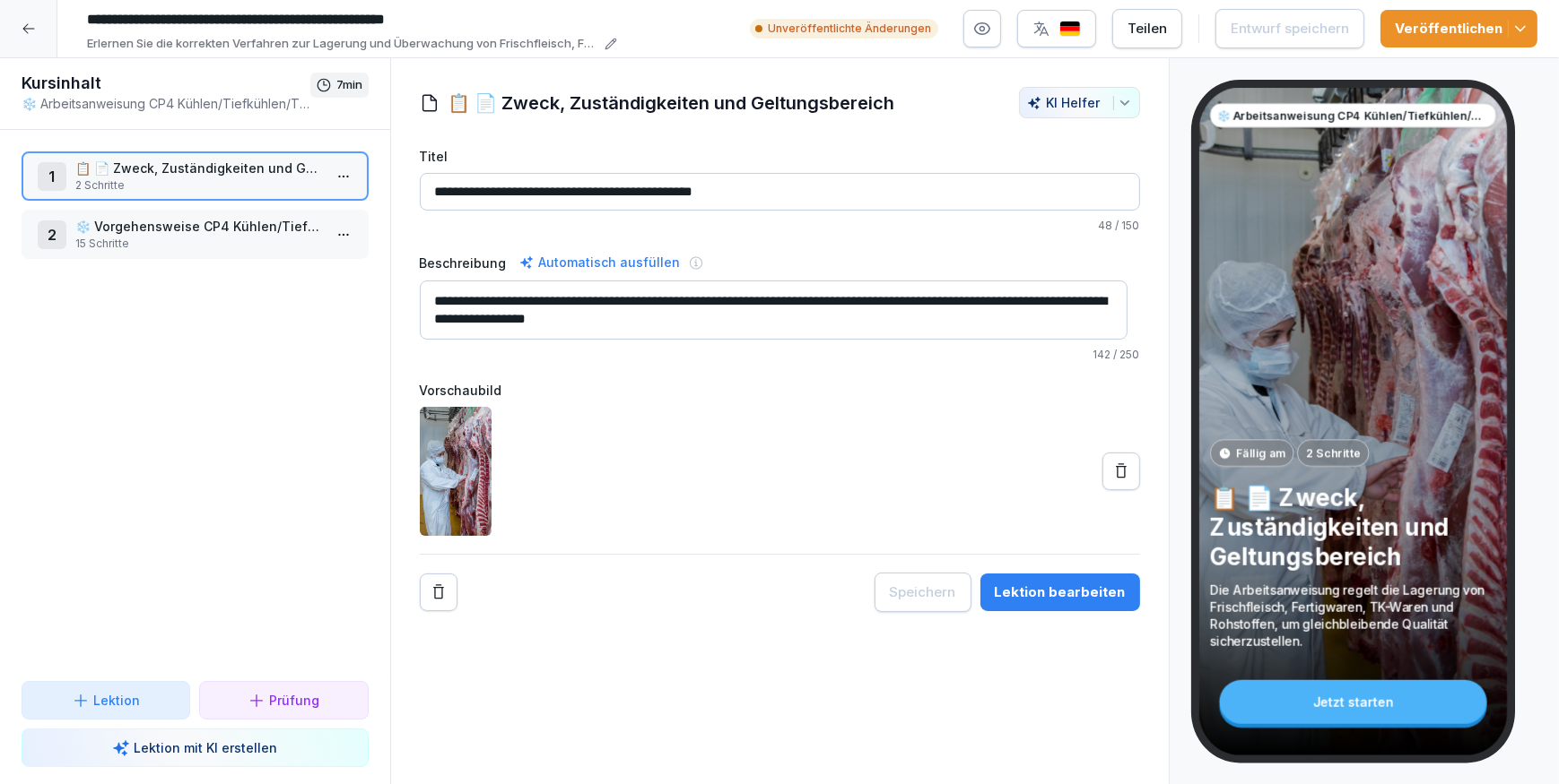
click at [1469, 31] on div "Veröffentlichen" at bounding box center [1459, 29] width 129 height 20
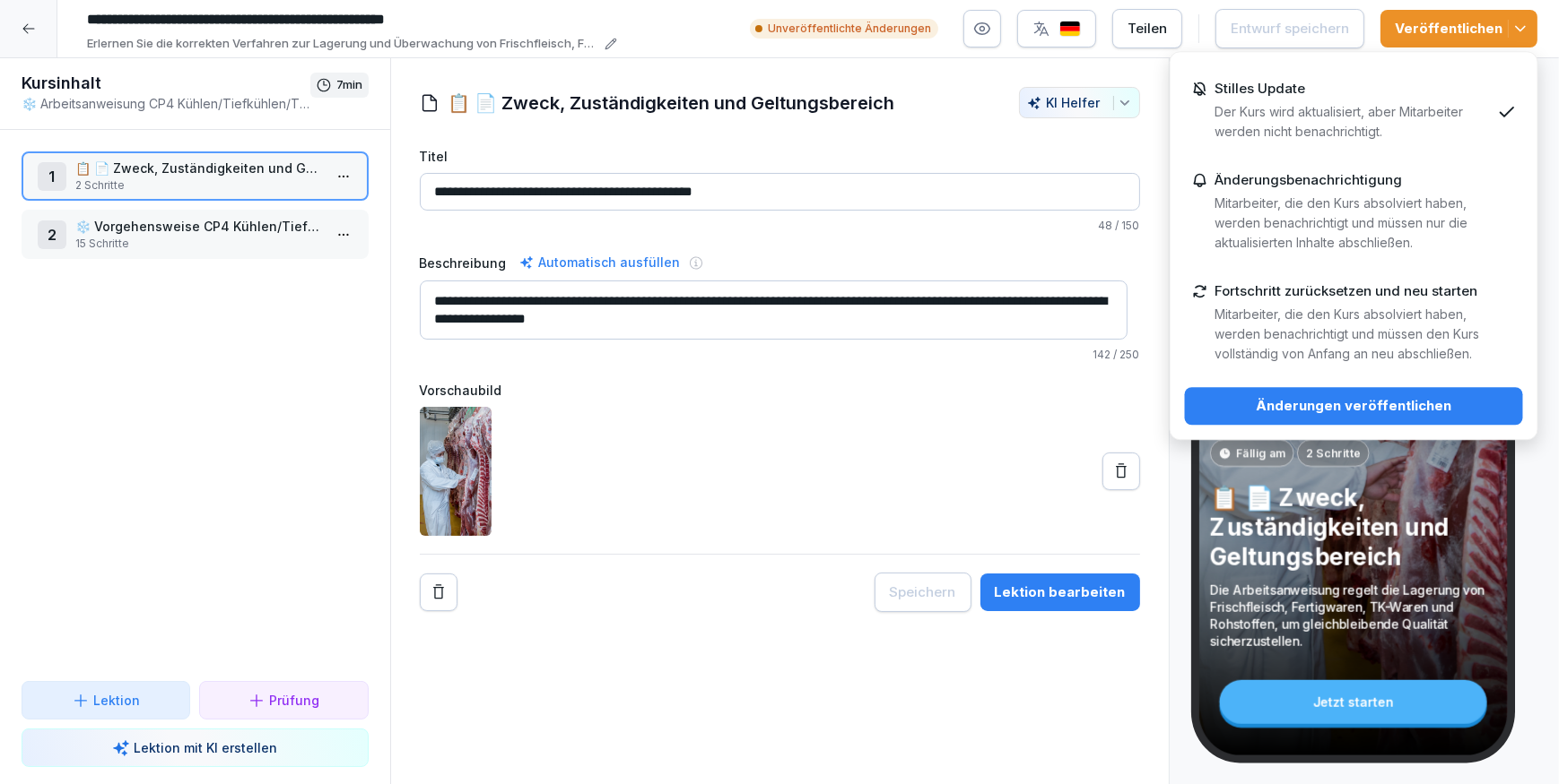
click at [1390, 401] on div "Änderungen veröffentlichen" at bounding box center [1354, 406] width 310 height 20
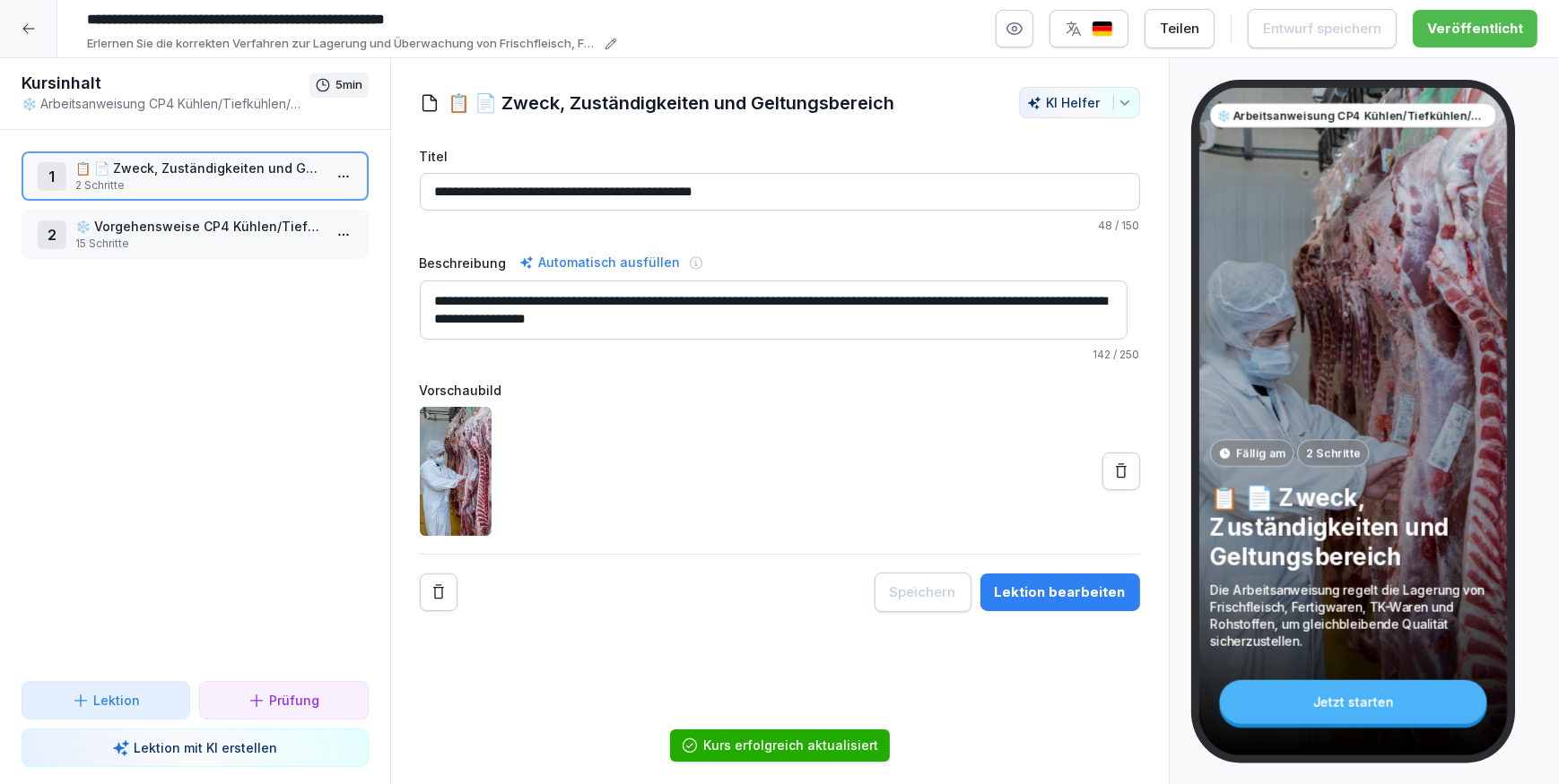
click at [25, 39] on div at bounding box center [28, 28] width 57 height 57
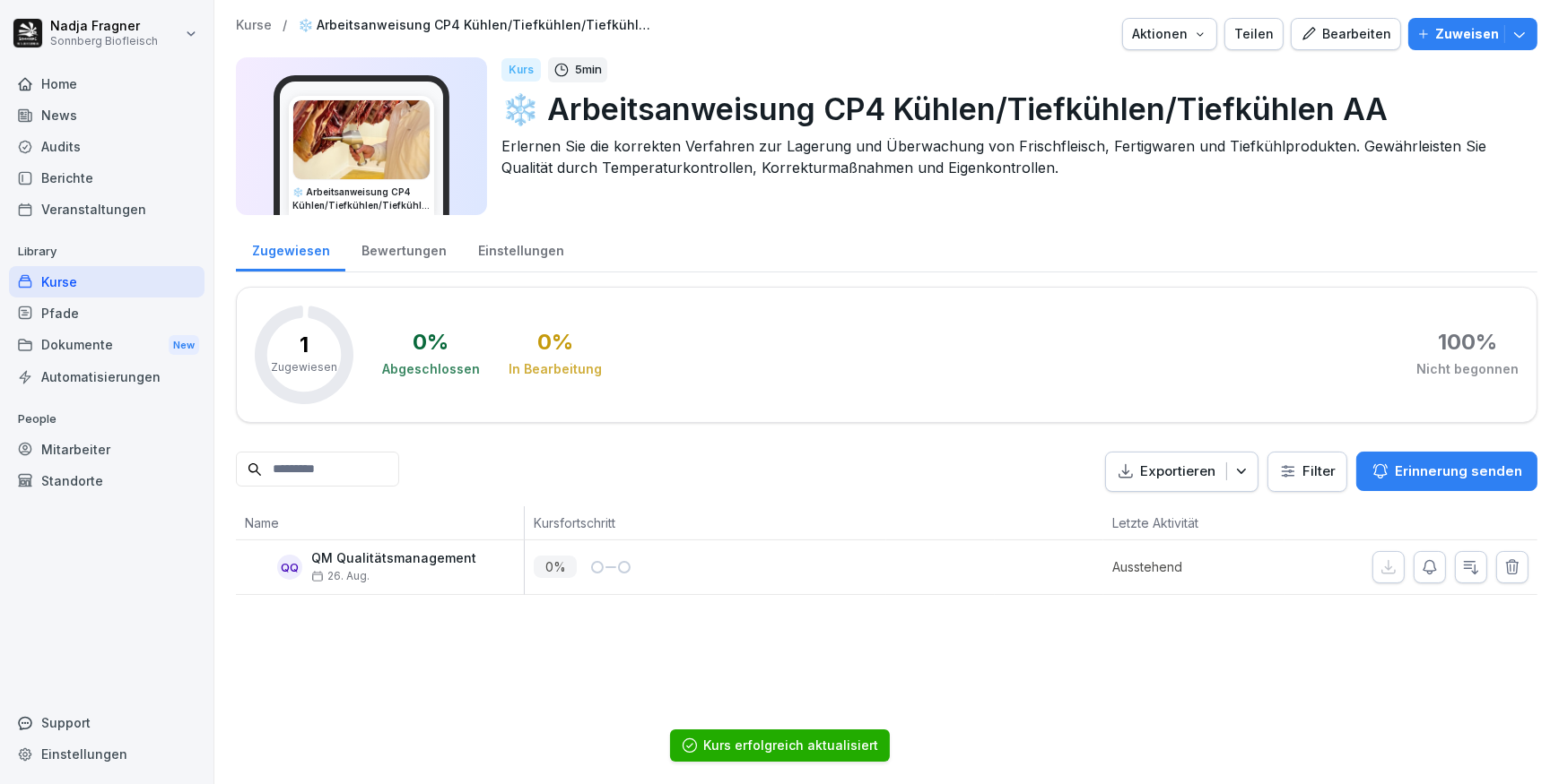
click at [84, 278] on div "Kurse" at bounding box center [107, 282] width 196 height 32
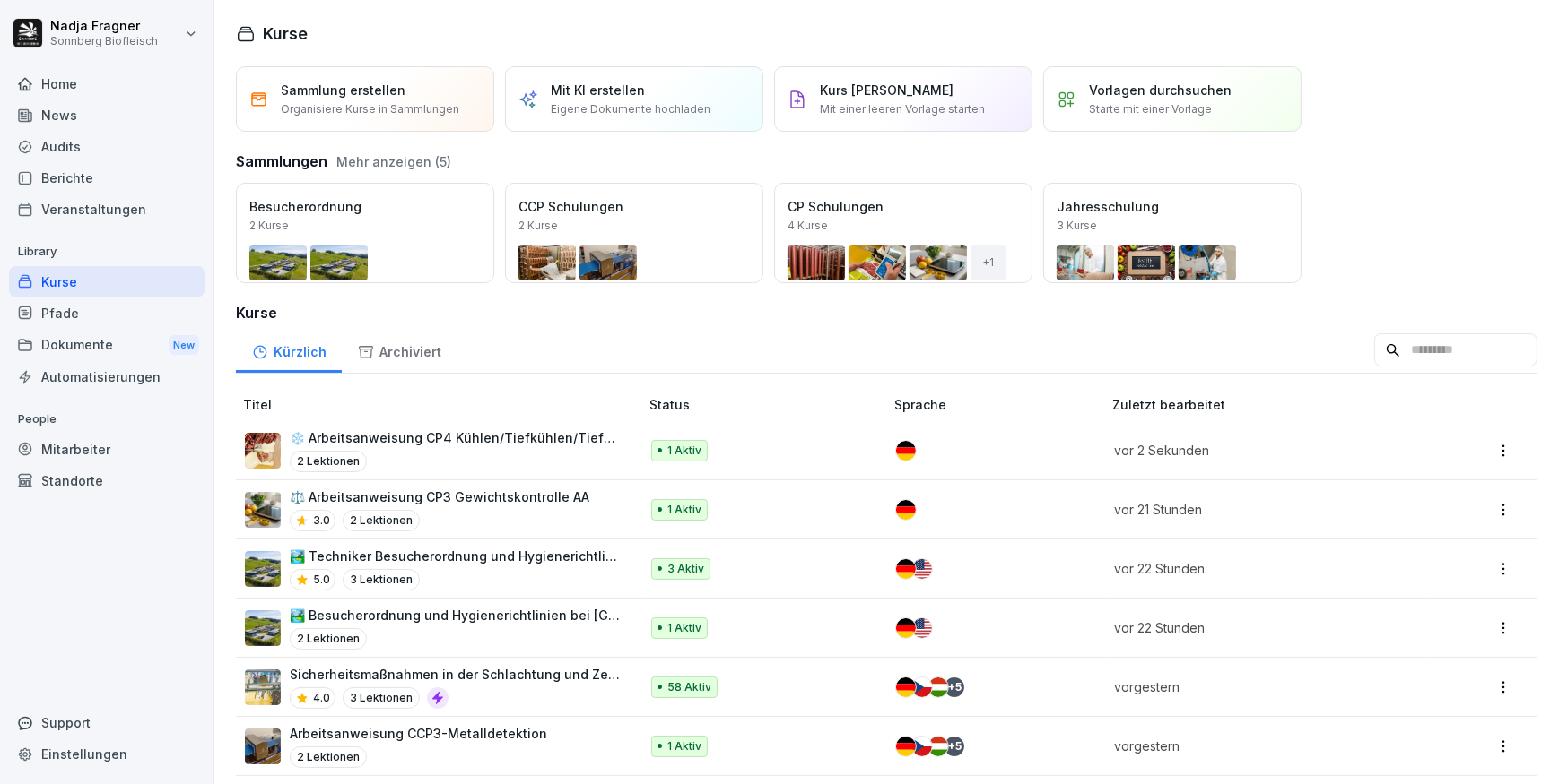
click at [91, 282] on div "Kurse" at bounding box center [107, 282] width 196 height 32
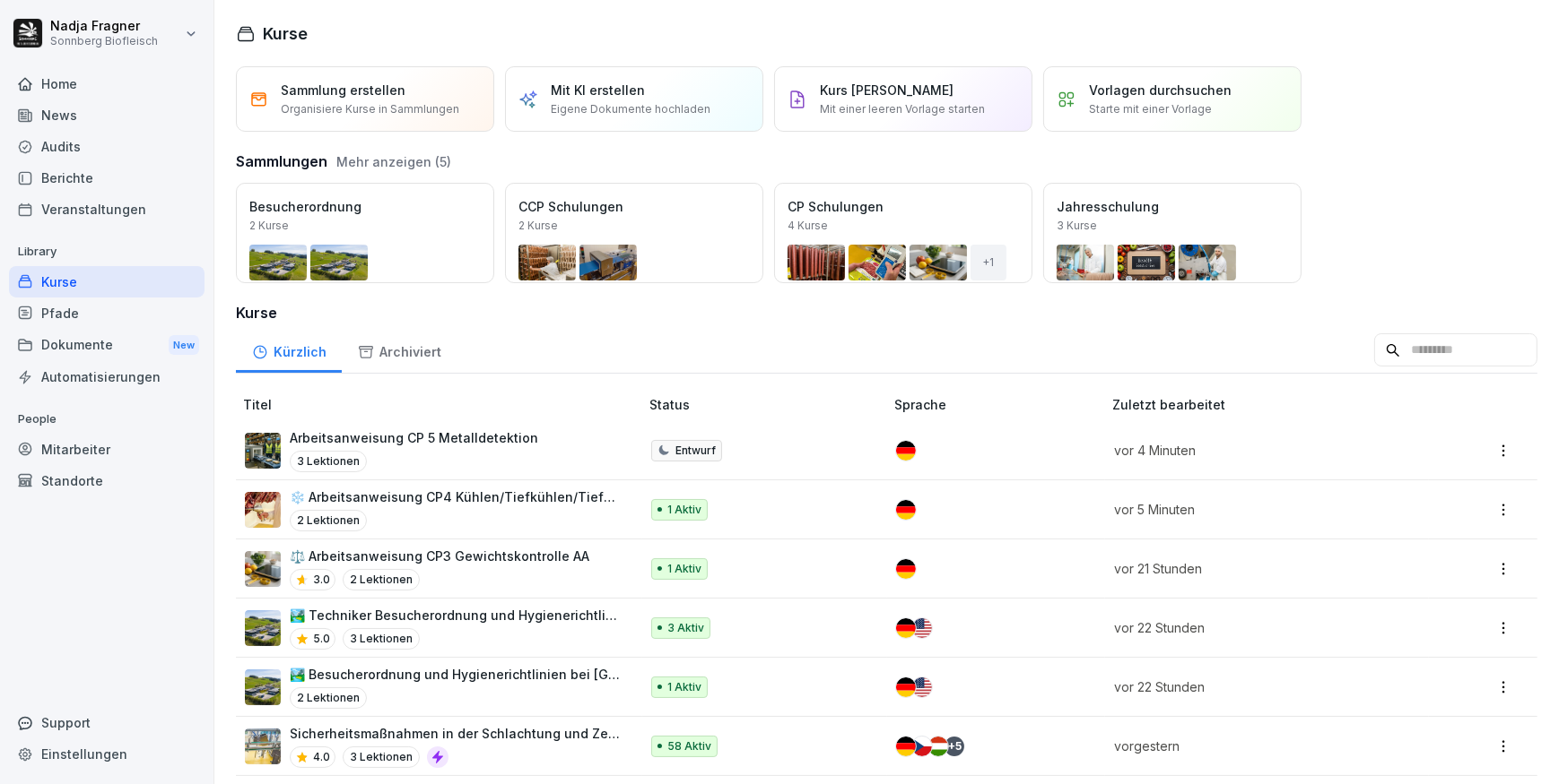
click at [450, 430] on p "Arbeitsanweisung CP 5 Metalldetektion" at bounding box center [414, 437] width 248 height 19
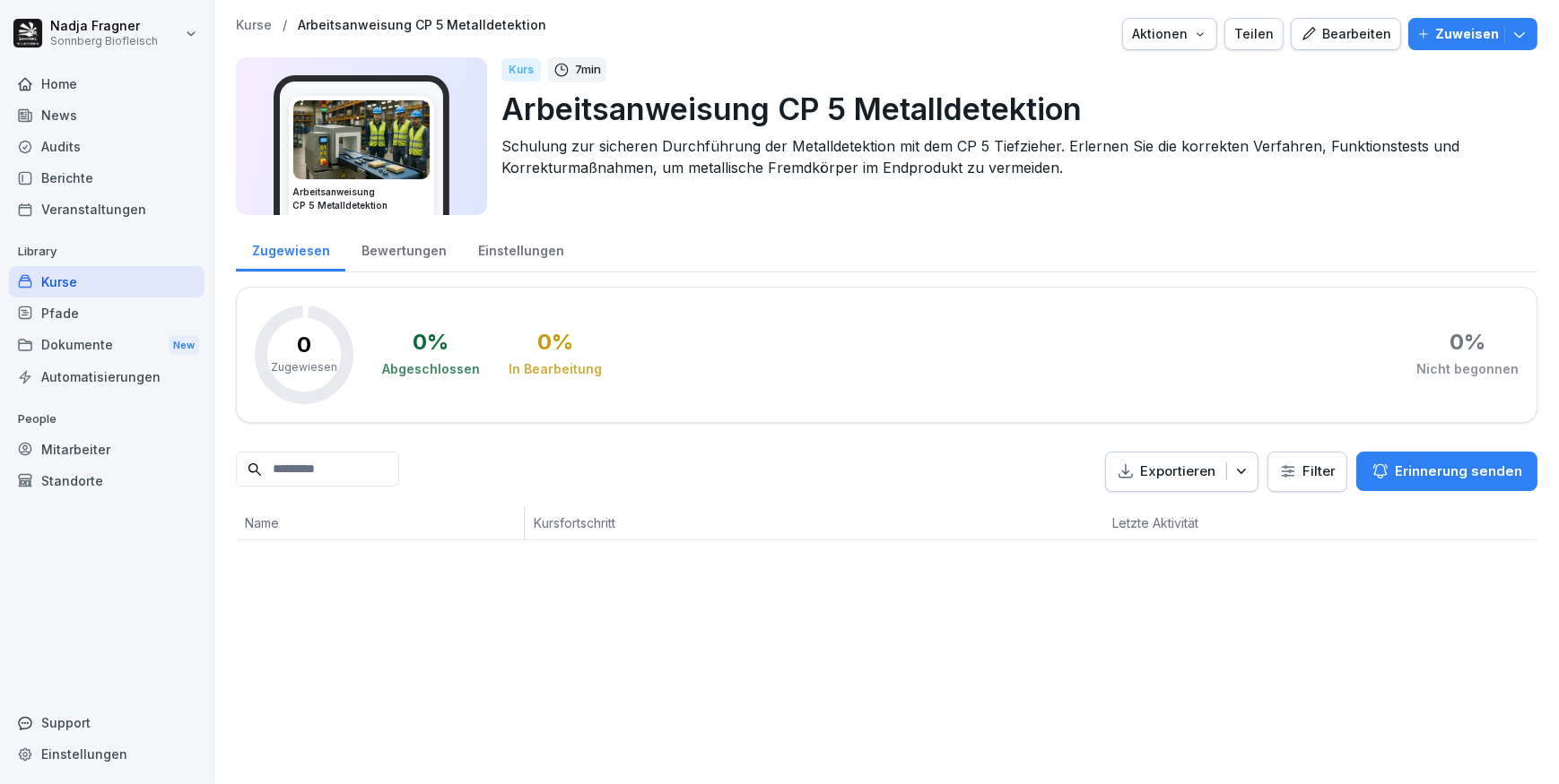
click at [1342, 39] on div "Bearbeiten" at bounding box center [1346, 34] width 91 height 20
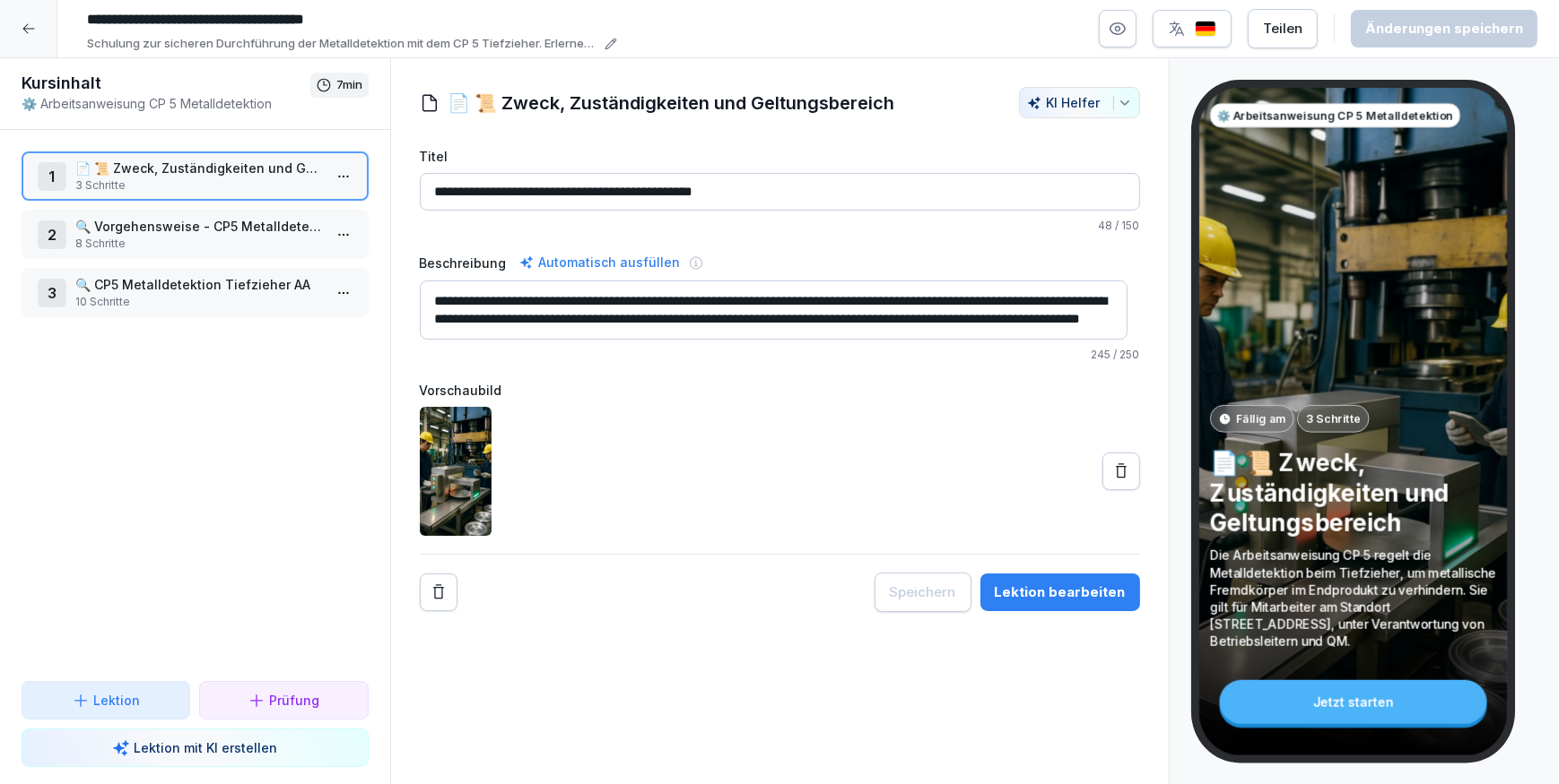
scroll to position [18, 0]
drag, startPoint x: 715, startPoint y: 335, endPoint x: 608, endPoint y: 298, distance: 113.2
click at [608, 298] on textarea "**********" at bounding box center [774, 310] width 708 height 59
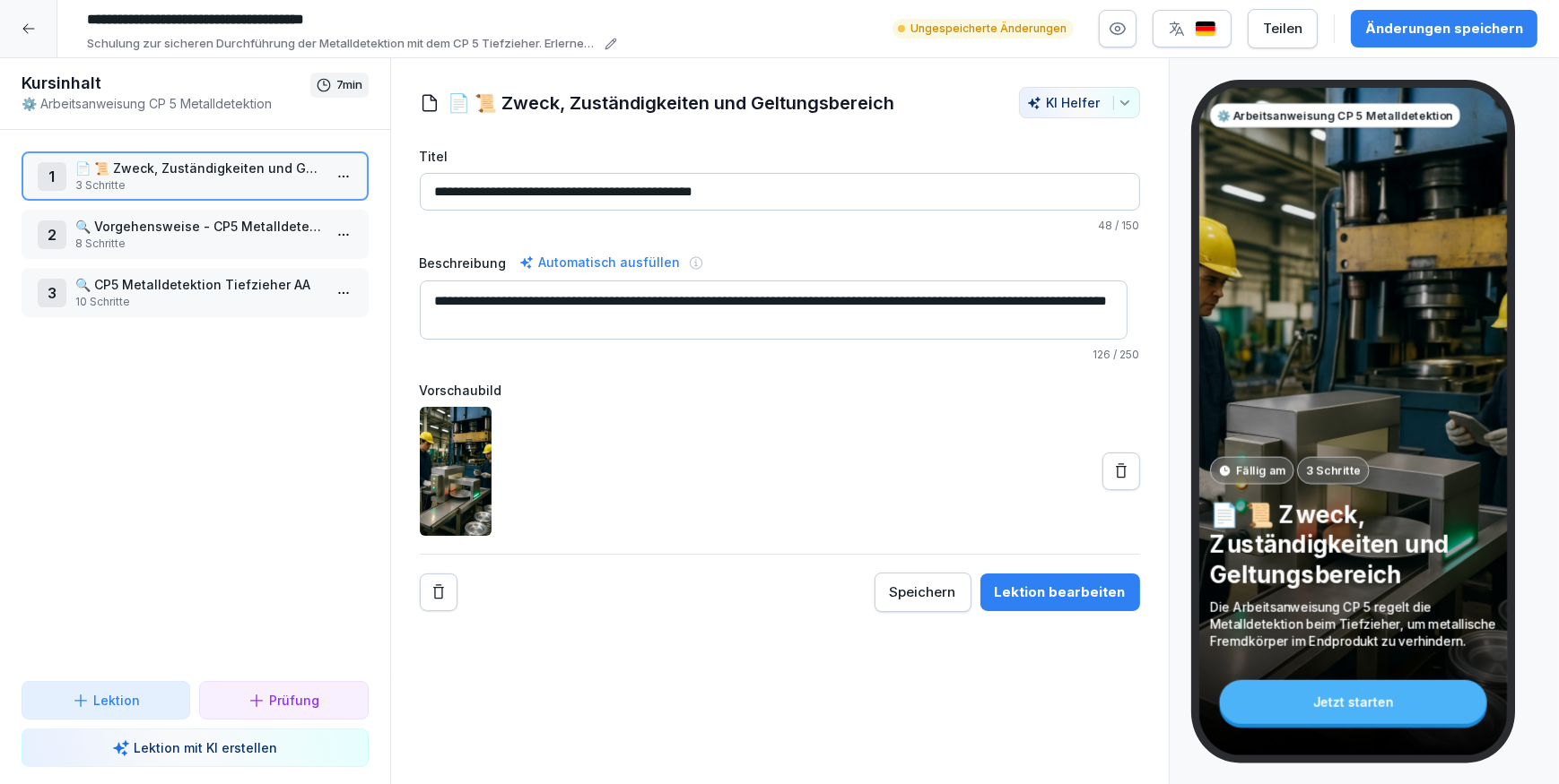
type textarea "**********"
click at [215, 172] on p "📄 📜 Zweck, Zuständigkeiten und Geltungsbereich" at bounding box center [198, 167] width 246 height 19
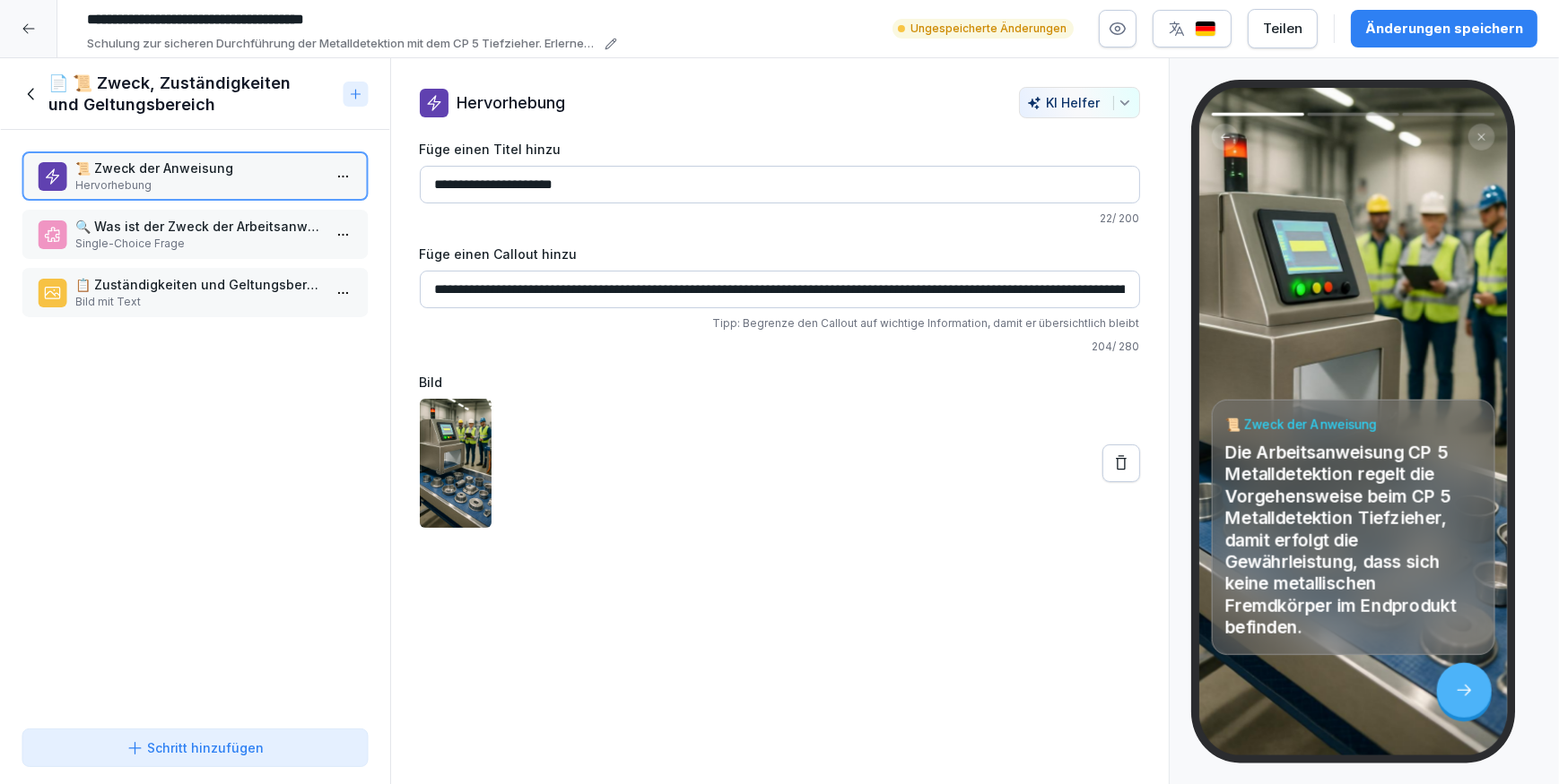
click at [599, 289] on input "**********" at bounding box center [779, 290] width 720 height 38
type input "**********"
click at [265, 14] on input "**********" at bounding box center [348, 20] width 538 height 31
type input "**********"
click at [1112, 468] on icon at bounding box center [1121, 464] width 18 height 18
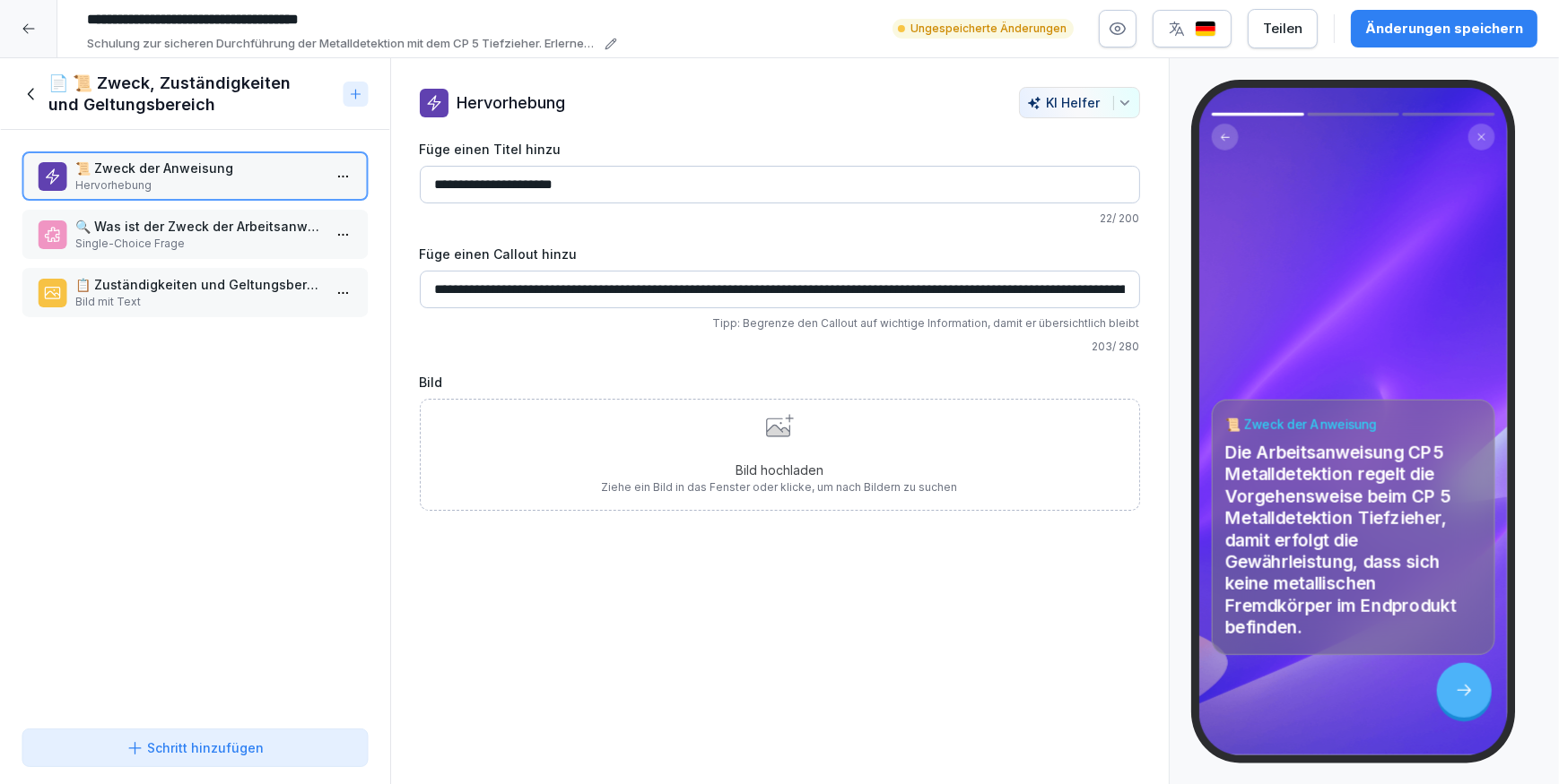
click at [640, 425] on div "Bild hochladen Ziehe ein Bild in das Fenster oder klicke, um nach Bildern zu su…" at bounding box center [779, 454] width 356 height 81
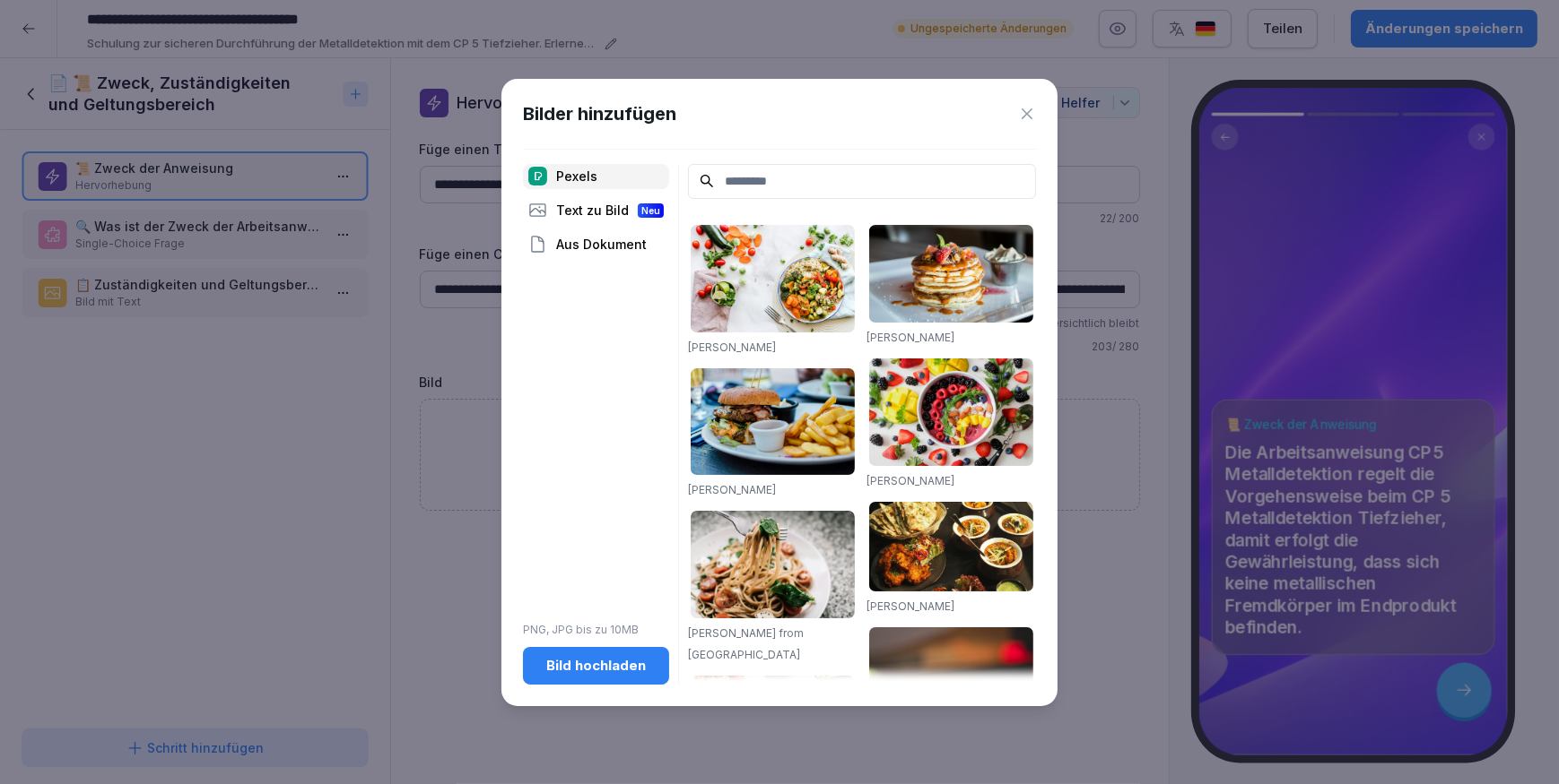
click at [605, 674] on div "Bild hochladen" at bounding box center [596, 666] width 118 height 20
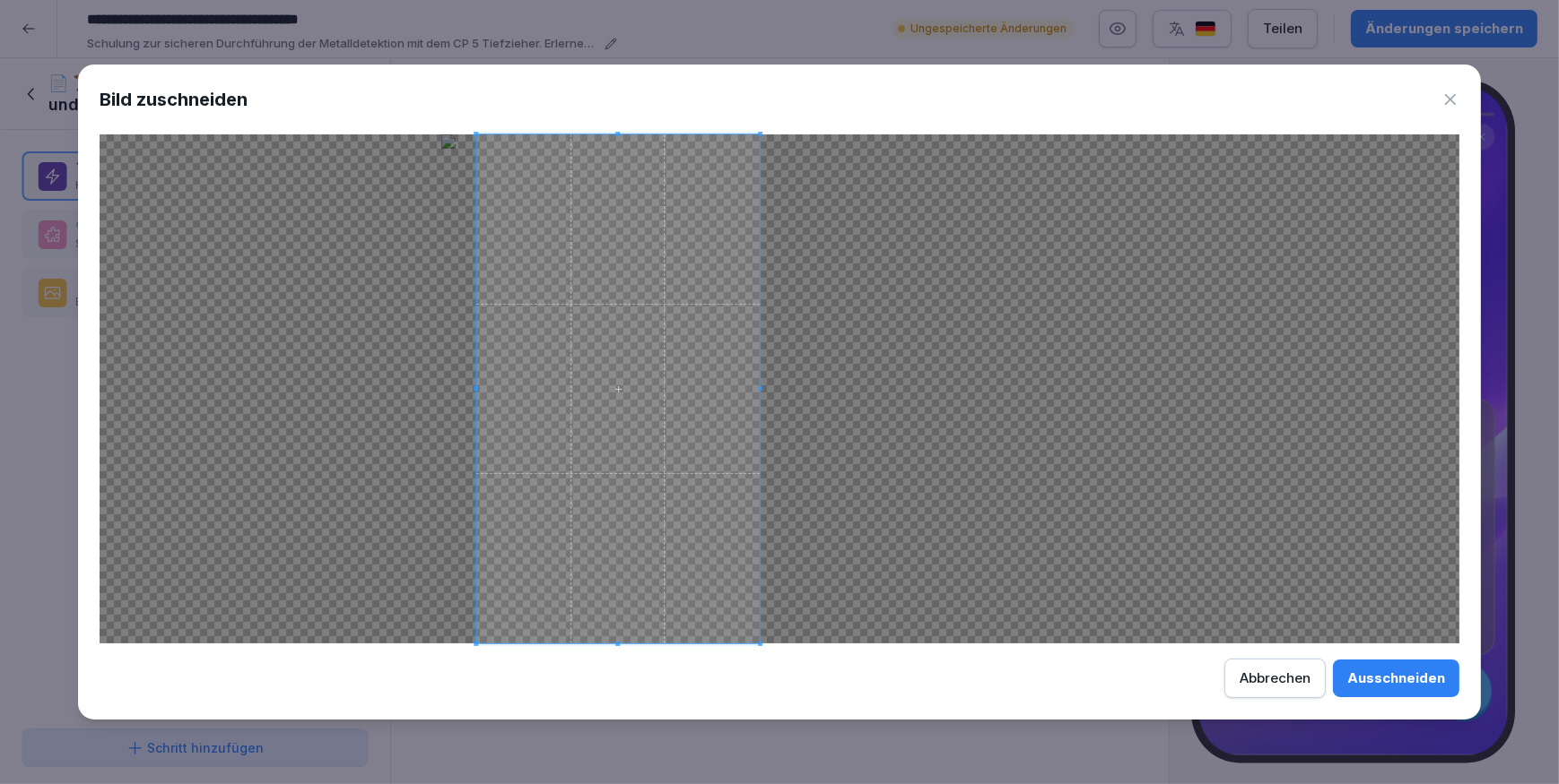
click at [648, 529] on span at bounding box center [618, 389] width 284 height 509
click at [1381, 689] on button "Ausschneiden" at bounding box center [1396, 679] width 127 height 38
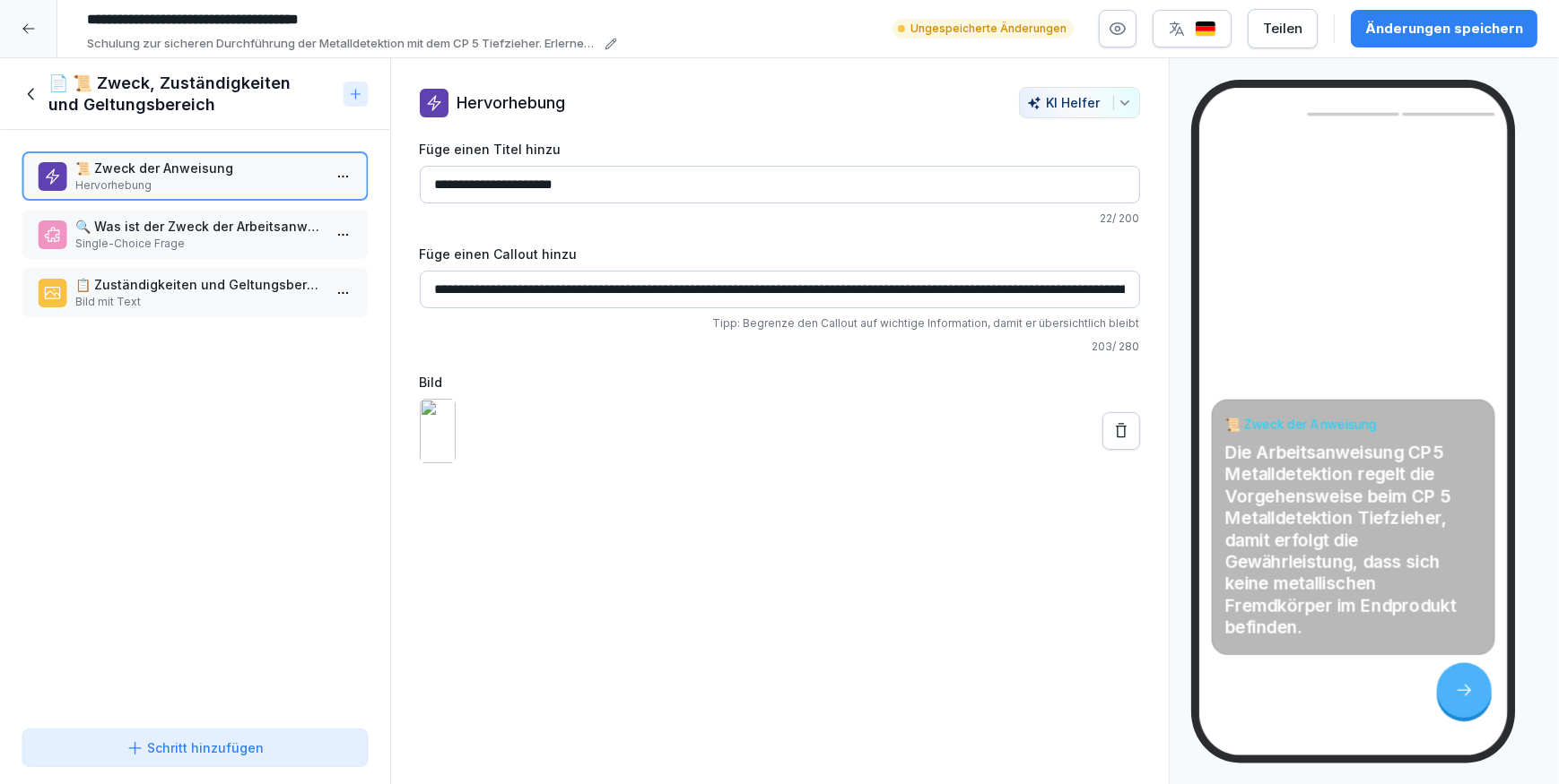
click at [161, 238] on p "Single-Choice Frage" at bounding box center [198, 244] width 246 height 16
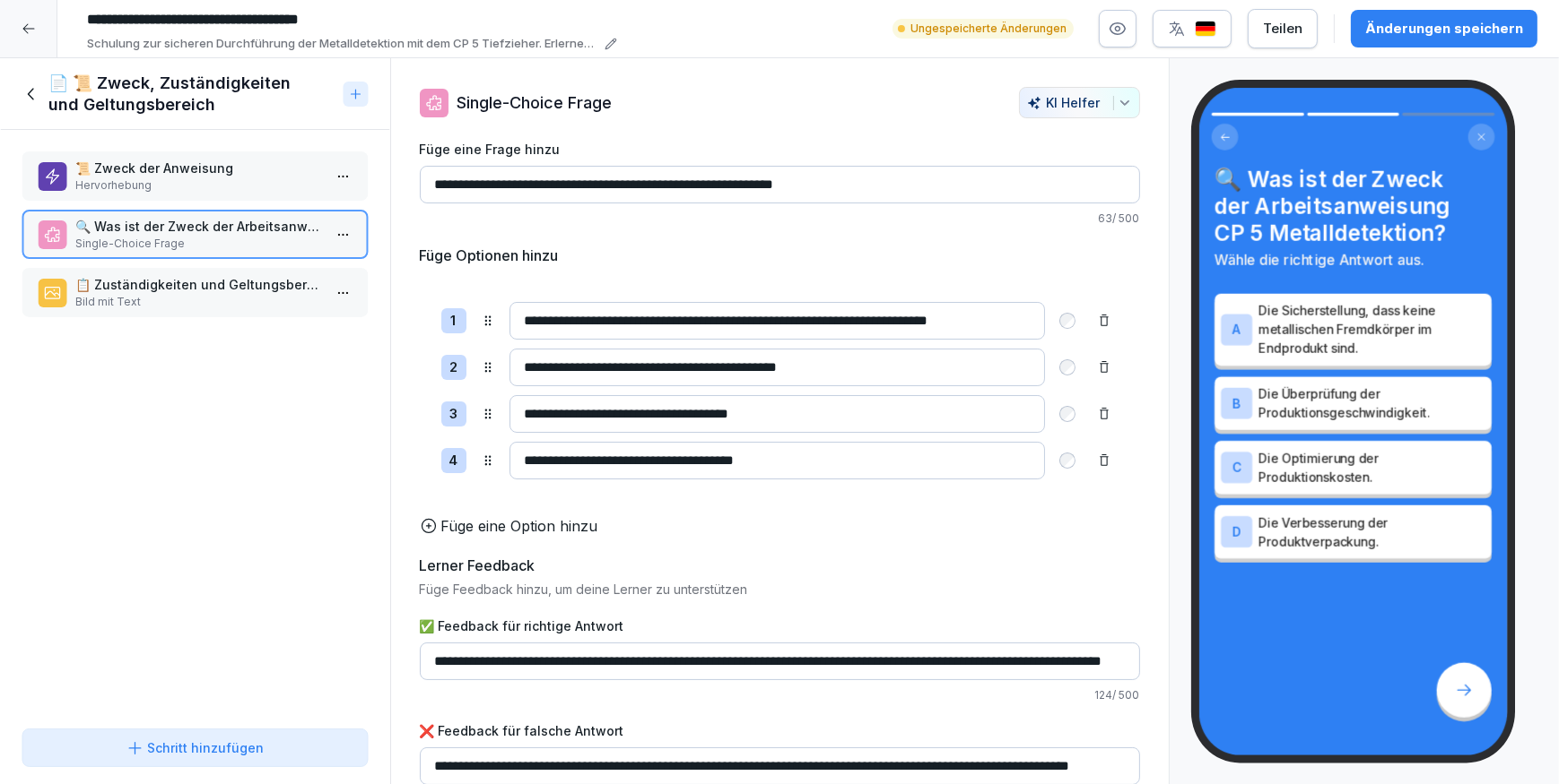
click at [332, 243] on html "**********" at bounding box center [779, 392] width 1559 height 784
click at [265, 338] on div "Löschen" at bounding box center [232, 335] width 73 height 19
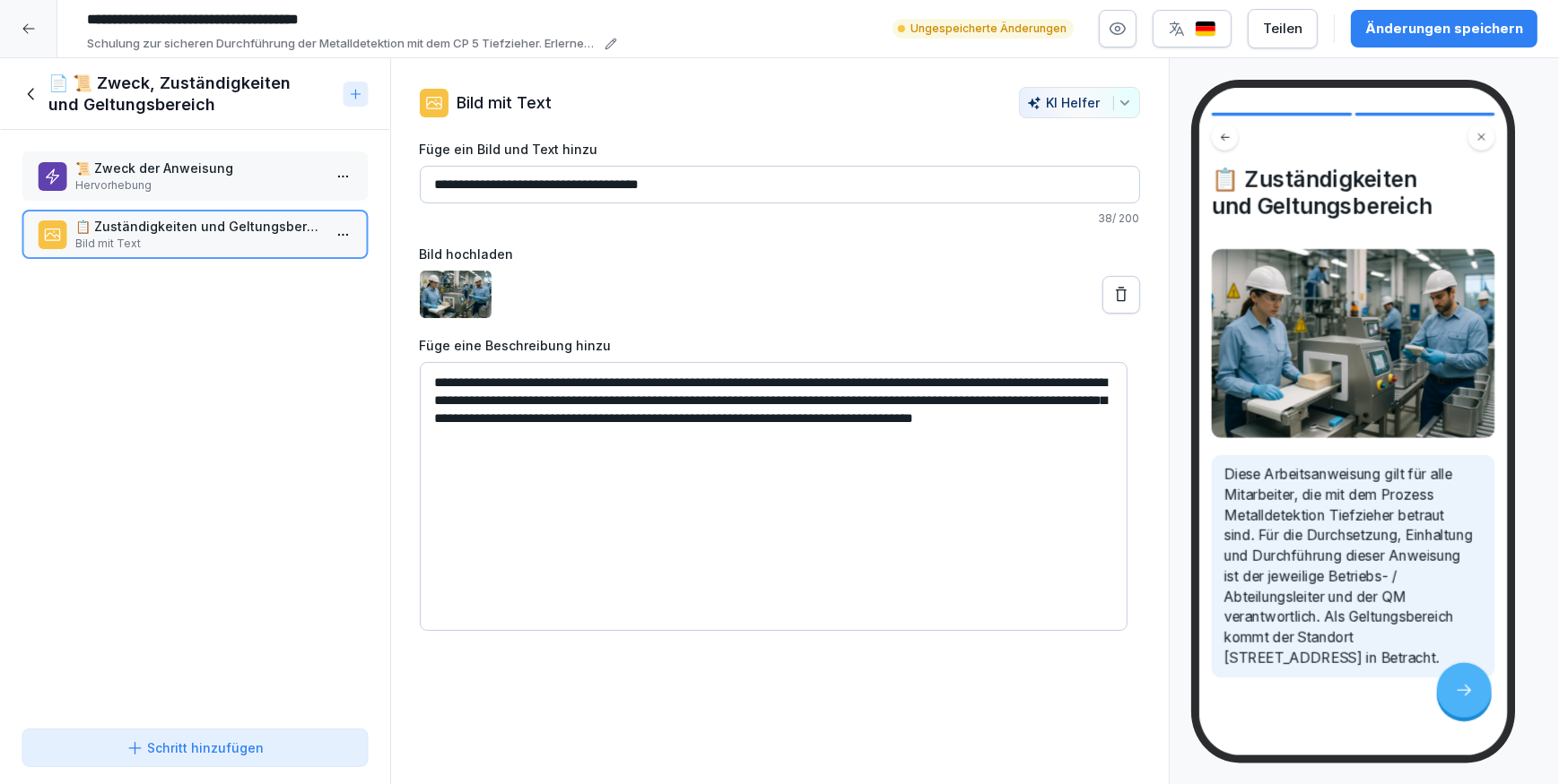
click at [1112, 288] on icon at bounding box center [1121, 295] width 18 height 18
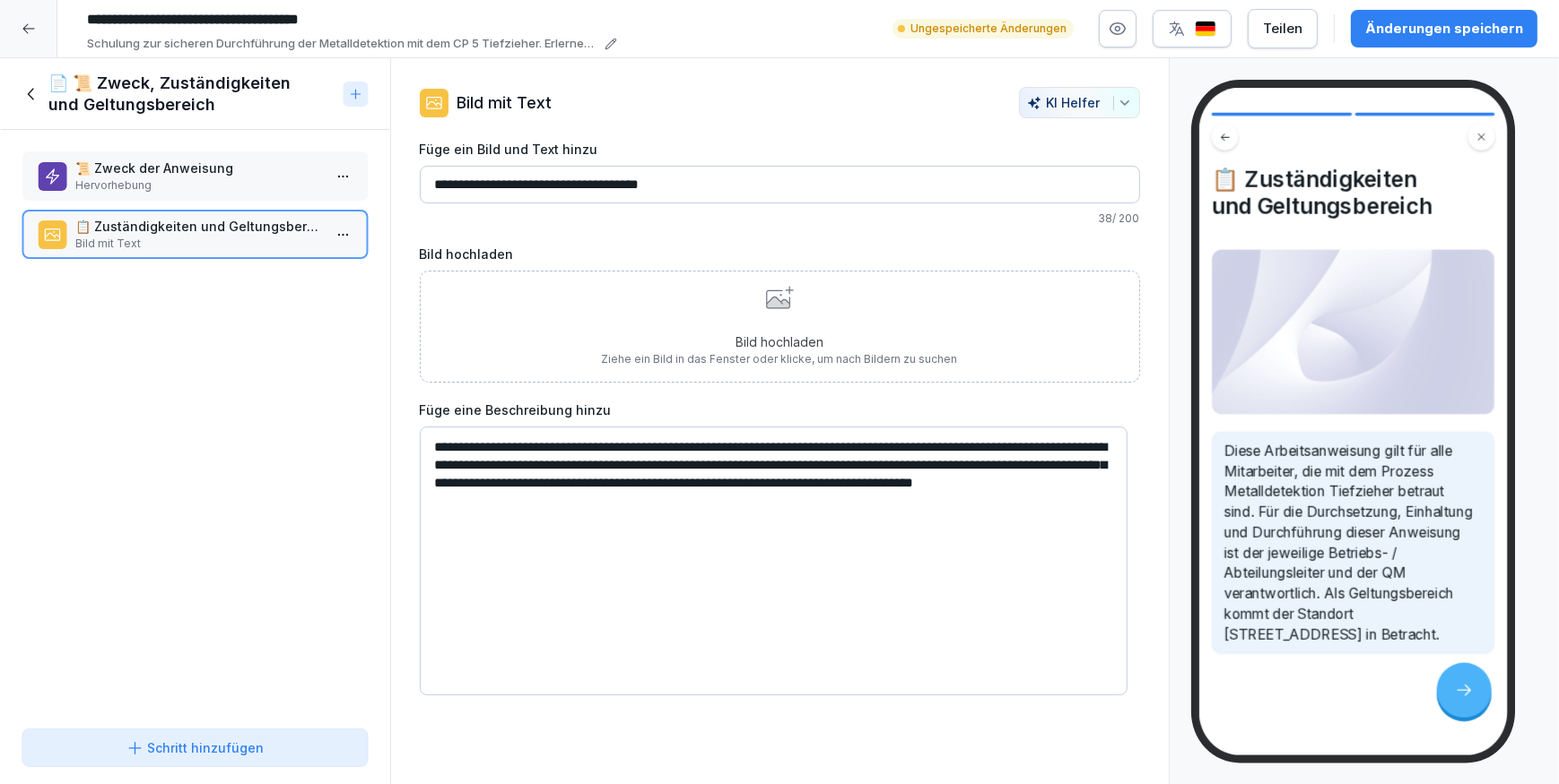
click at [841, 332] on p "Bild hochladen" at bounding box center [779, 341] width 356 height 19
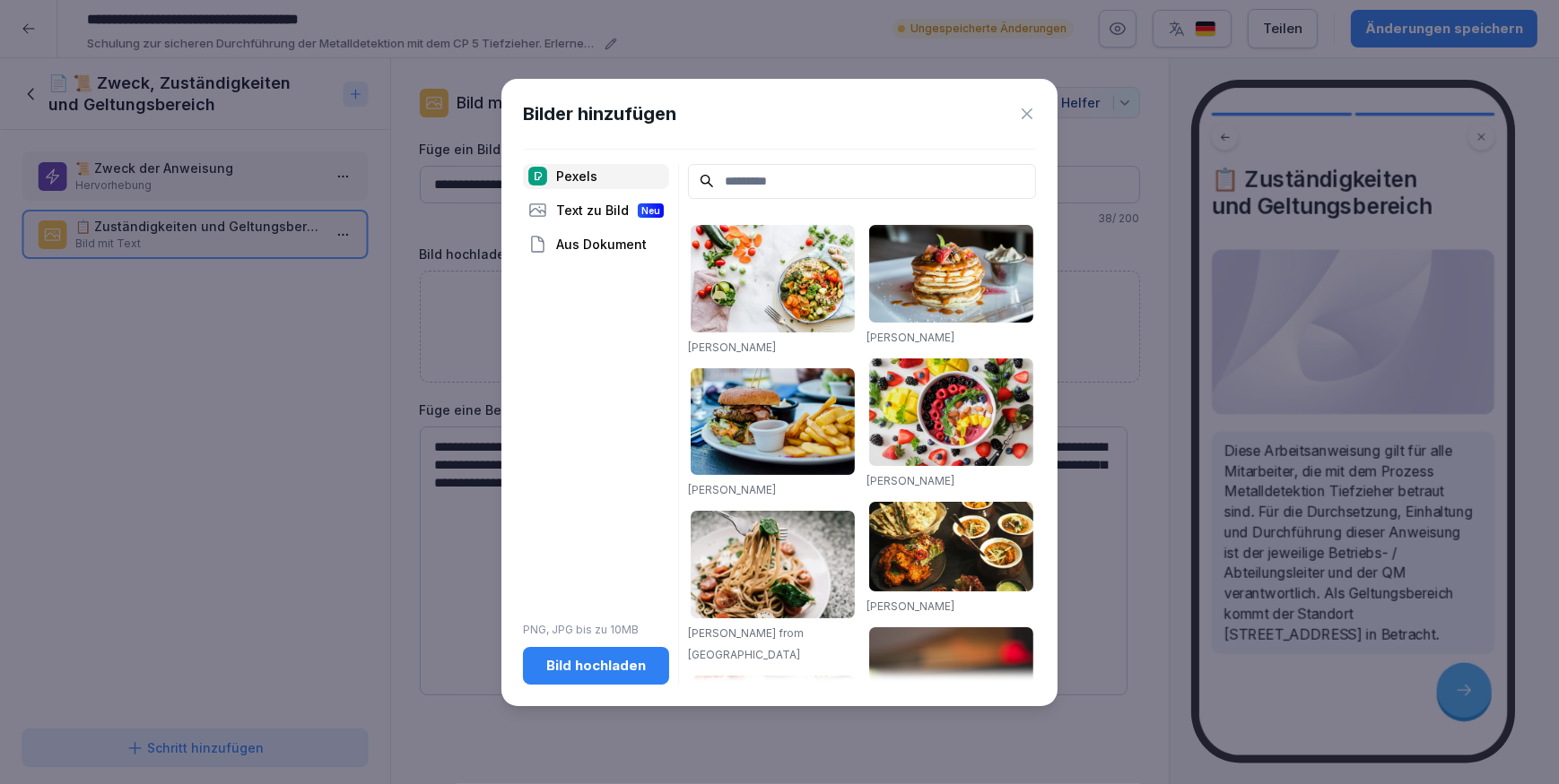
click at [580, 656] on div "Bild hochladen" at bounding box center [596, 666] width 118 height 20
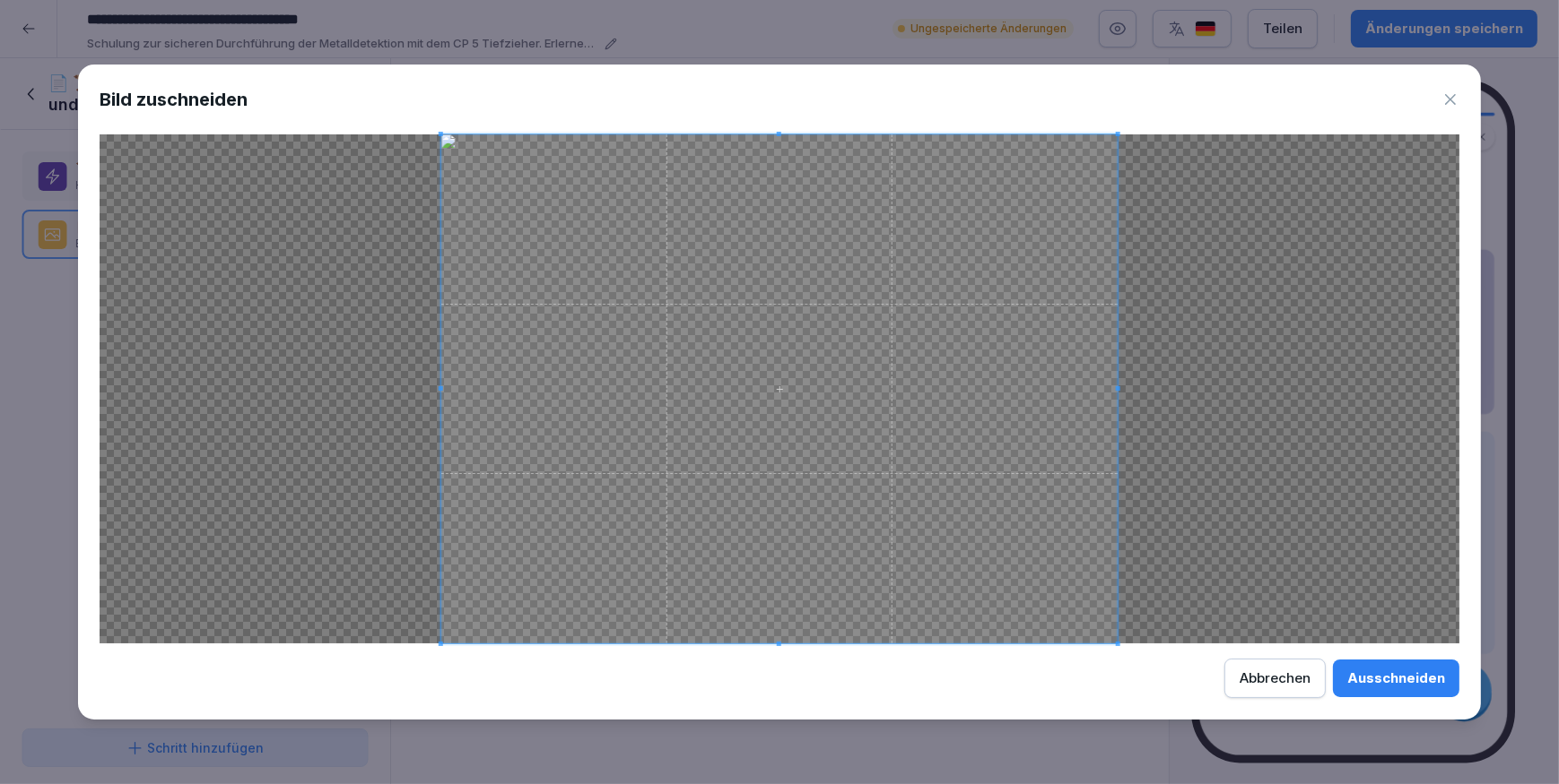
click at [1376, 672] on div "Ausschneiden" at bounding box center [1396, 679] width 98 height 20
